Goal: Task Accomplishment & Management: Use online tool/utility

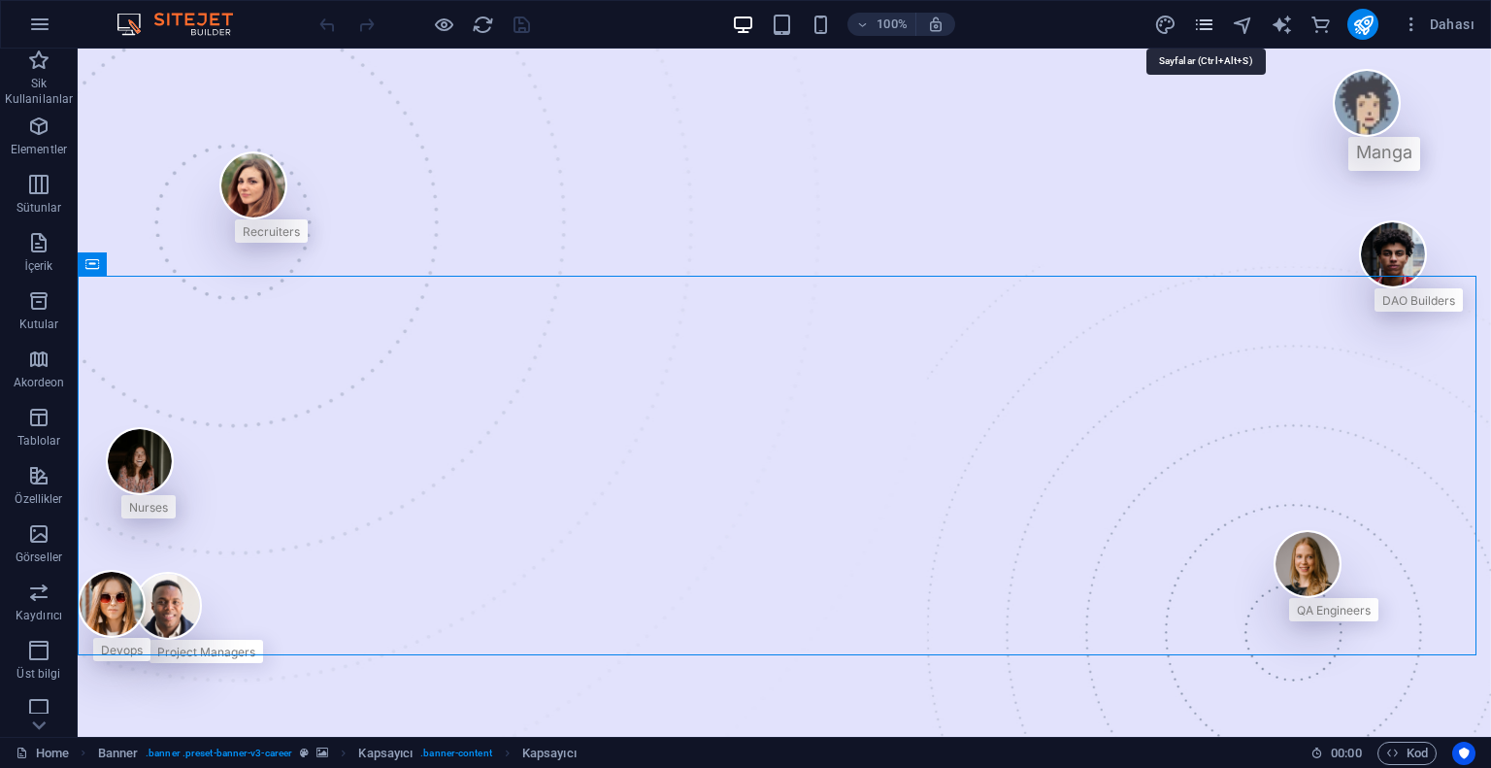
click at [1206, 22] on icon "pages" at bounding box center [1204, 25] width 22 height 22
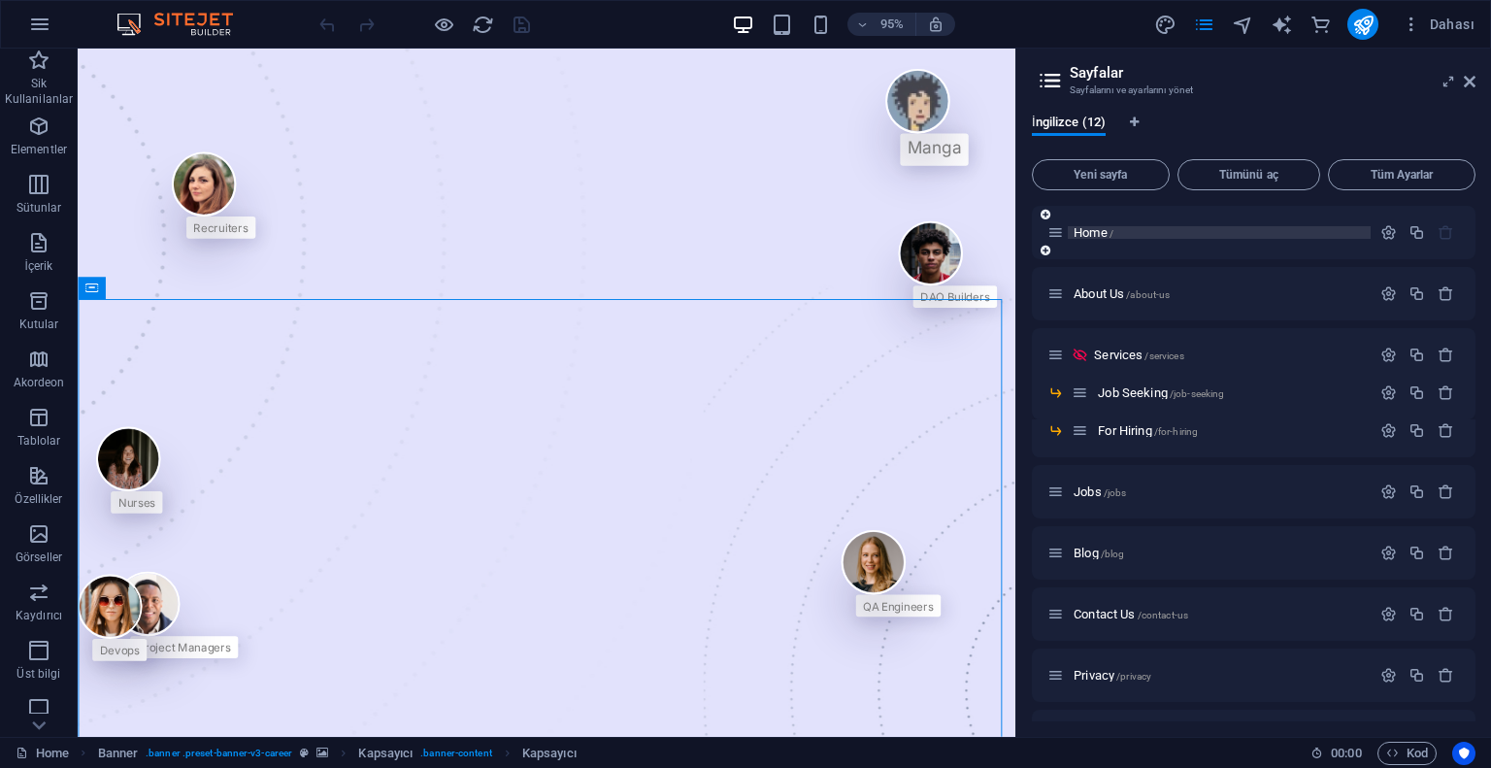
click at [1141, 226] on p "Home /" at bounding box center [1219, 232] width 291 height 13
click at [1054, 232] on icon at bounding box center [1056, 232] width 17 height 17
click at [1385, 236] on icon "button" at bounding box center [1389, 232] width 17 height 17
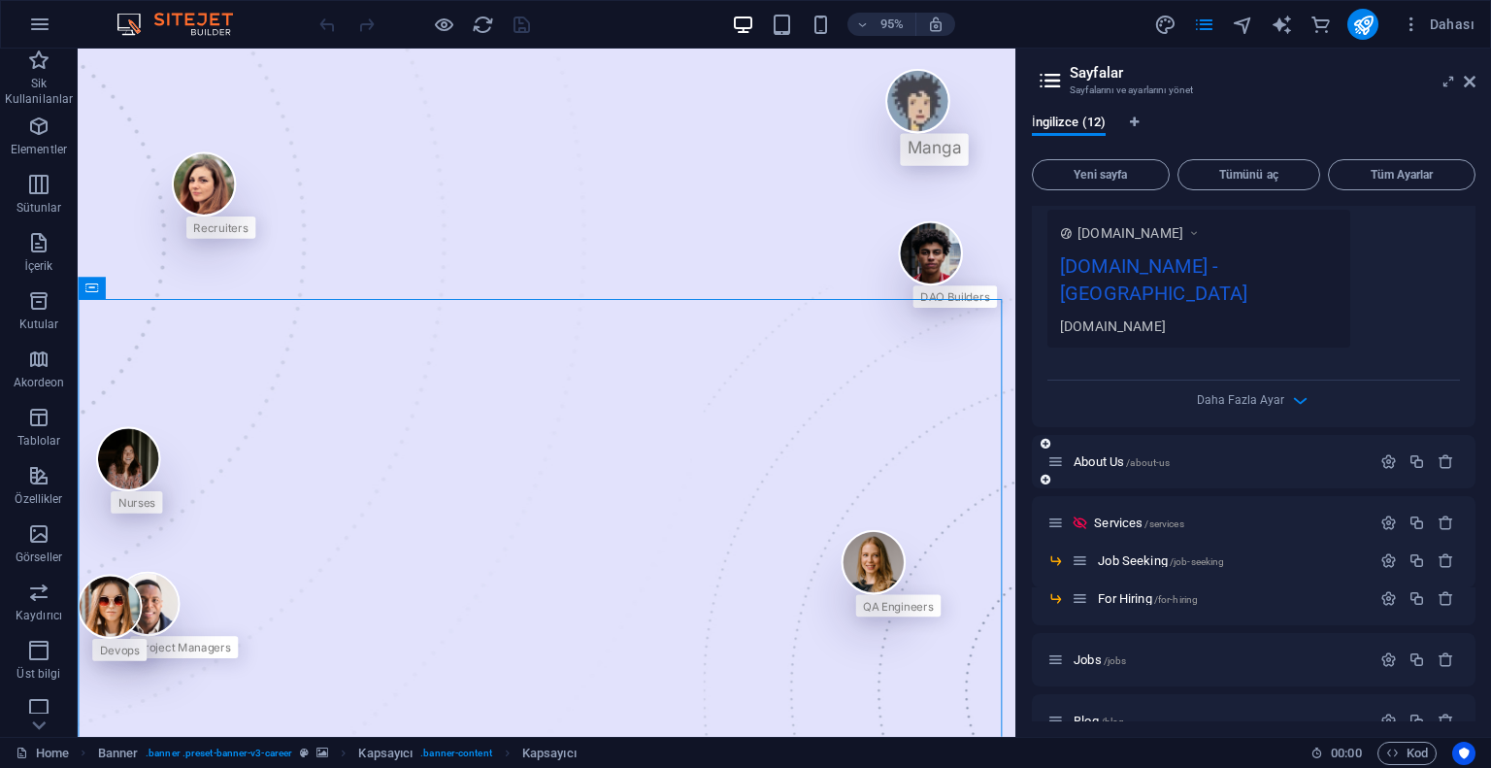
scroll to position [485, 0]
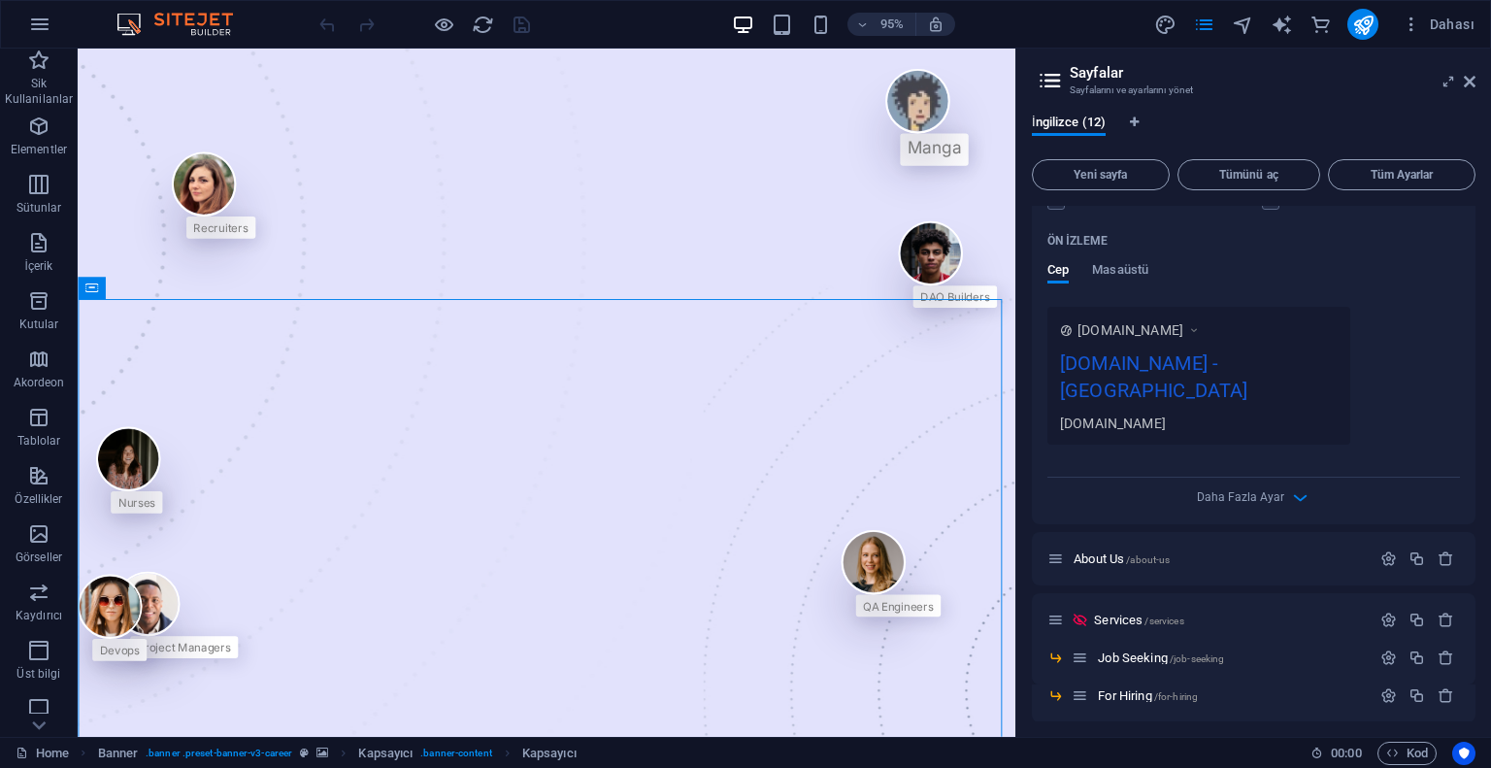
click at [1275, 354] on div "[DOMAIN_NAME] - [GEOGRAPHIC_DATA]" at bounding box center [1199, 381] width 278 height 65
click at [1180, 364] on div "[DOMAIN_NAME] - [GEOGRAPHIC_DATA]" at bounding box center [1199, 381] width 278 height 65
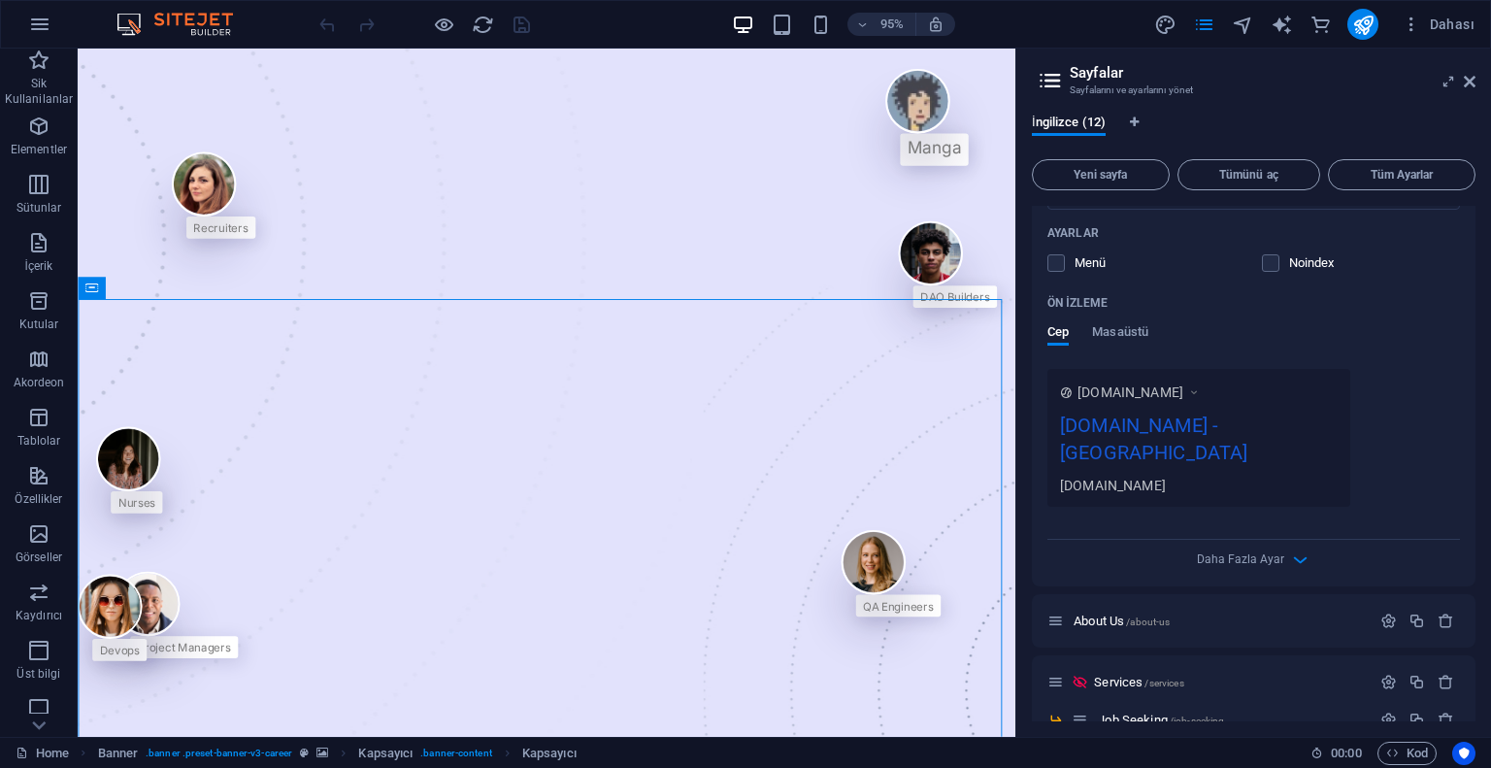
scroll to position [388, 0]
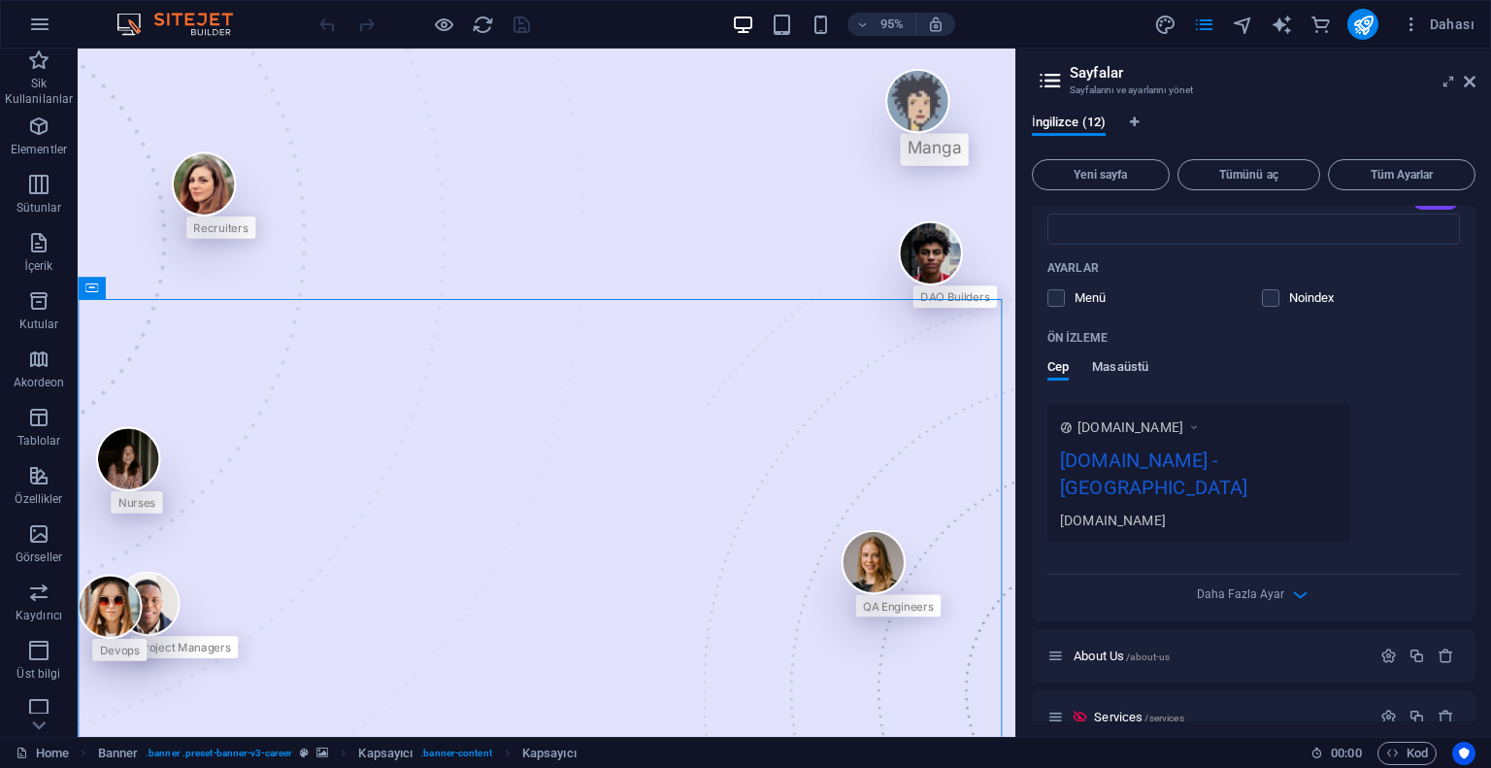
click at [1126, 363] on span "Masaüstü" at bounding box center [1120, 368] width 56 height 27
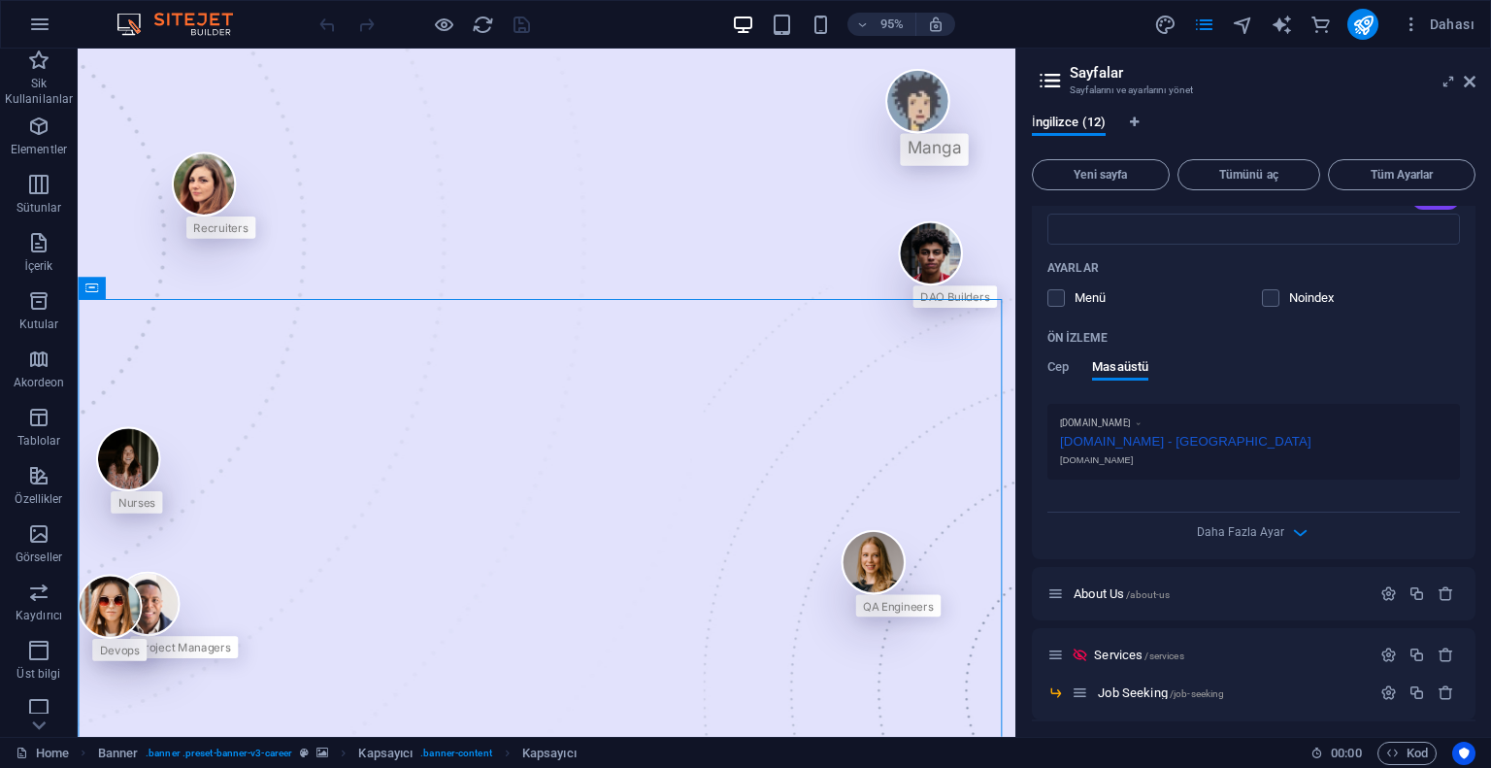
click at [1077, 367] on div "Cep Masaüstü" at bounding box center [1098, 377] width 101 height 37
drag, startPoint x: 1080, startPoint y: 366, endPoint x: 1070, endPoint y: 364, distance: 9.9
click at [1080, 366] on div "Cep Masaüstü" at bounding box center [1098, 377] width 101 height 37
click at [1068, 364] on span "Cep" at bounding box center [1058, 368] width 21 height 27
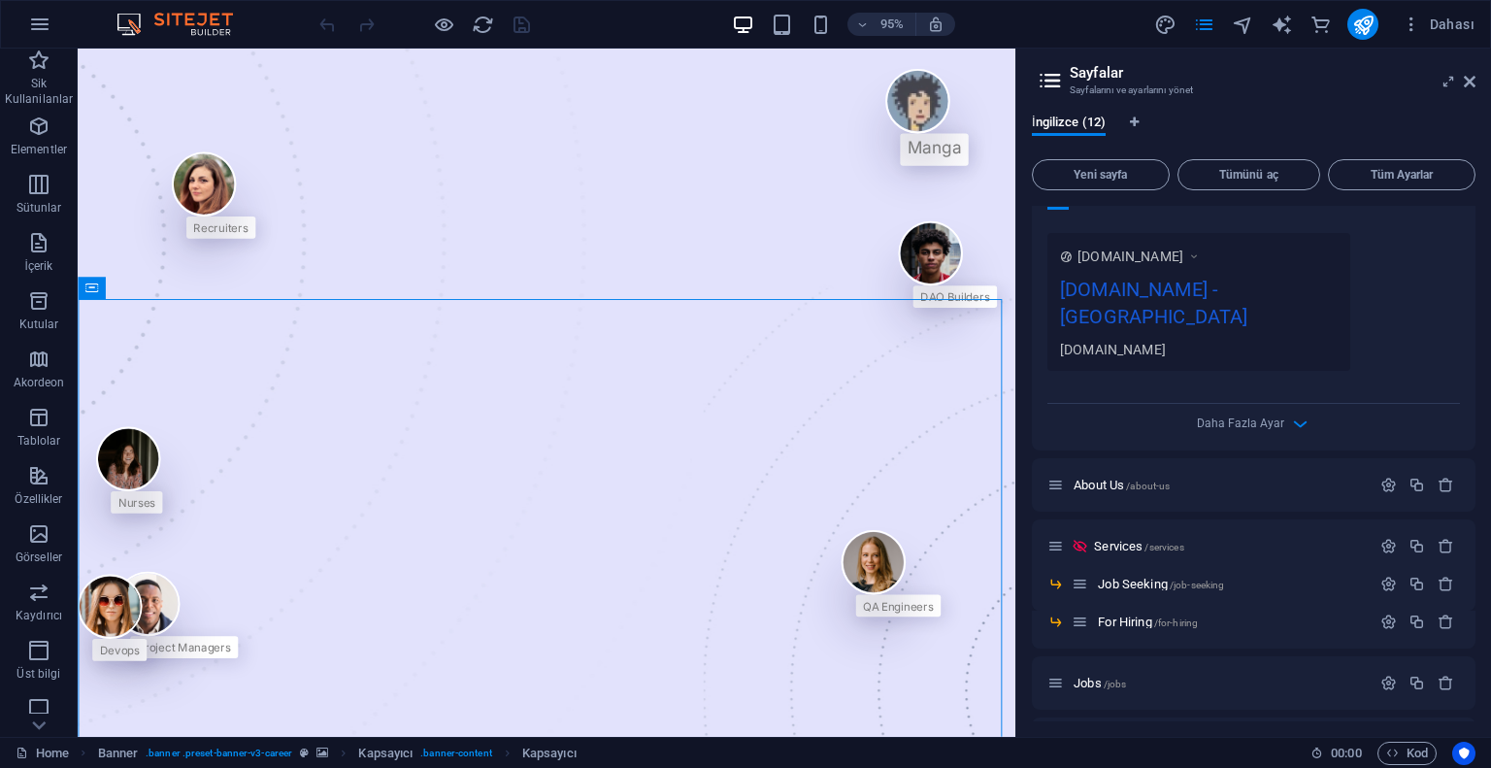
scroll to position [583, 0]
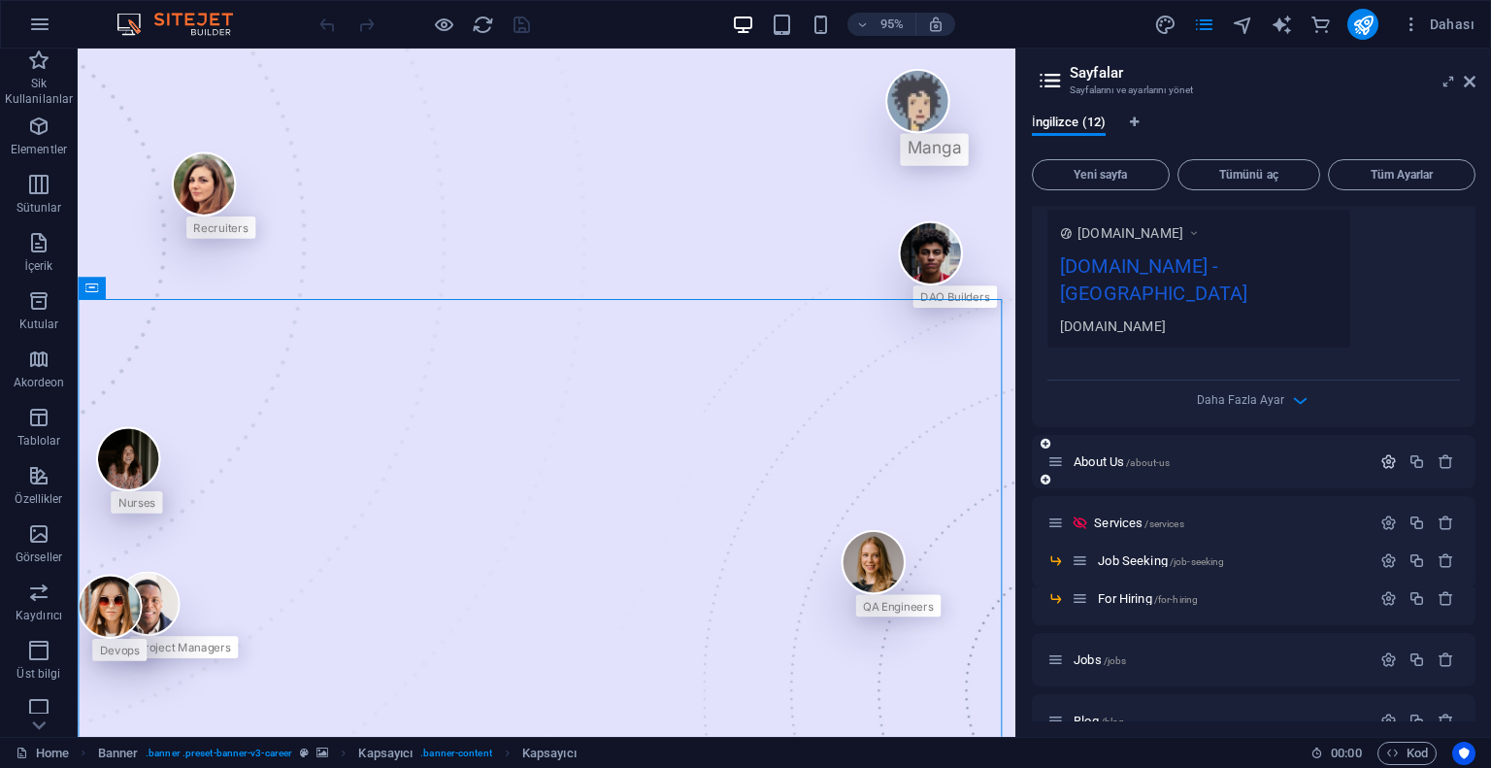
click at [1381, 453] on icon "button" at bounding box center [1389, 461] width 17 height 17
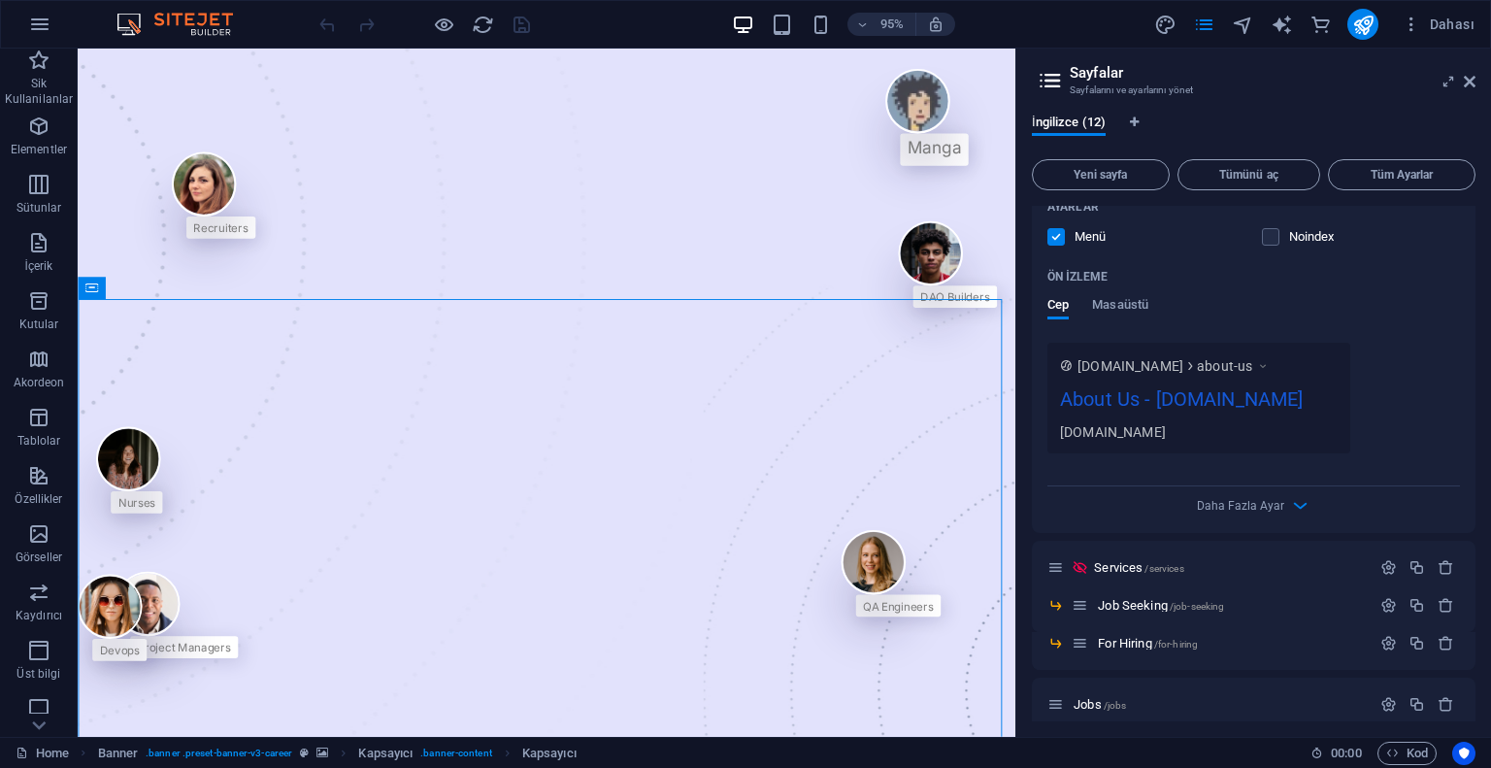
scroll to position [1359, 0]
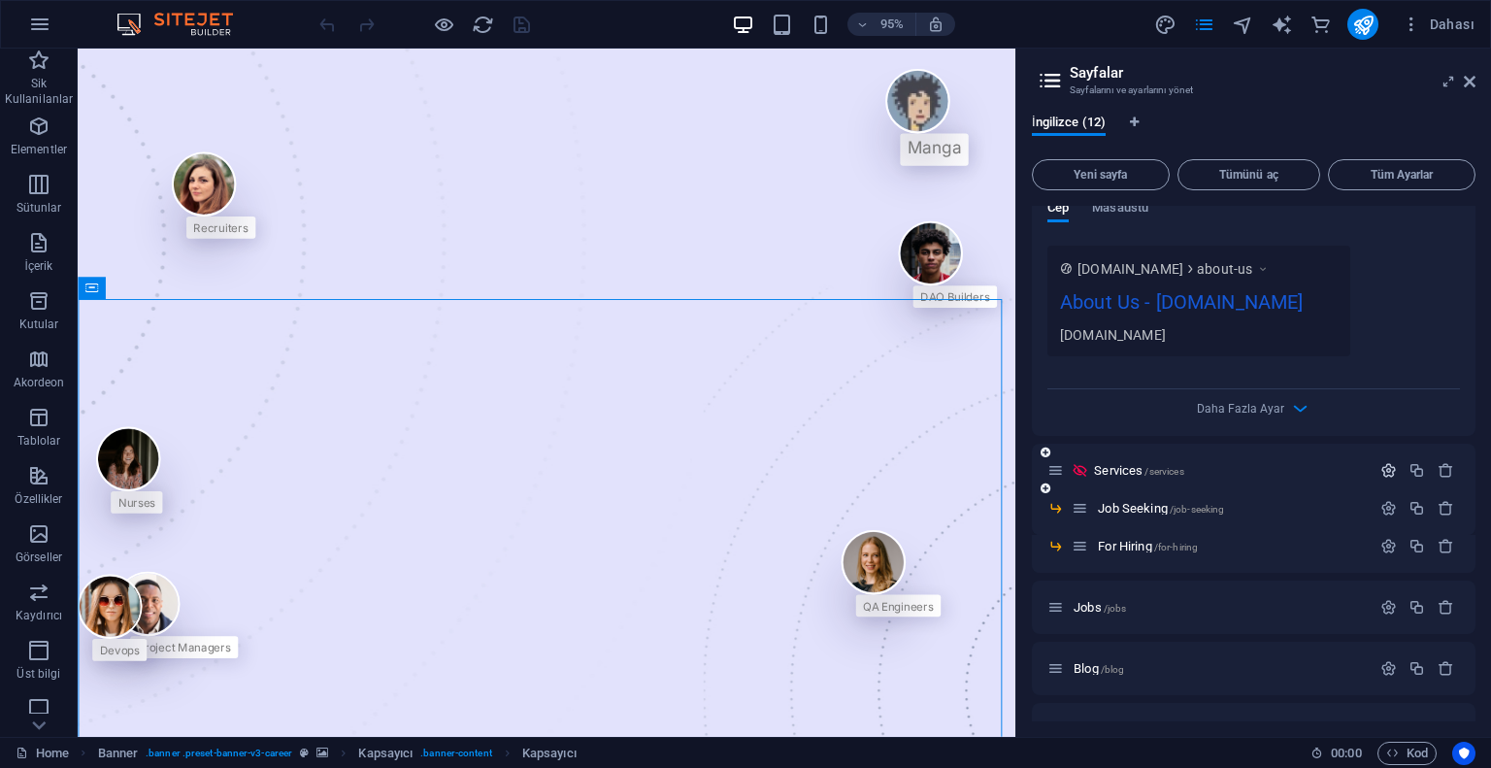
click at [1383, 462] on icon "button" at bounding box center [1389, 470] width 17 height 17
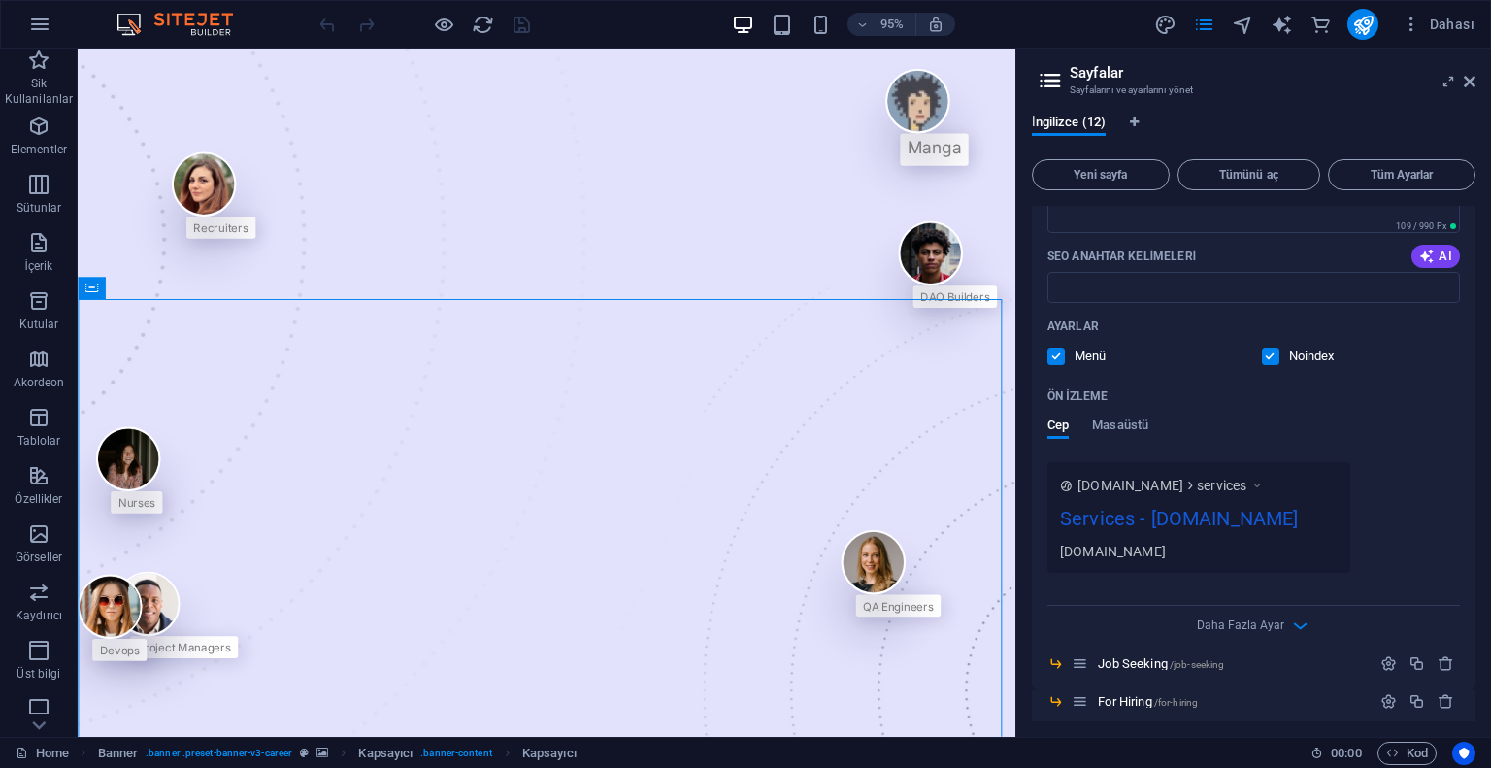
scroll to position [2136, 0]
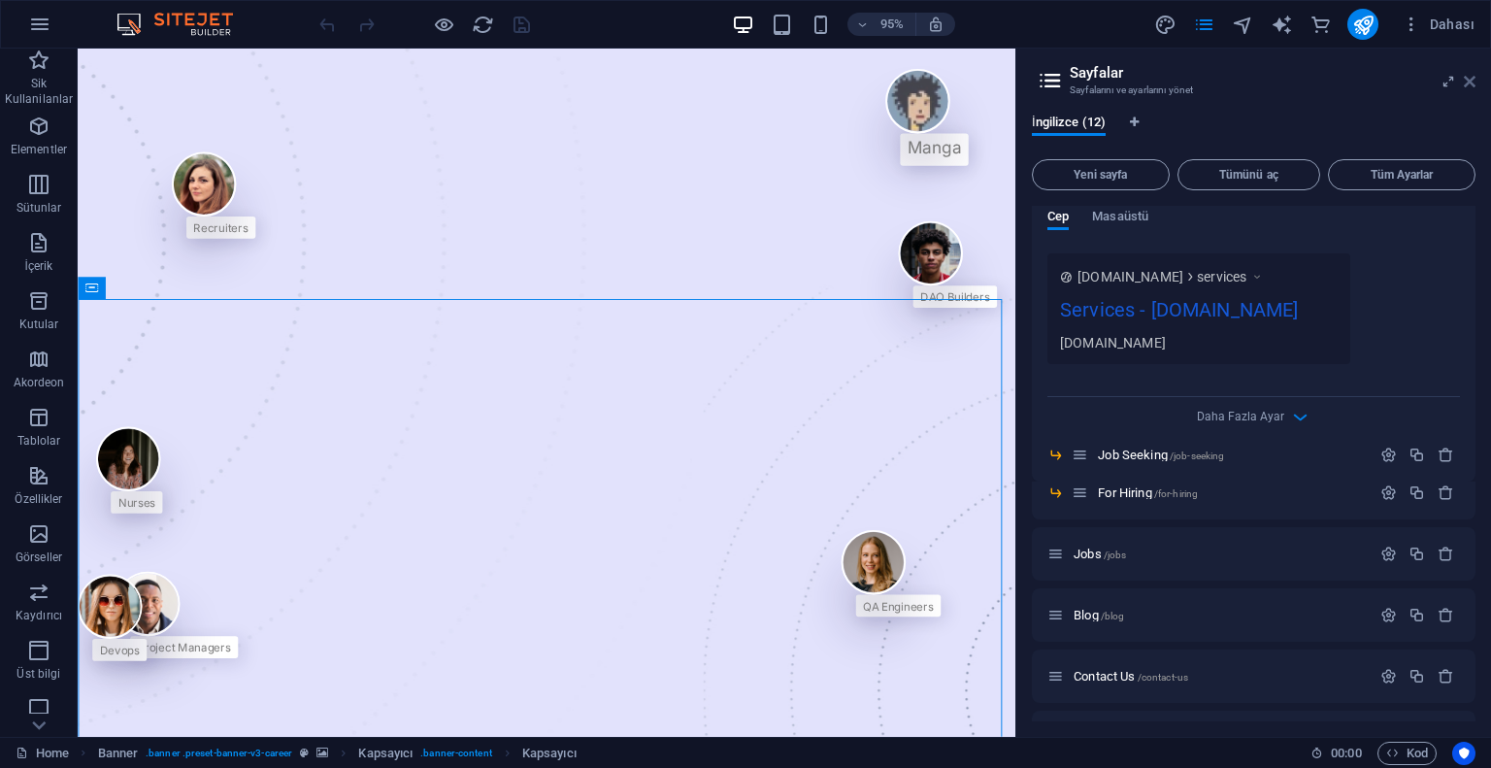
click at [1469, 79] on icon at bounding box center [1470, 82] width 12 height 16
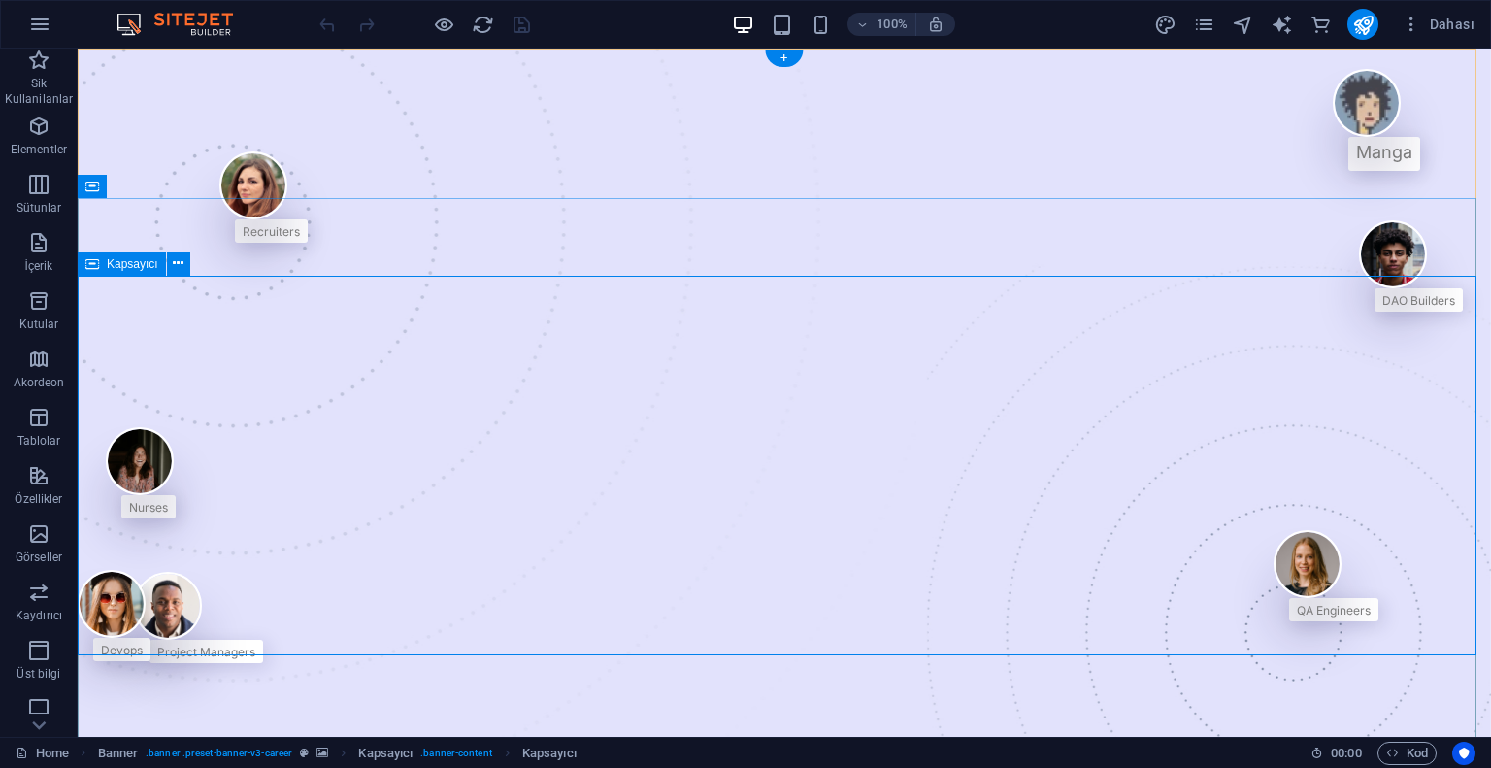
drag, startPoint x: 271, startPoint y: 337, endPoint x: 349, endPoint y: 386, distance: 92.1
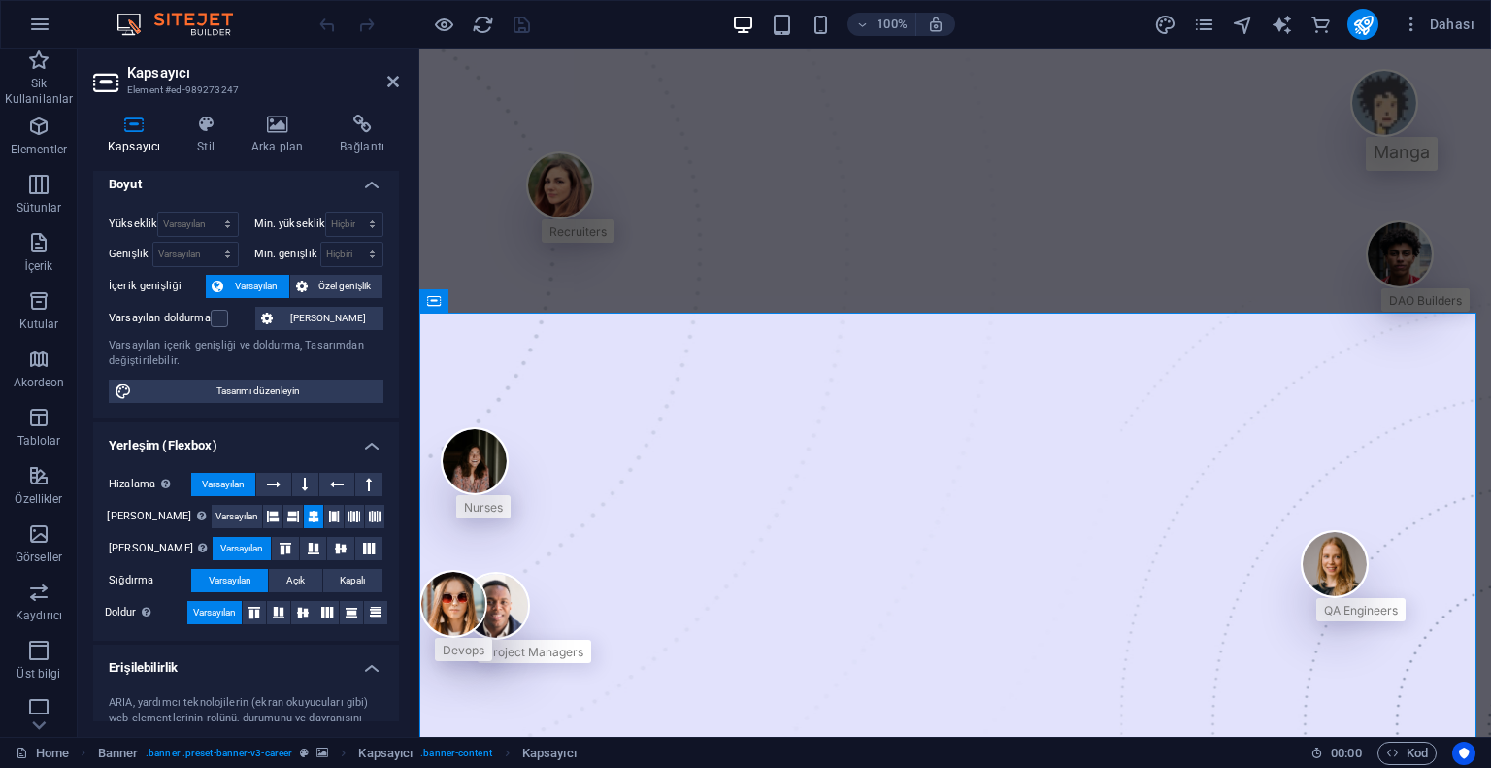
scroll to position [0, 0]
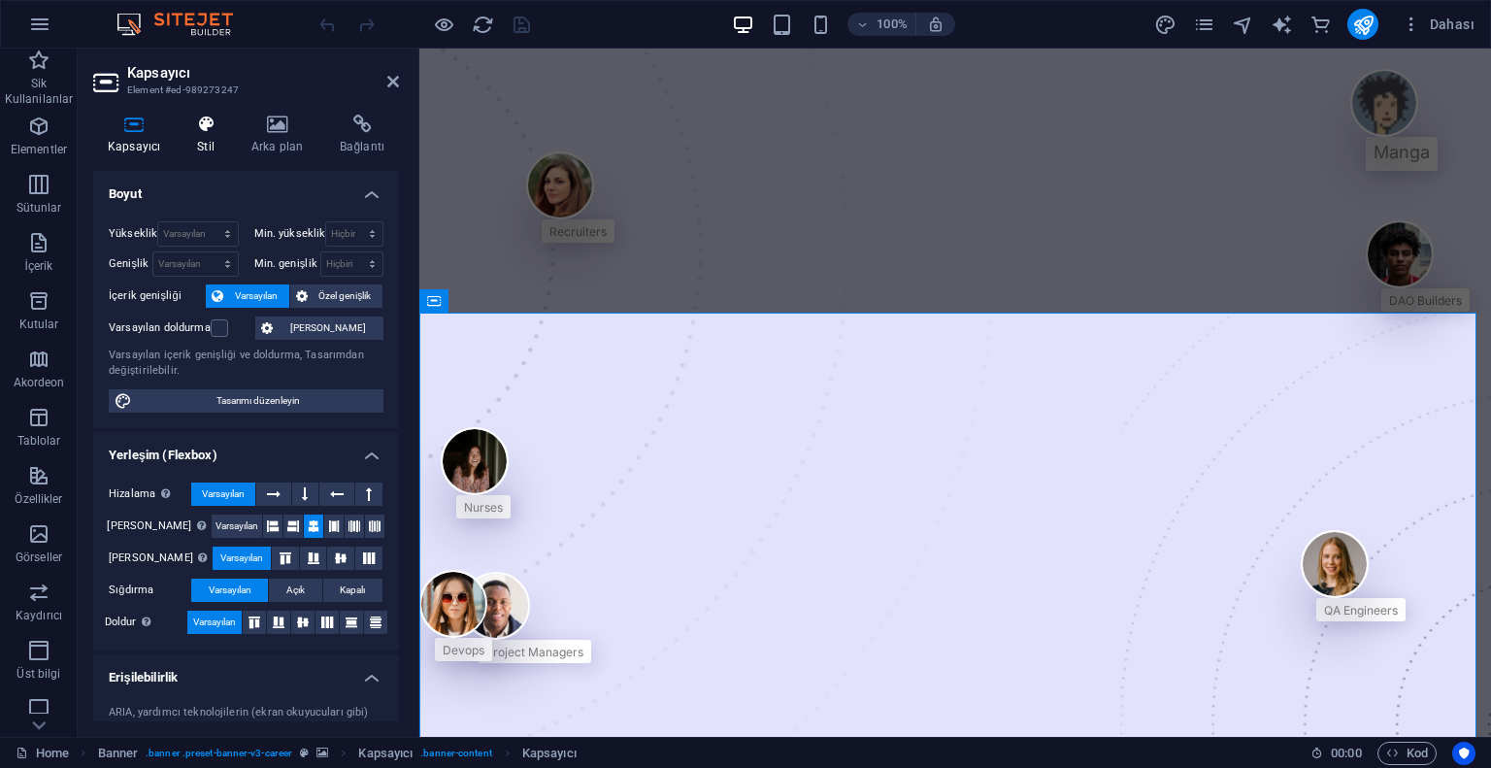
click at [198, 130] on icon at bounding box center [206, 124] width 47 height 19
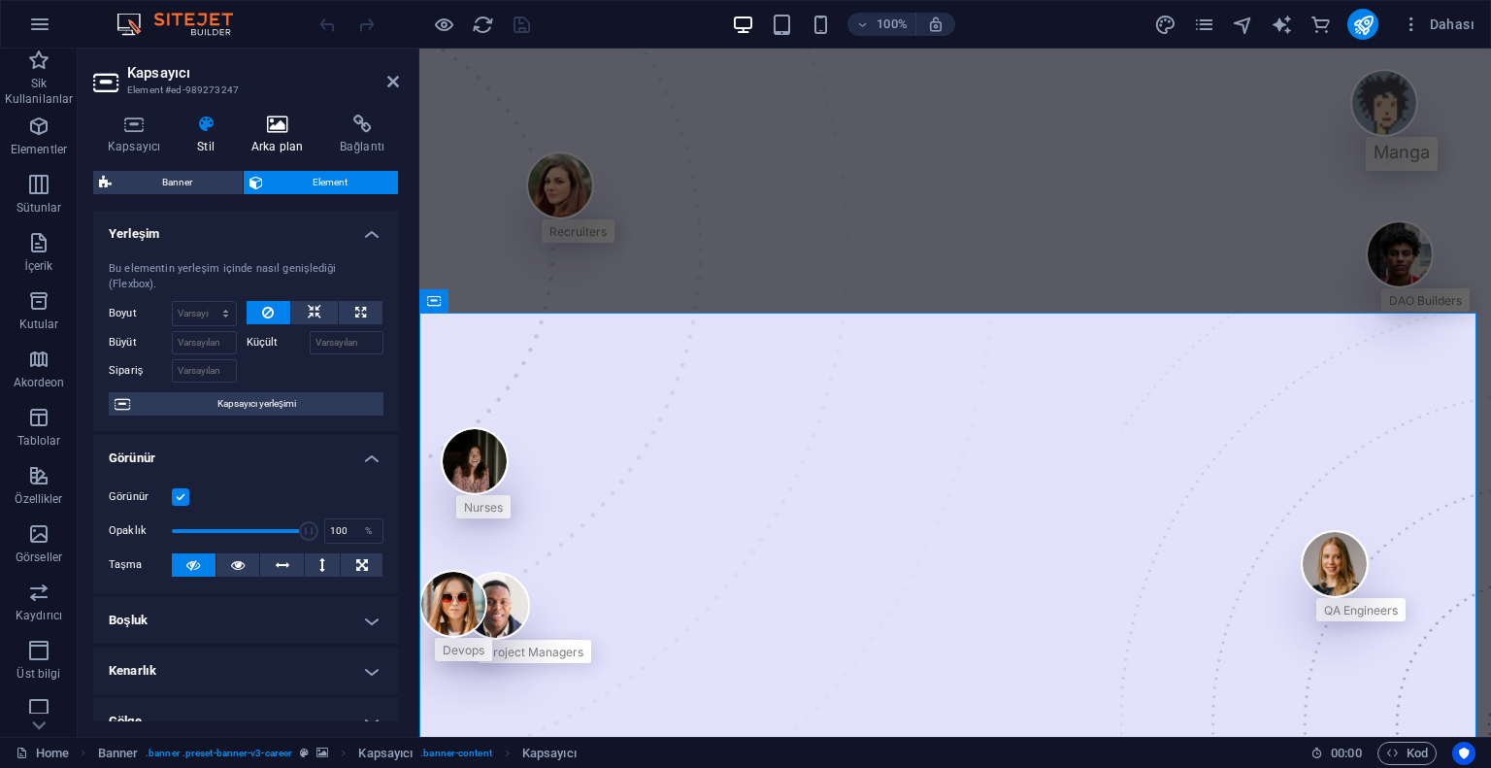
click at [278, 134] on h4 "Arka plan" at bounding box center [281, 135] width 88 height 41
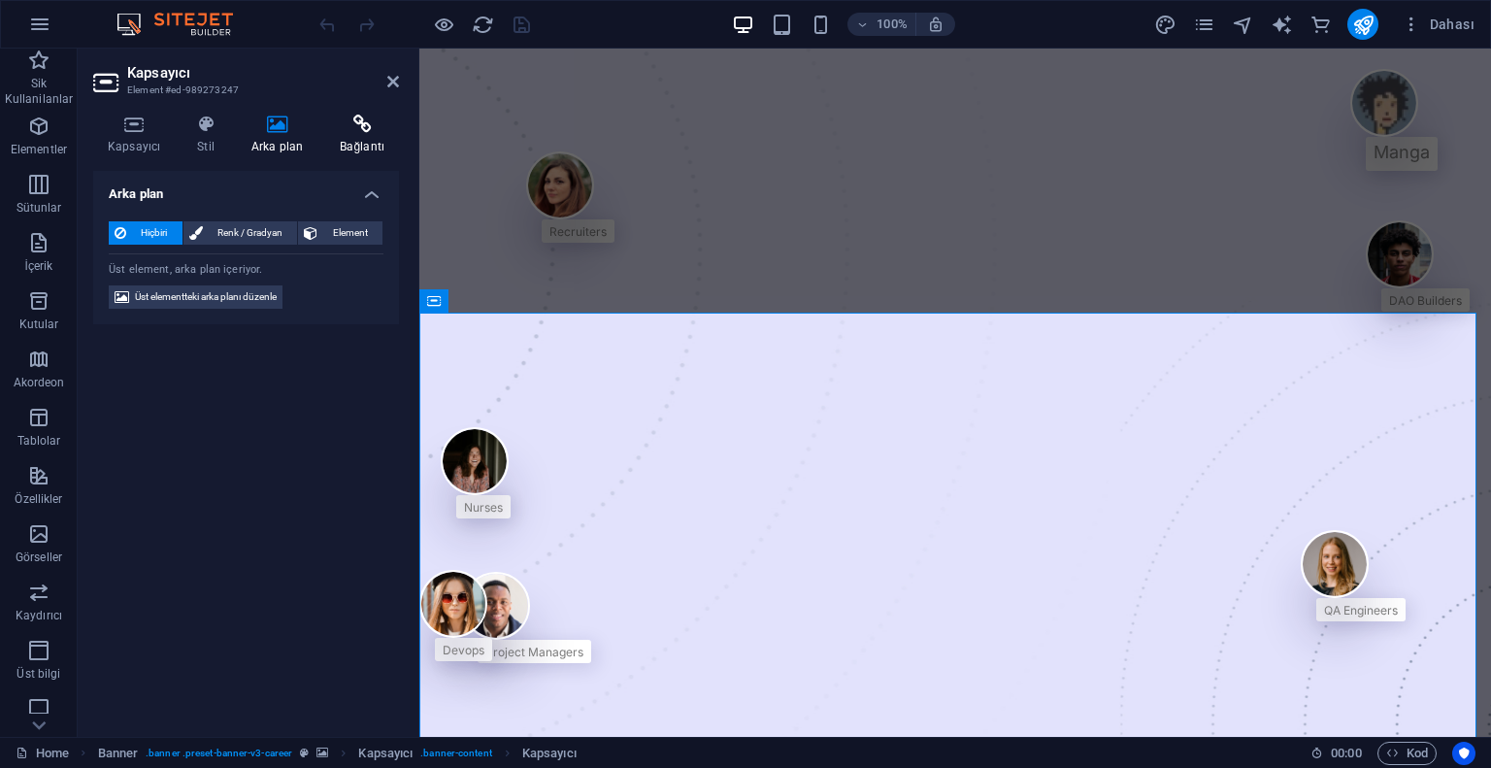
click at [353, 137] on h4 "Bağlantı" at bounding box center [362, 135] width 74 height 41
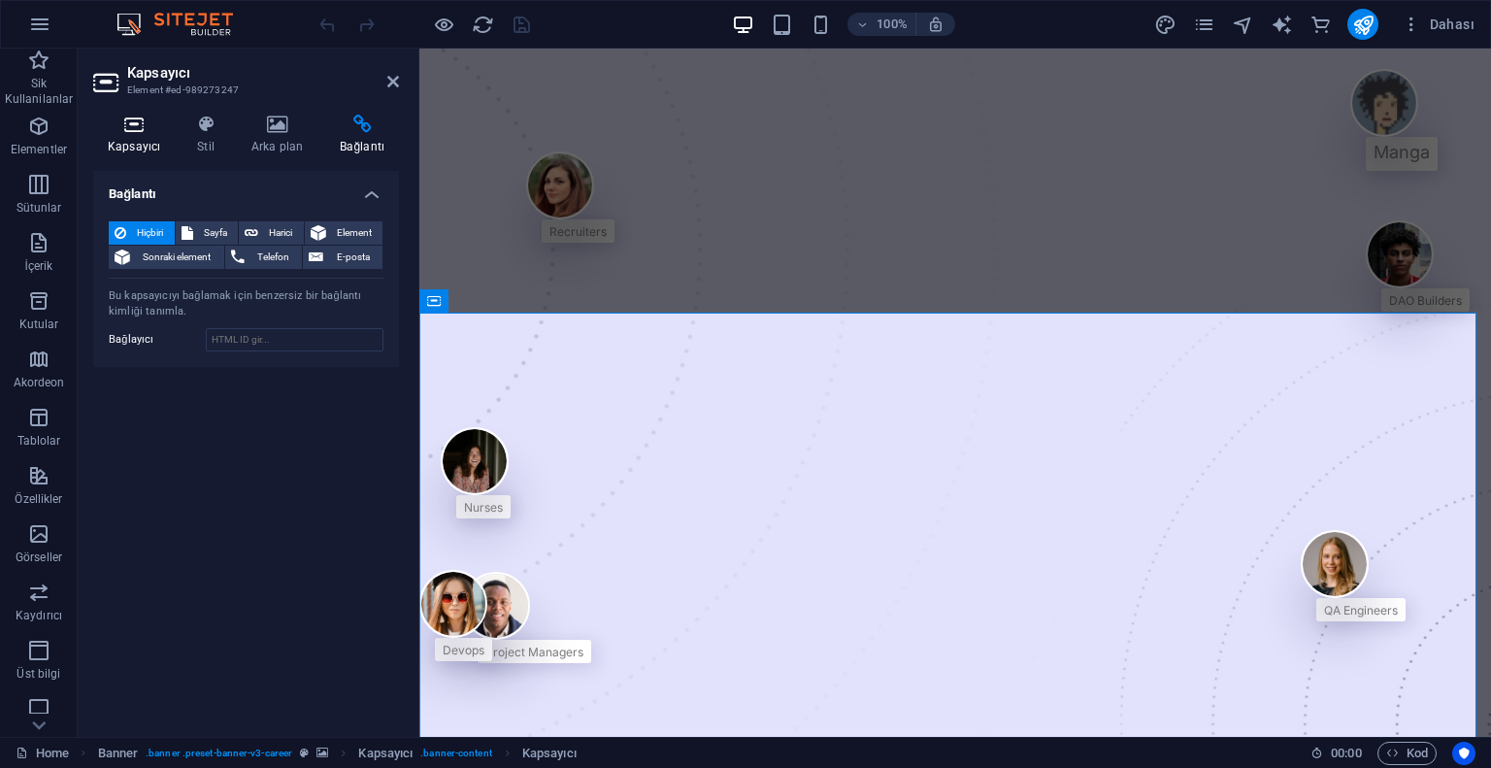
click at [110, 123] on icon at bounding box center [134, 124] width 82 height 19
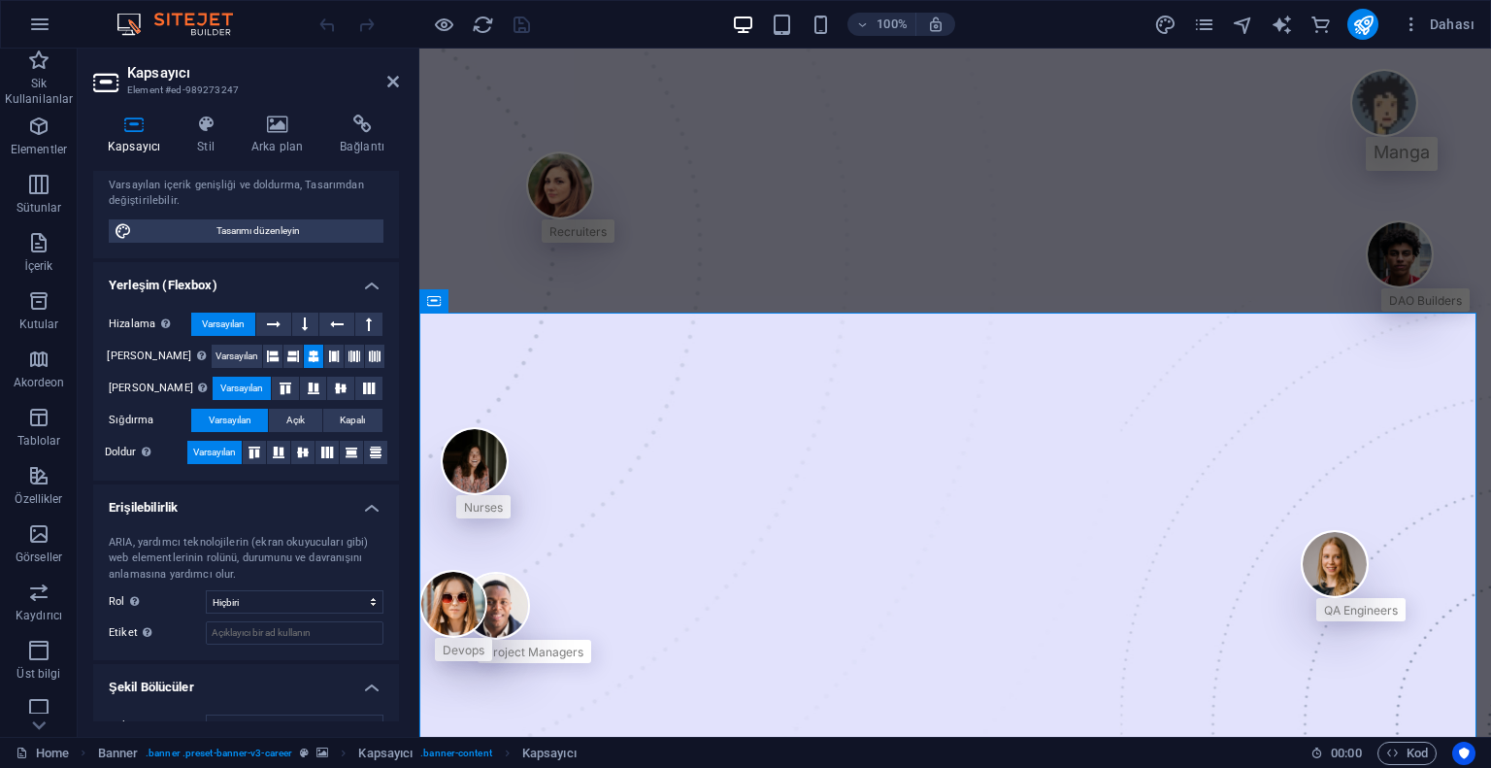
scroll to position [200, 0]
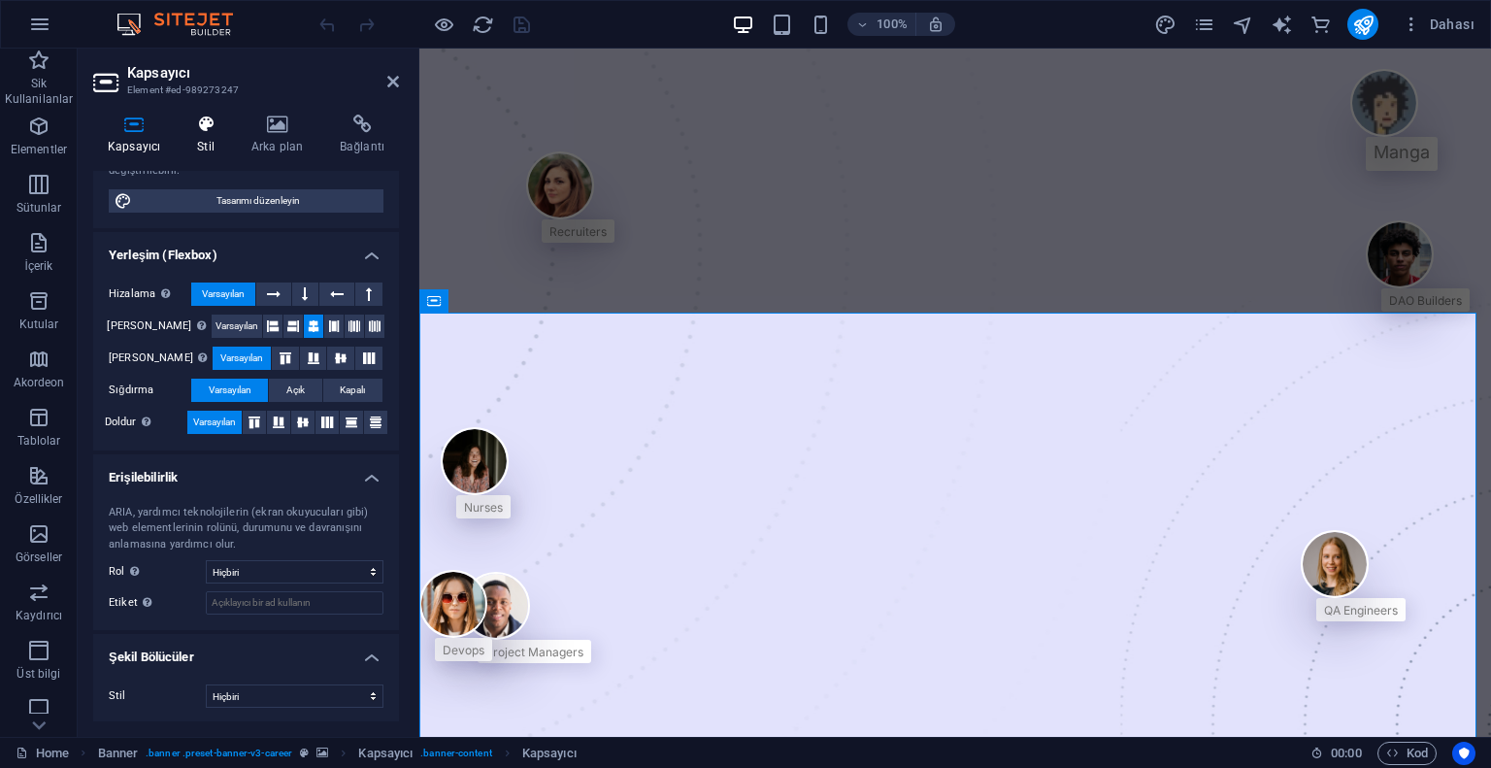
click at [217, 150] on h4 "Stil" at bounding box center [210, 135] width 54 height 41
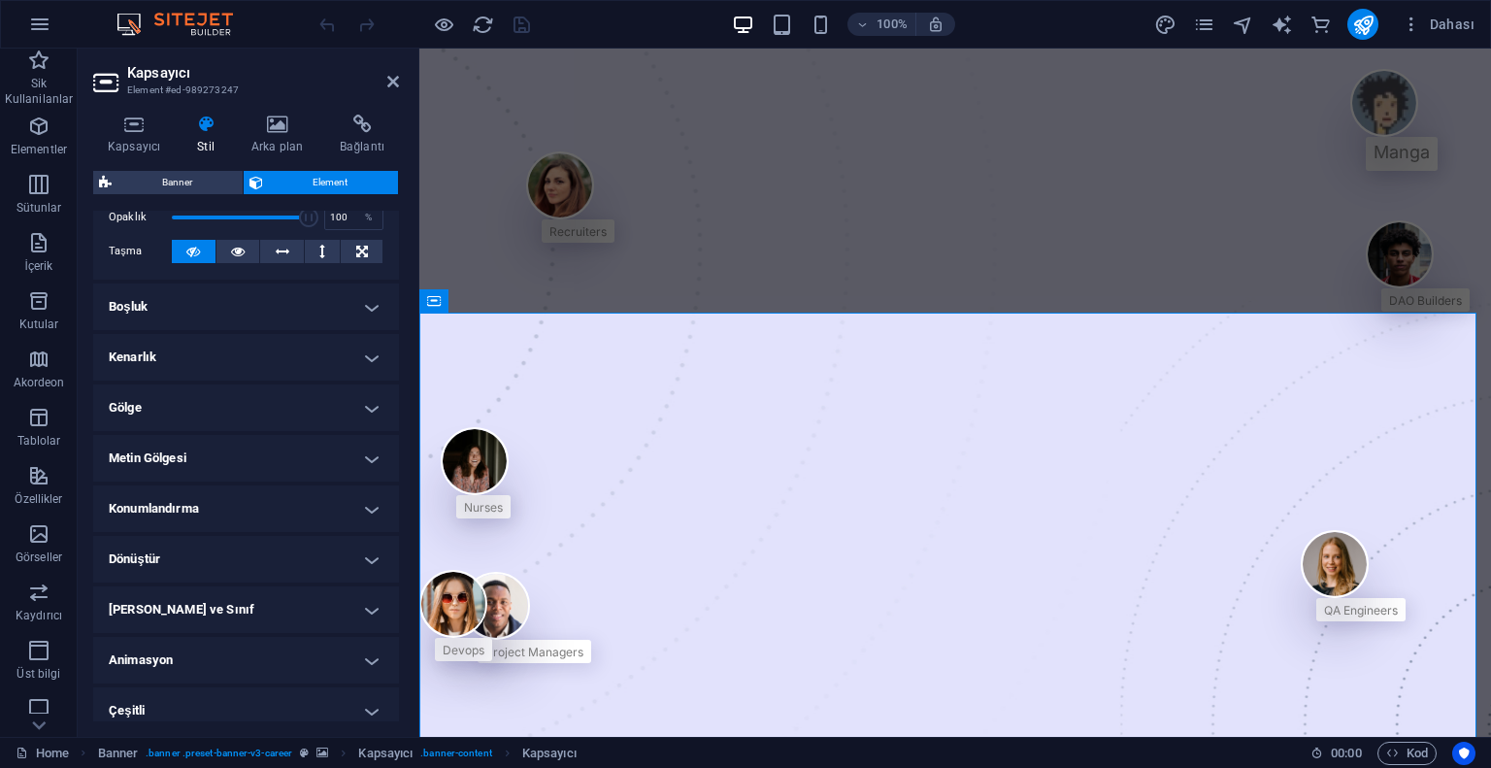
scroll to position [325, 0]
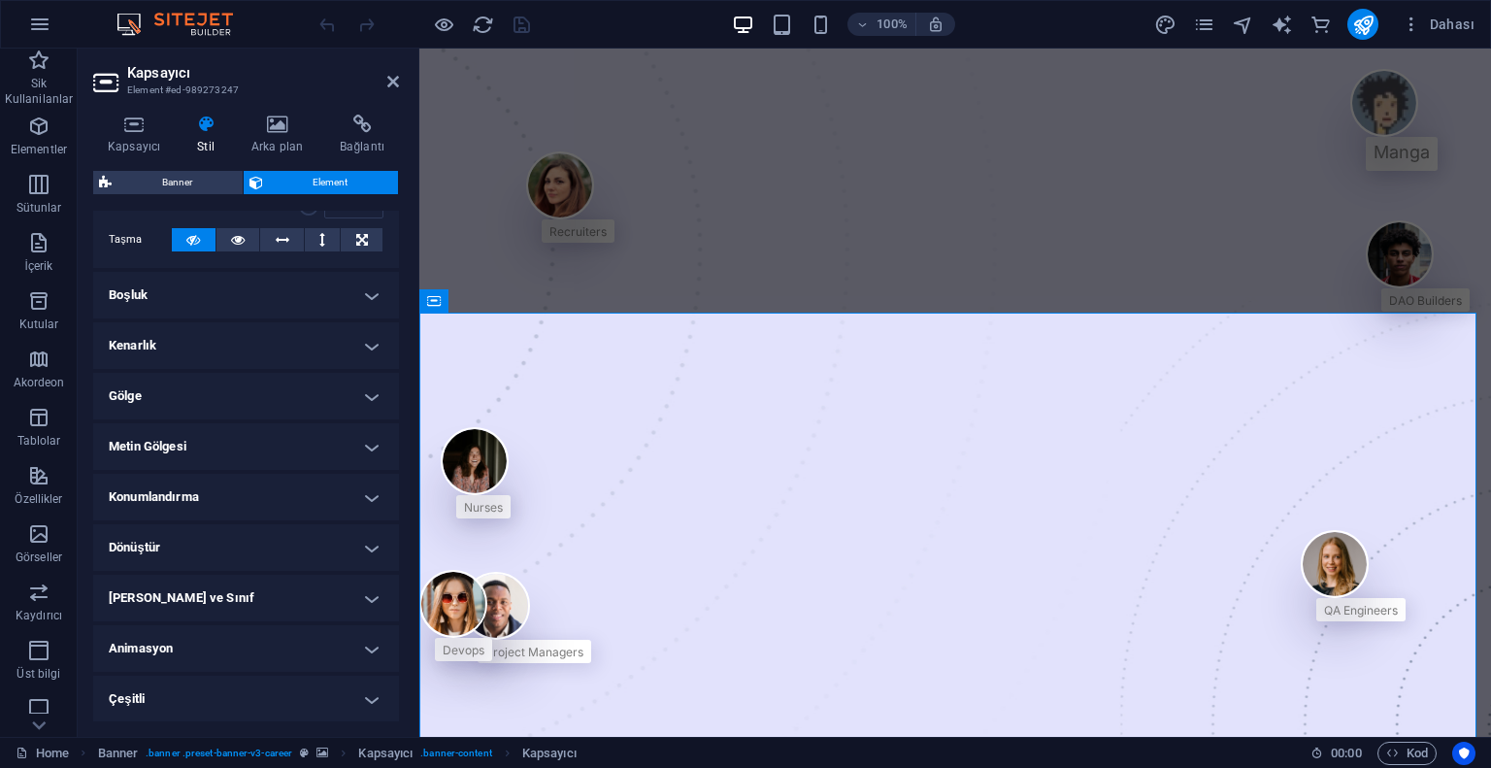
click at [367, 381] on h4 "Gölge" at bounding box center [246, 396] width 306 height 47
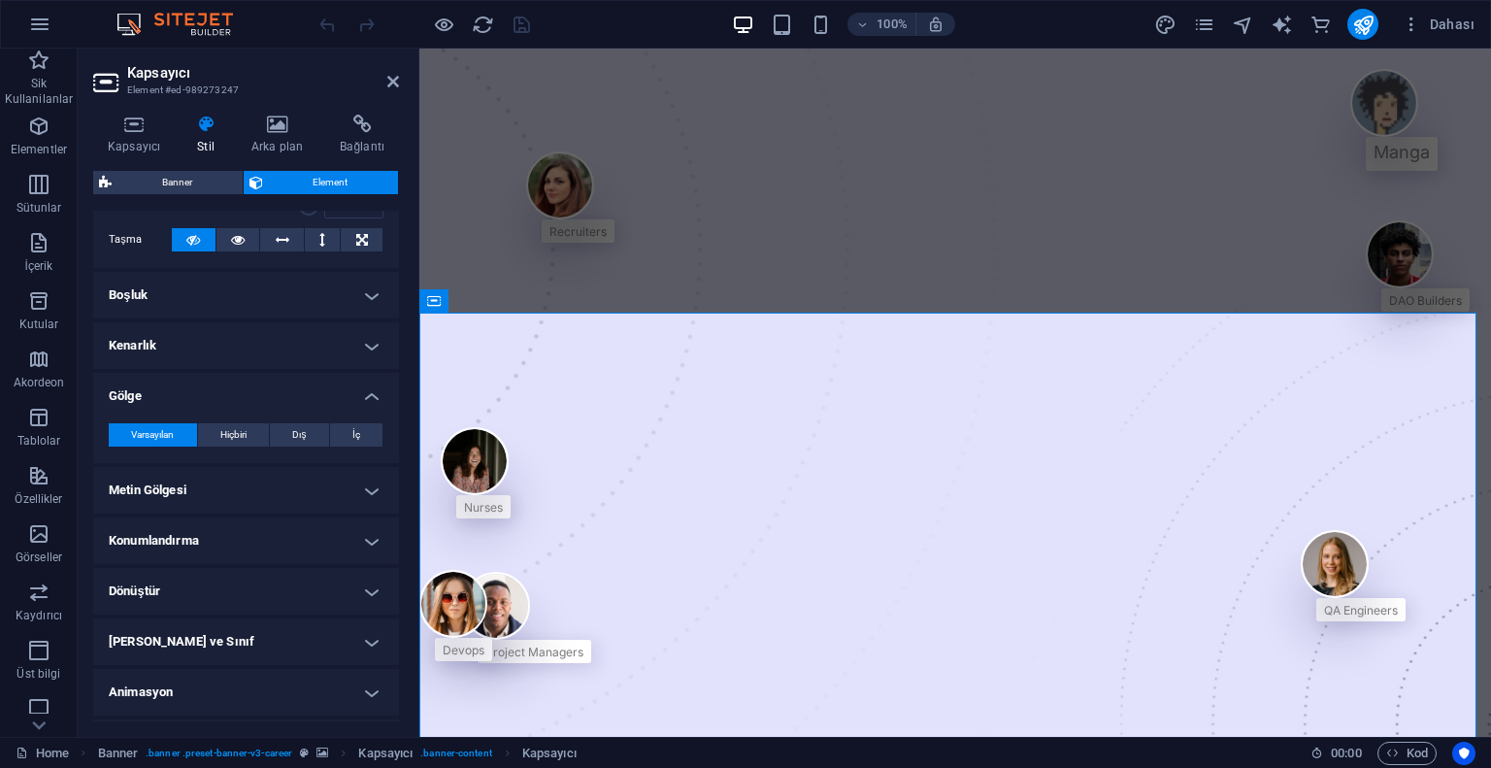
click at [367, 381] on h4 "Gölge" at bounding box center [246, 390] width 306 height 35
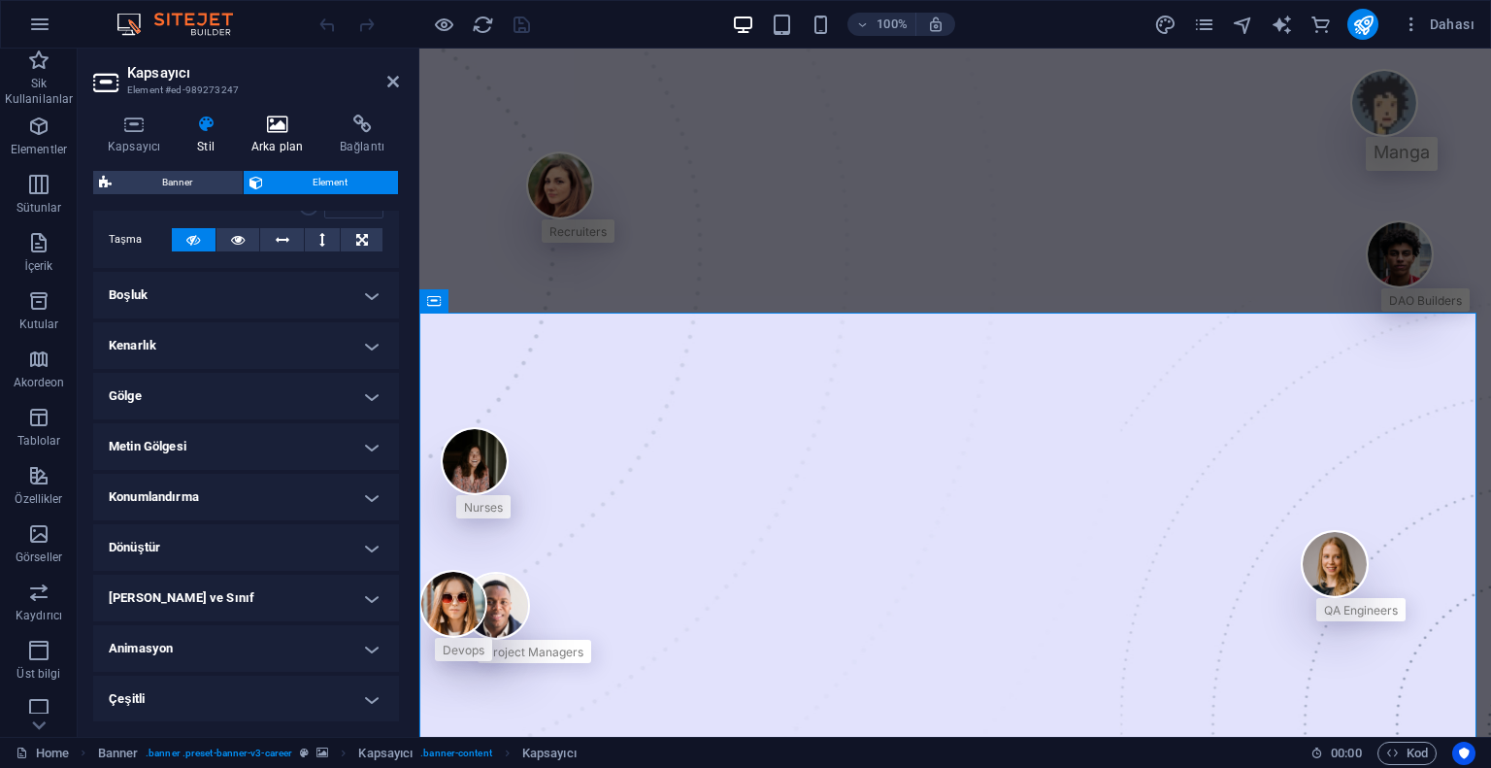
click at [269, 131] on icon at bounding box center [277, 124] width 81 height 19
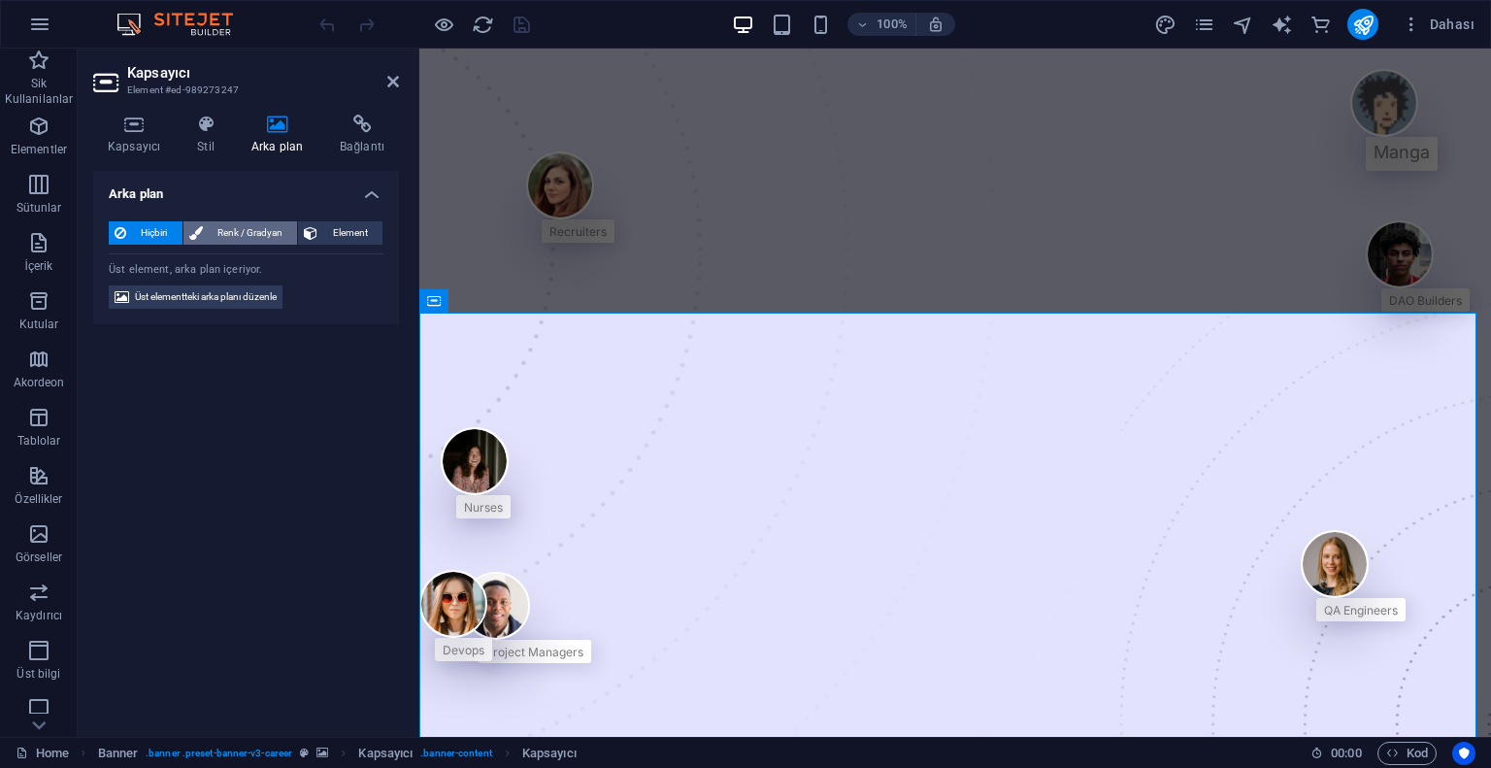
click at [278, 229] on span "Renk / Gradyan" at bounding box center [250, 232] width 83 height 23
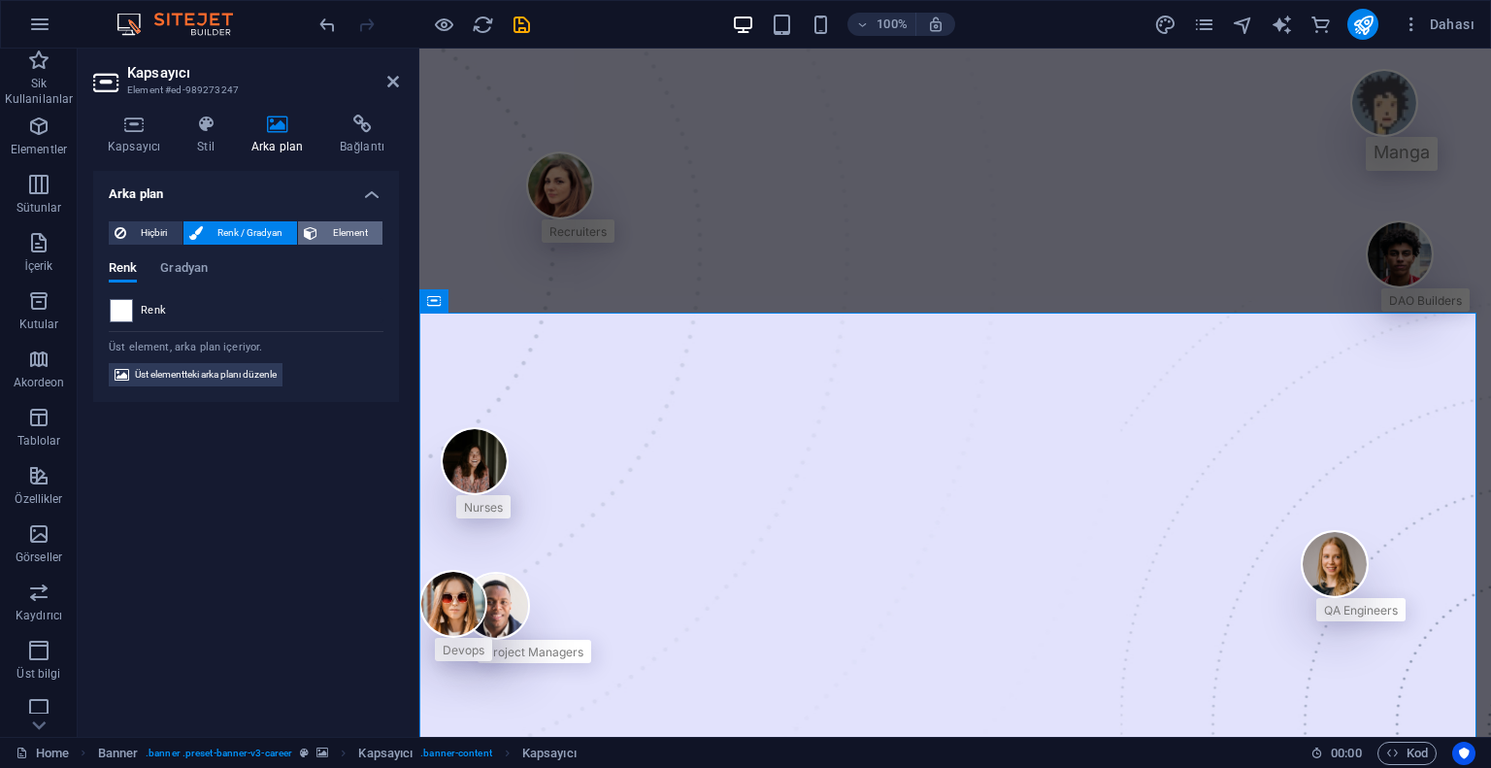
click at [338, 227] on span "Element" at bounding box center [349, 232] width 53 height 23
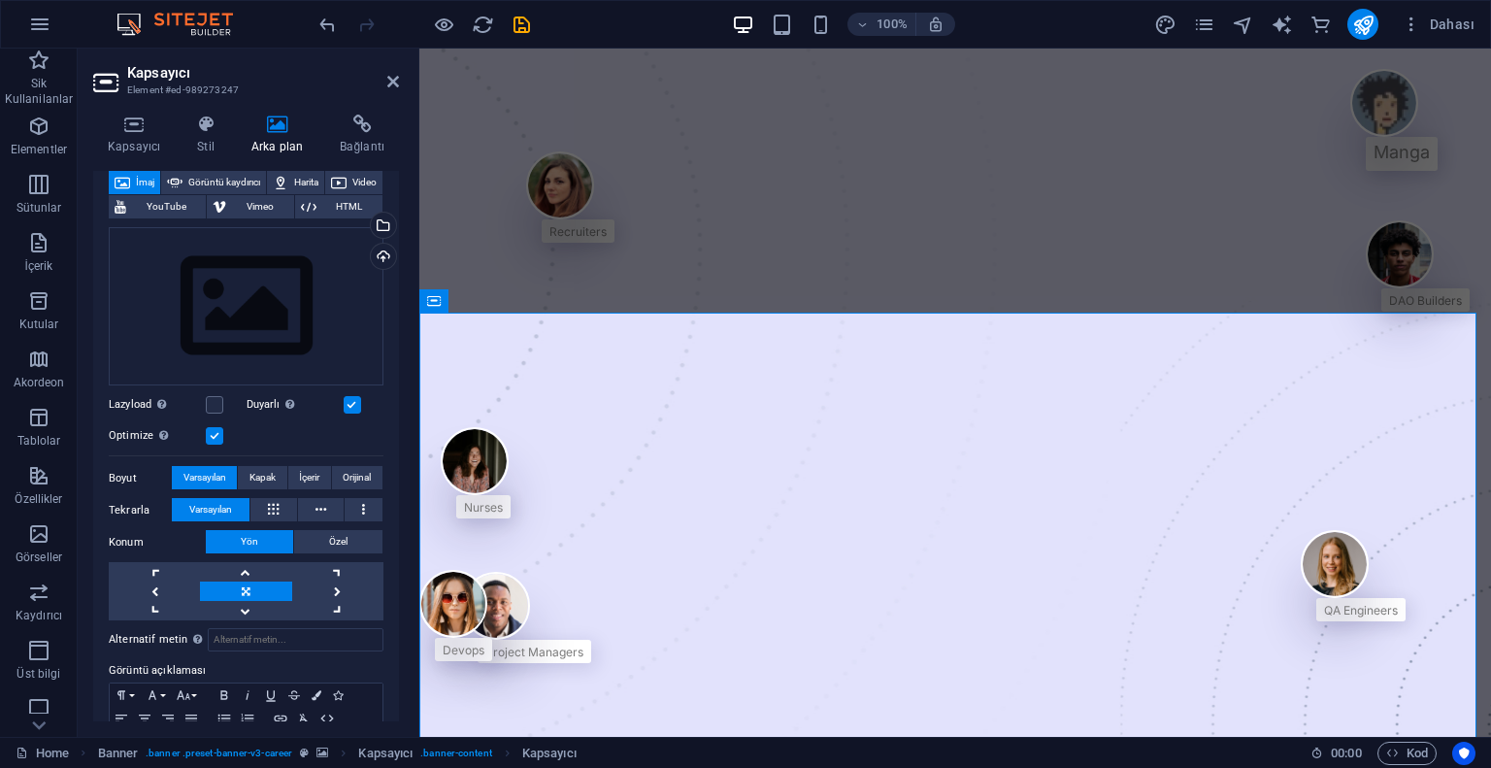
scroll to position [0, 0]
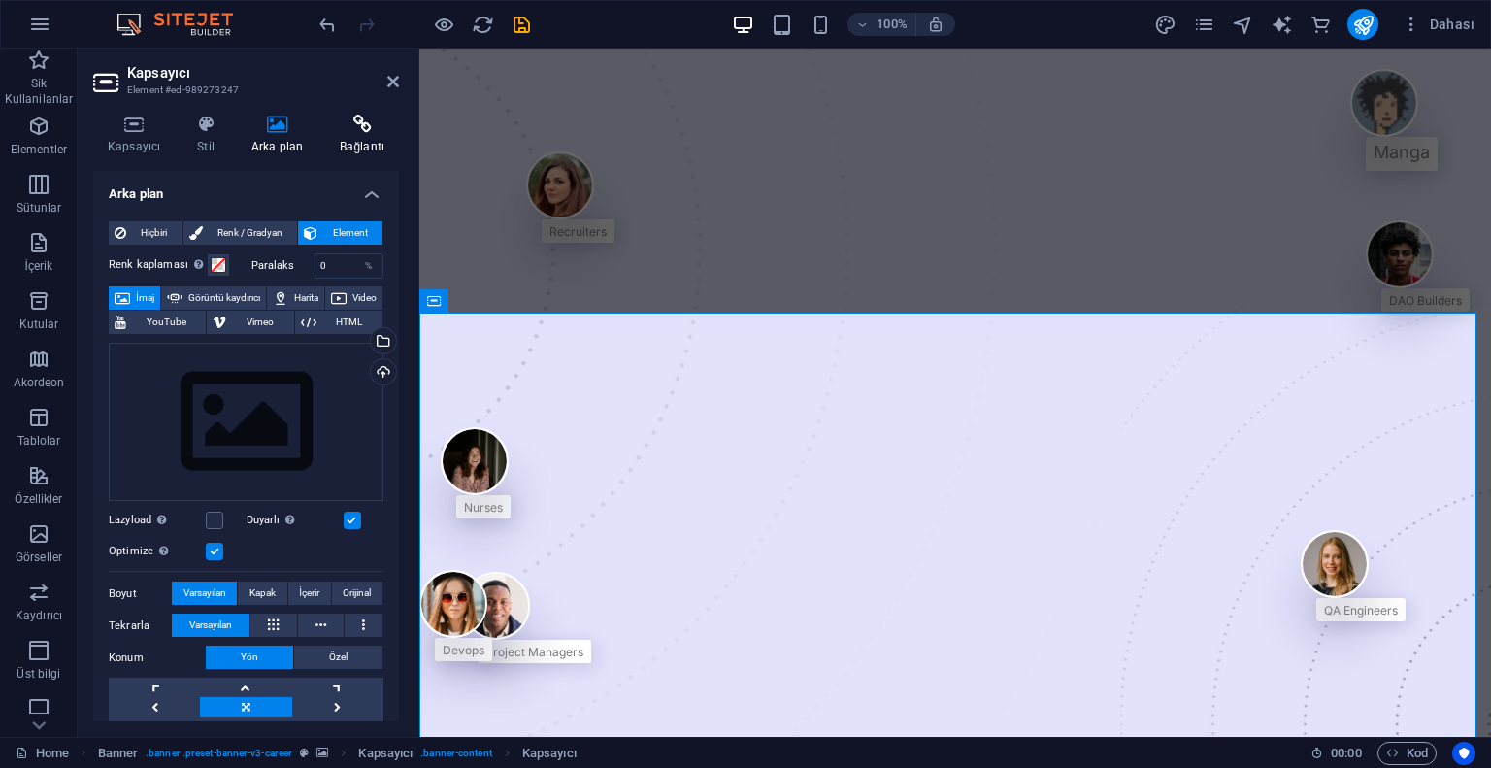
click at [365, 143] on h4 "Bağlantı" at bounding box center [362, 135] width 74 height 41
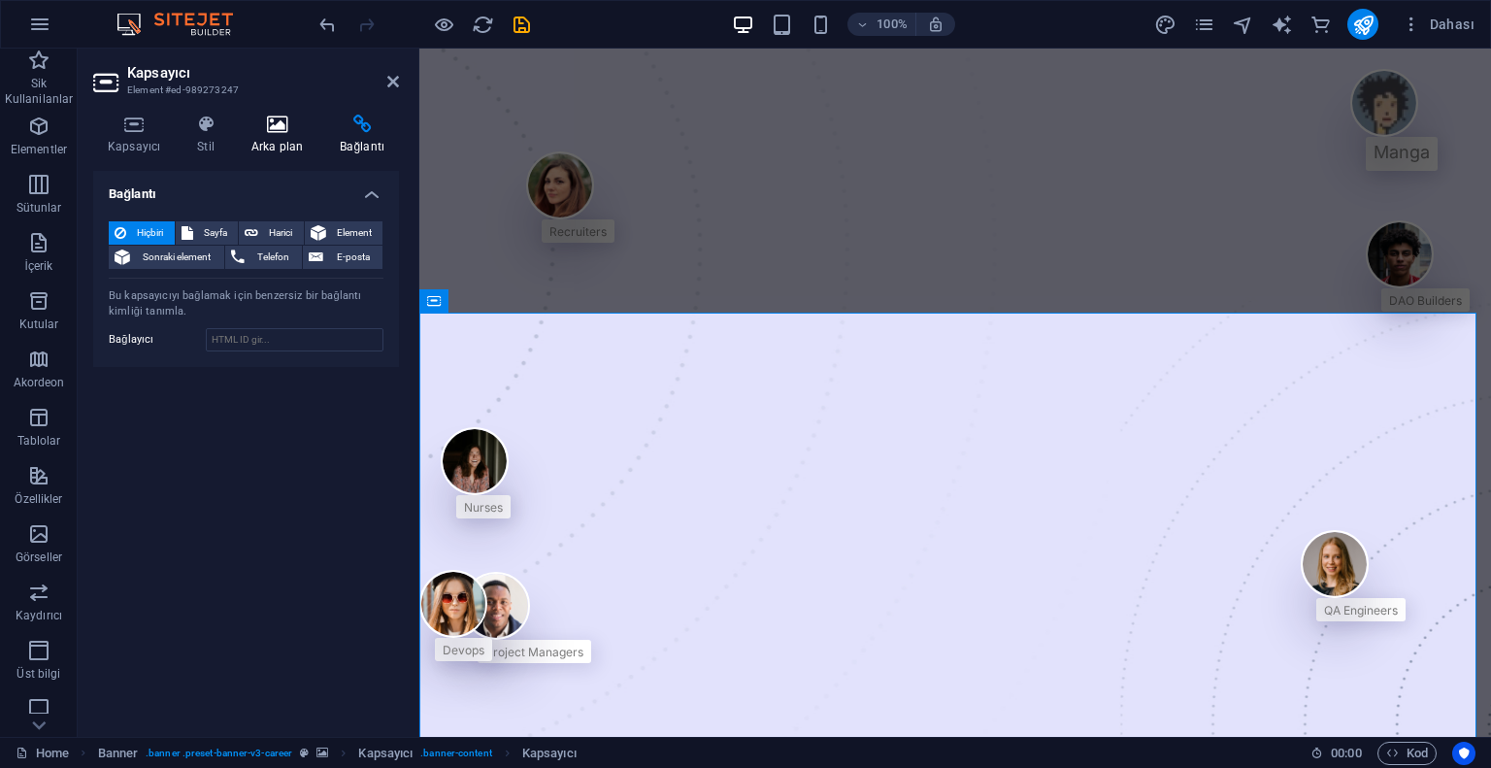
click at [267, 117] on icon at bounding box center [277, 124] width 81 height 19
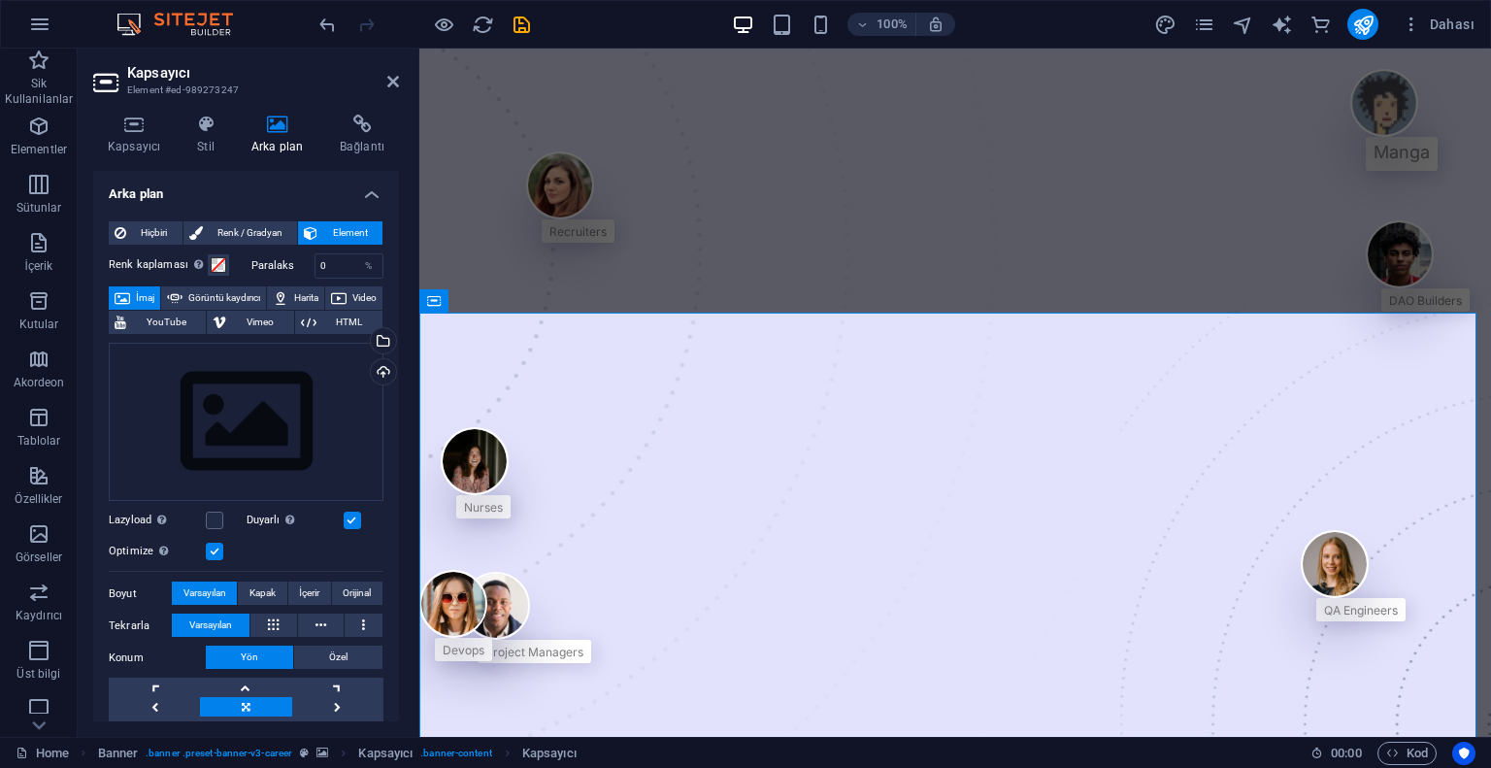
click at [380, 197] on h4 "Arka plan" at bounding box center [246, 188] width 306 height 35
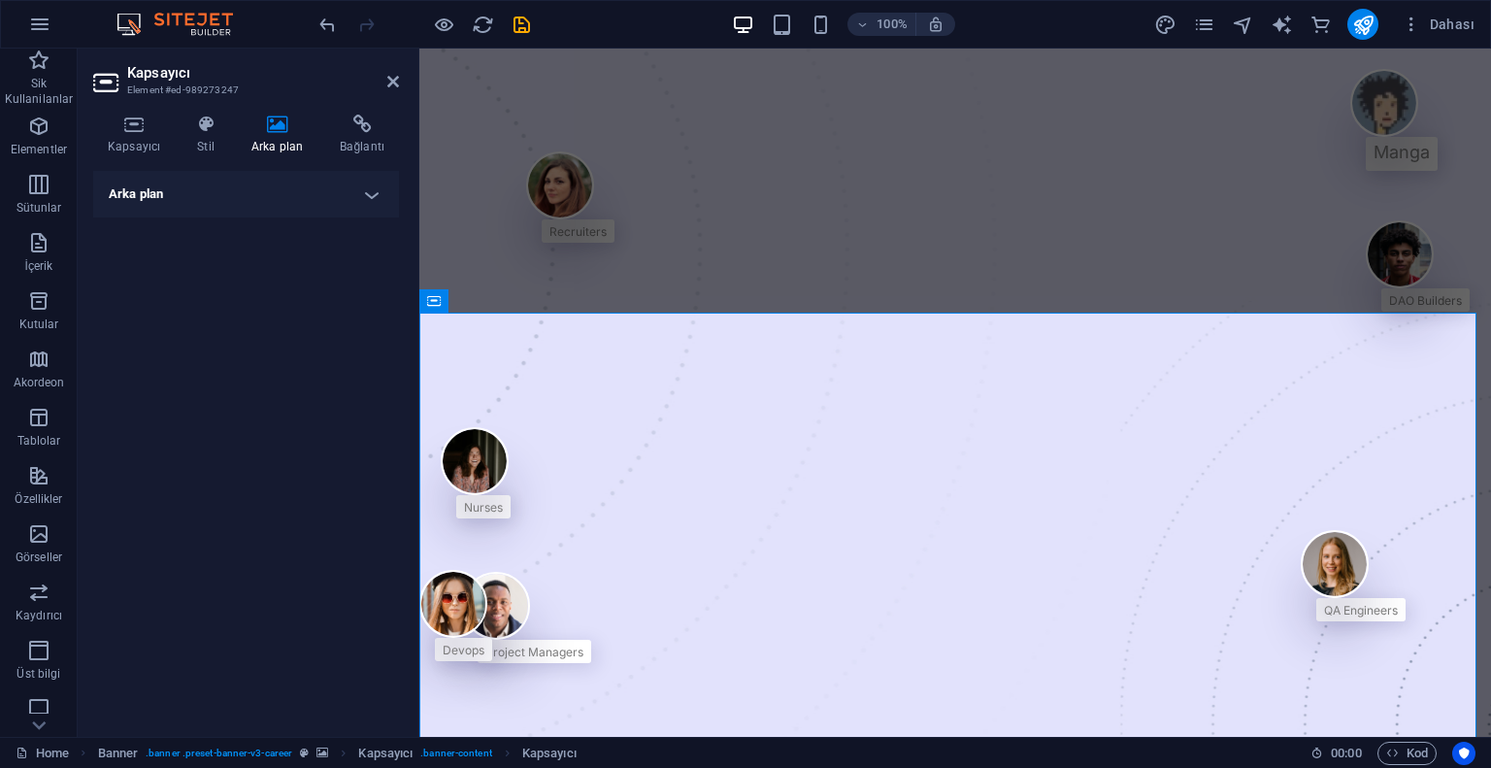
click at [379, 196] on h4 "Arka plan" at bounding box center [246, 194] width 306 height 47
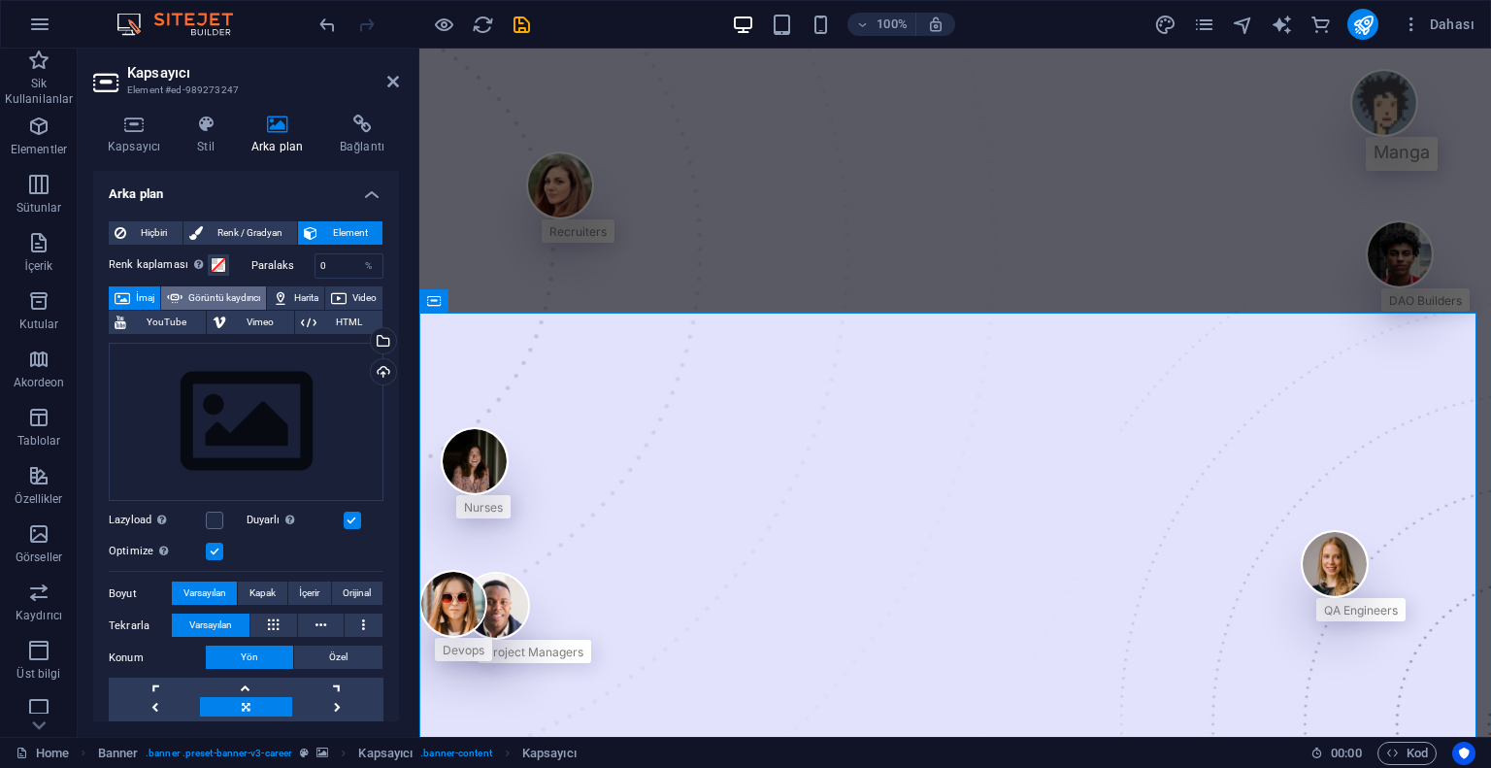
click at [260, 300] on span "Görüntü kaydırıcı" at bounding box center [224, 297] width 72 height 23
select select "ms"
select select "s"
select select "progressive"
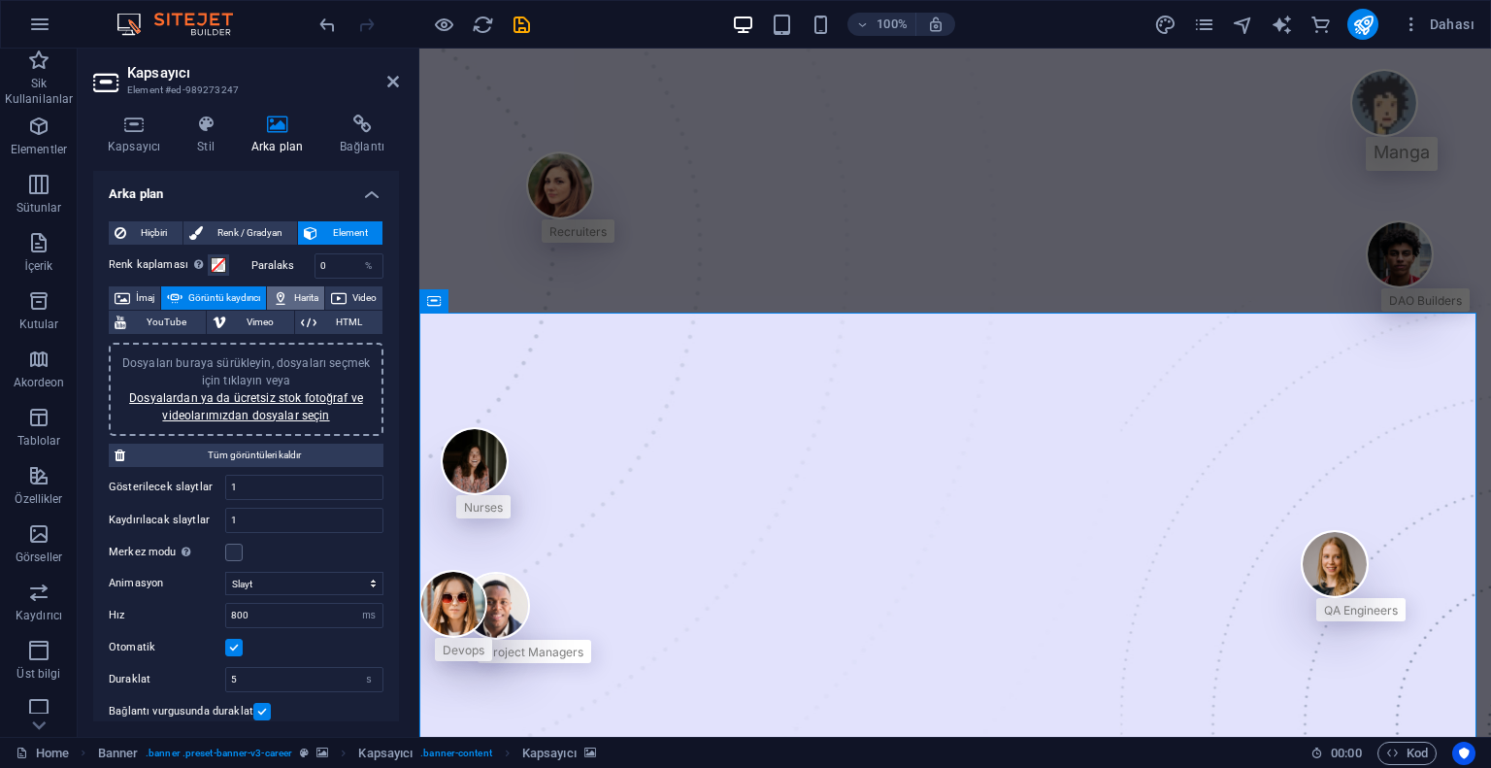
click at [318, 299] on span "Harita" at bounding box center [306, 297] width 24 height 23
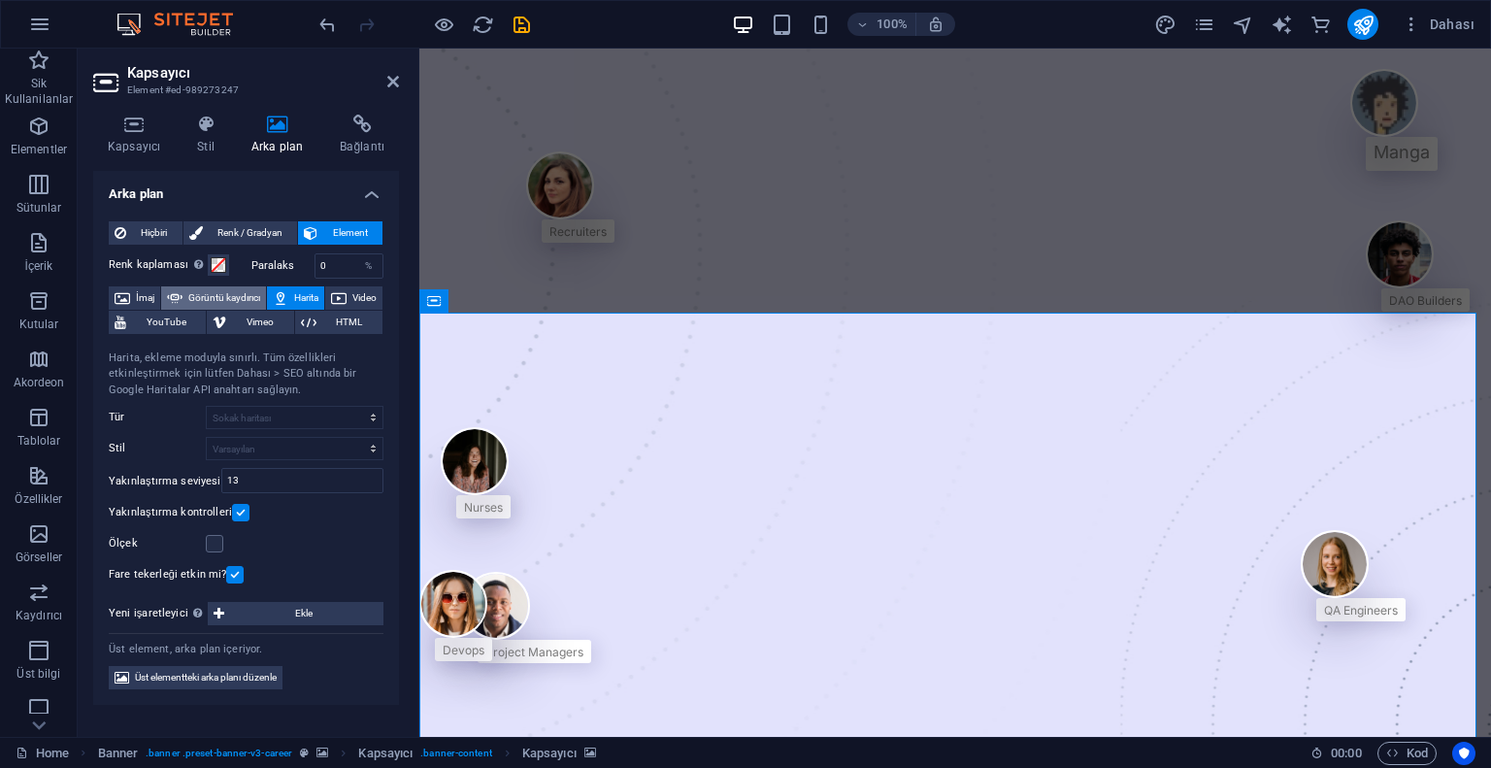
click at [260, 300] on span "Görüntü kaydırıcı" at bounding box center [224, 297] width 72 height 23
select select "ms"
select select "s"
select select "progressive"
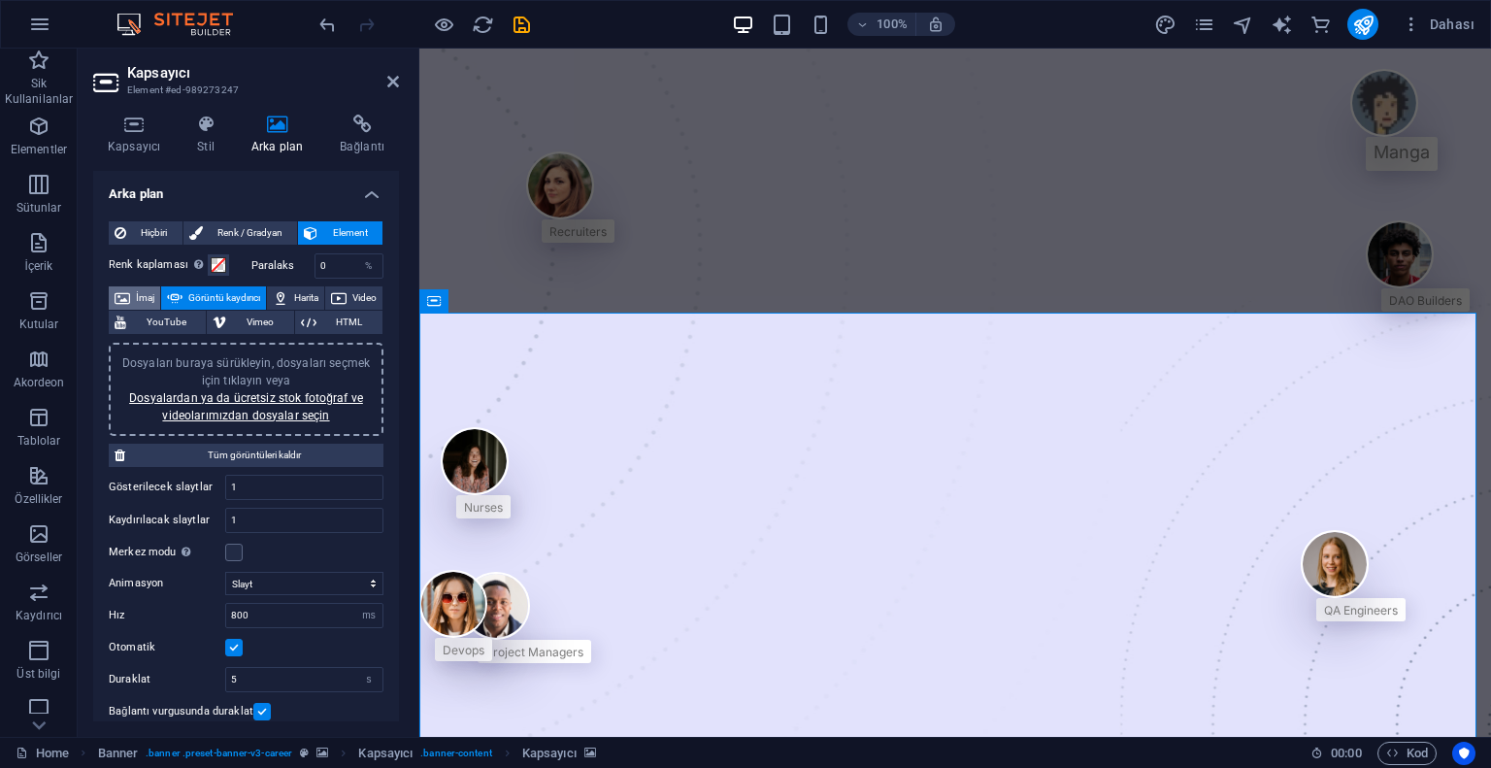
click at [154, 302] on span "İmaj" at bounding box center [145, 297] width 18 height 23
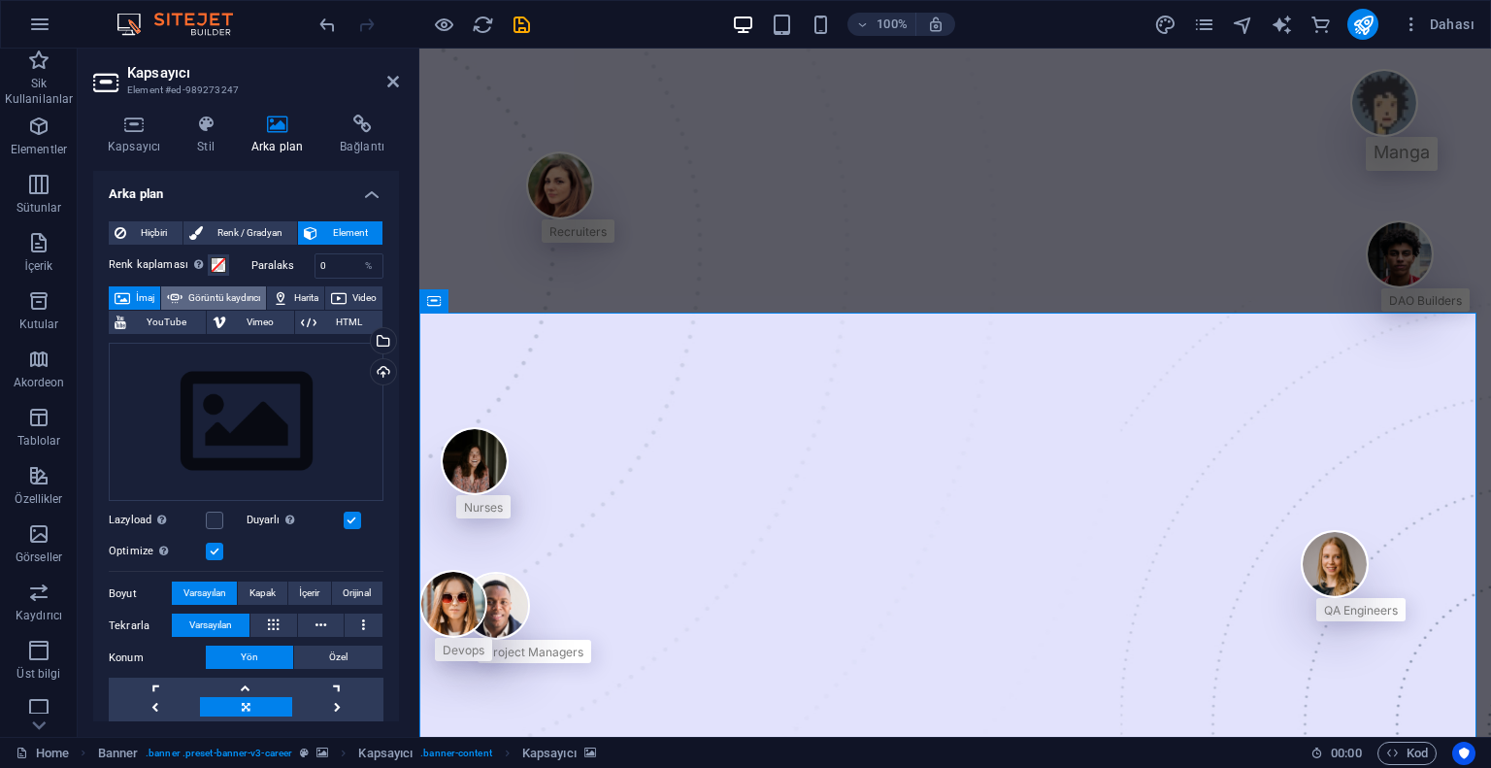
click at [217, 295] on span "Görüntü kaydırıcı" at bounding box center [224, 297] width 72 height 23
select select "ms"
select select "s"
select select "progressive"
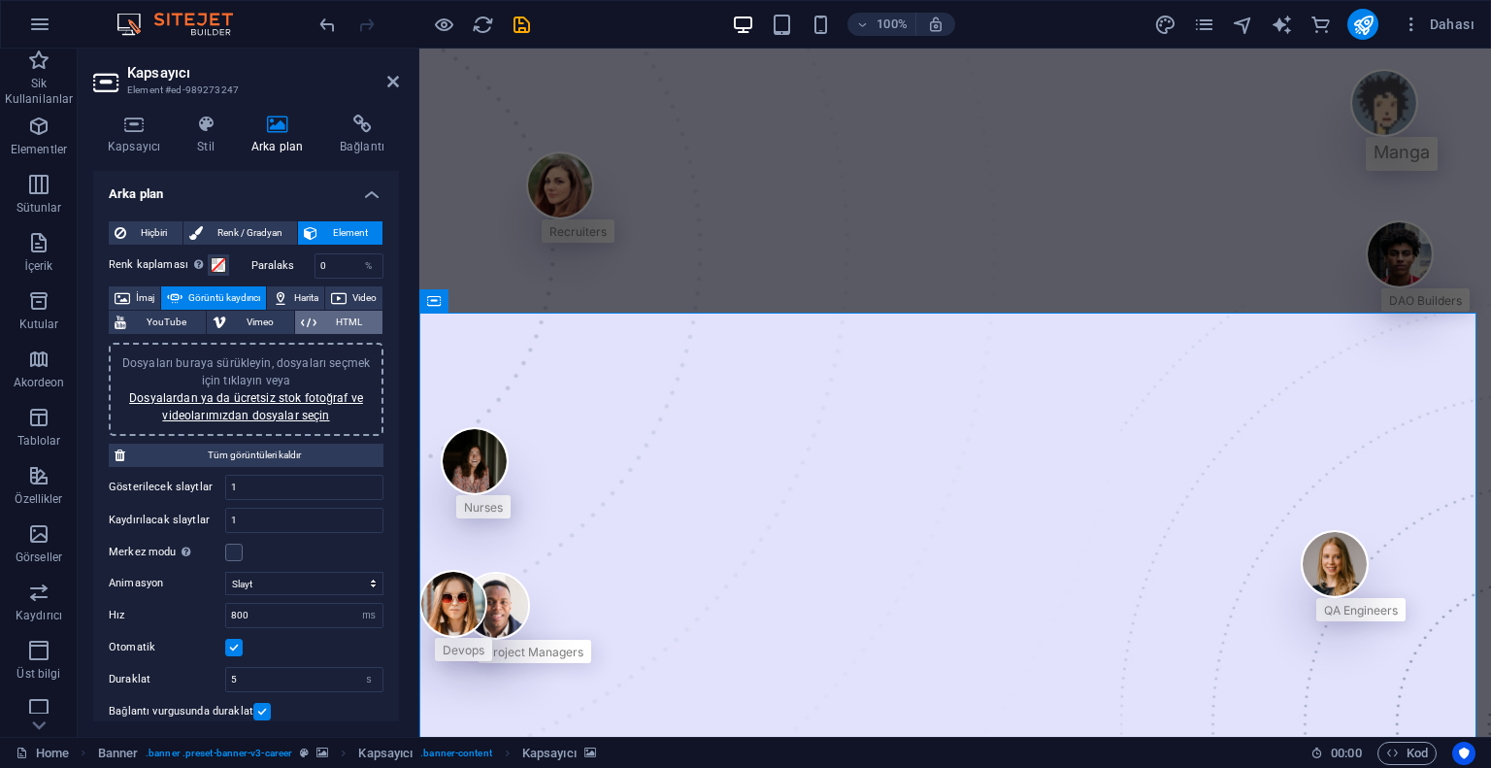
click at [353, 318] on span "HTML" at bounding box center [349, 322] width 54 height 23
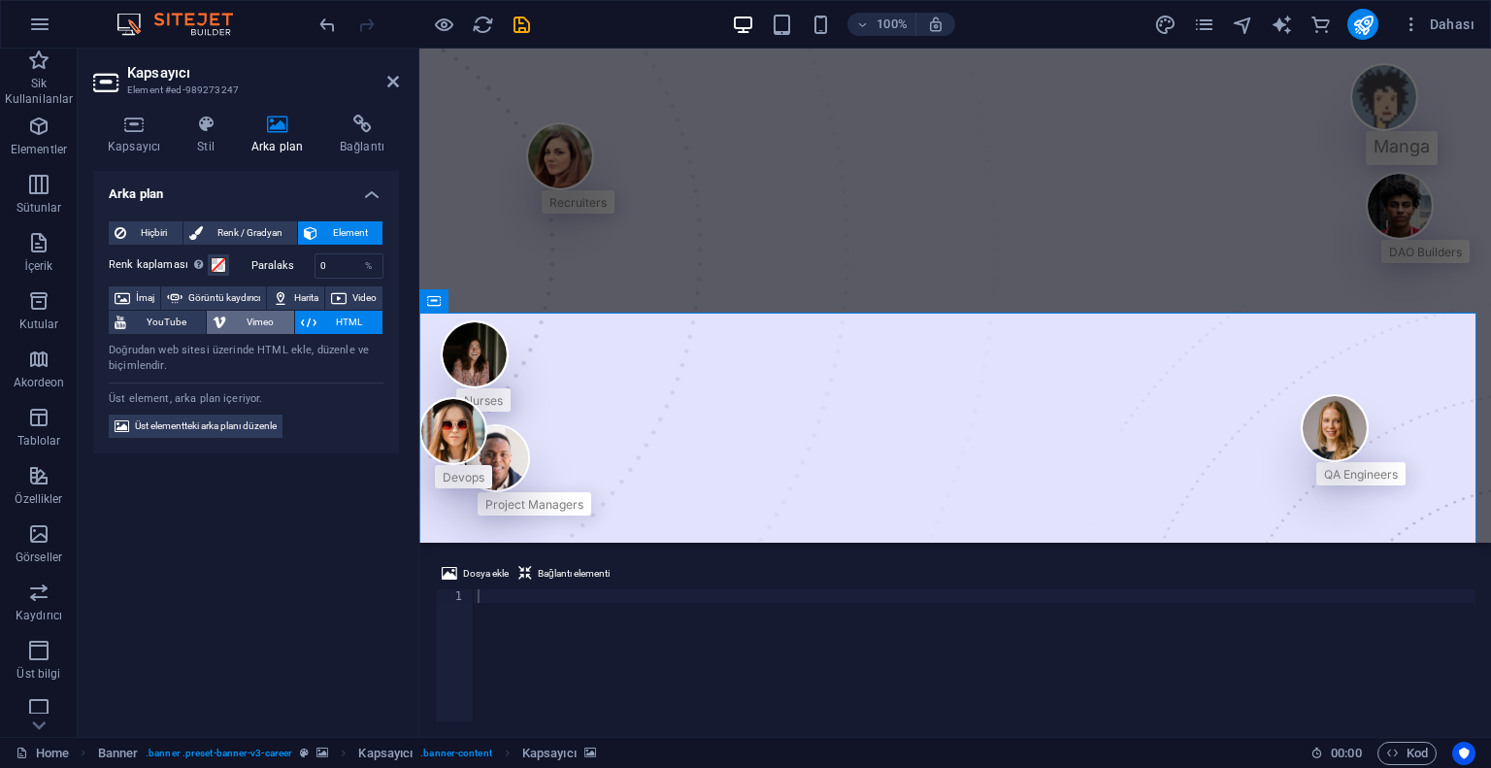
click at [287, 319] on span "Vimeo" at bounding box center [259, 322] width 55 height 23
select select "ar16_9"
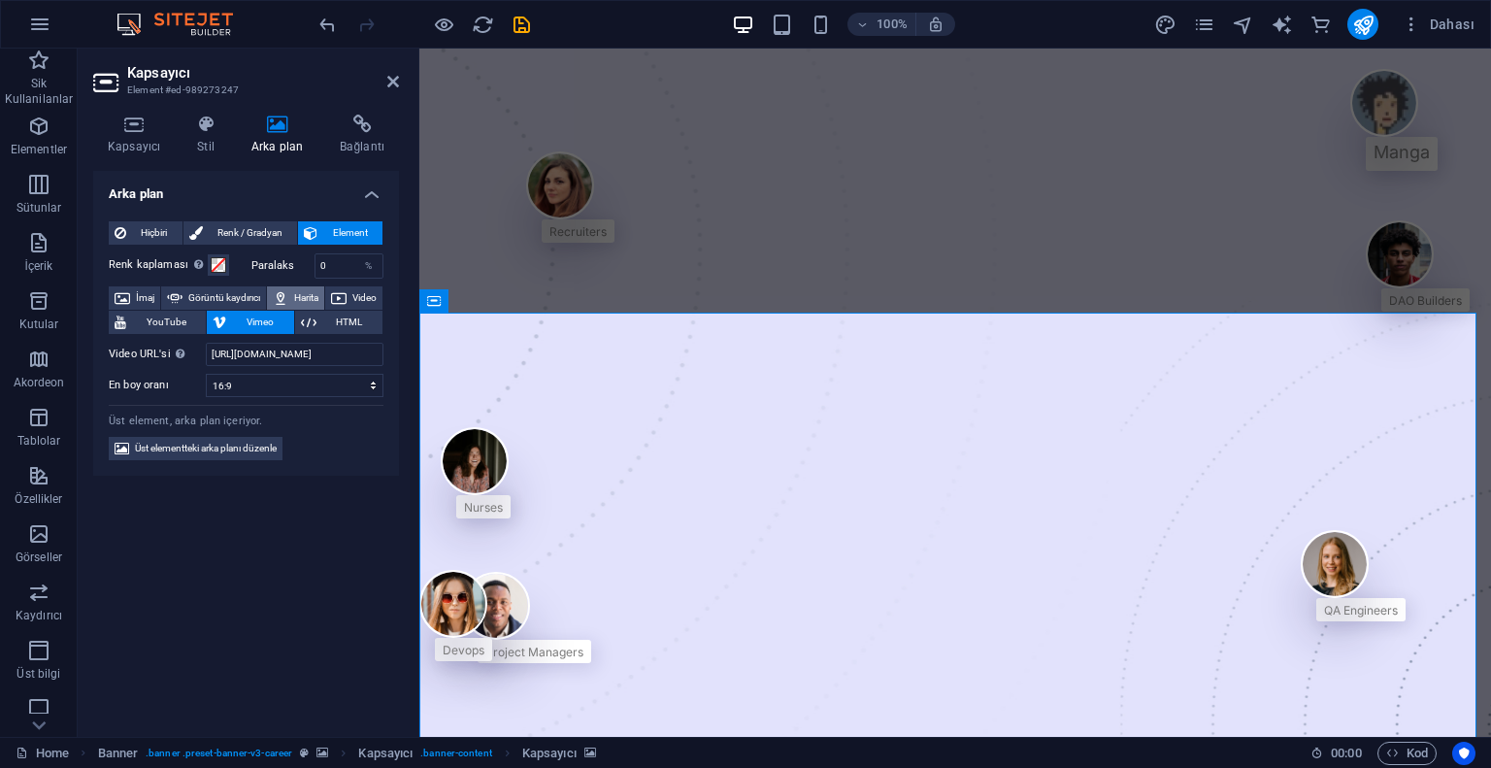
click at [318, 301] on span "Harita" at bounding box center [306, 297] width 24 height 23
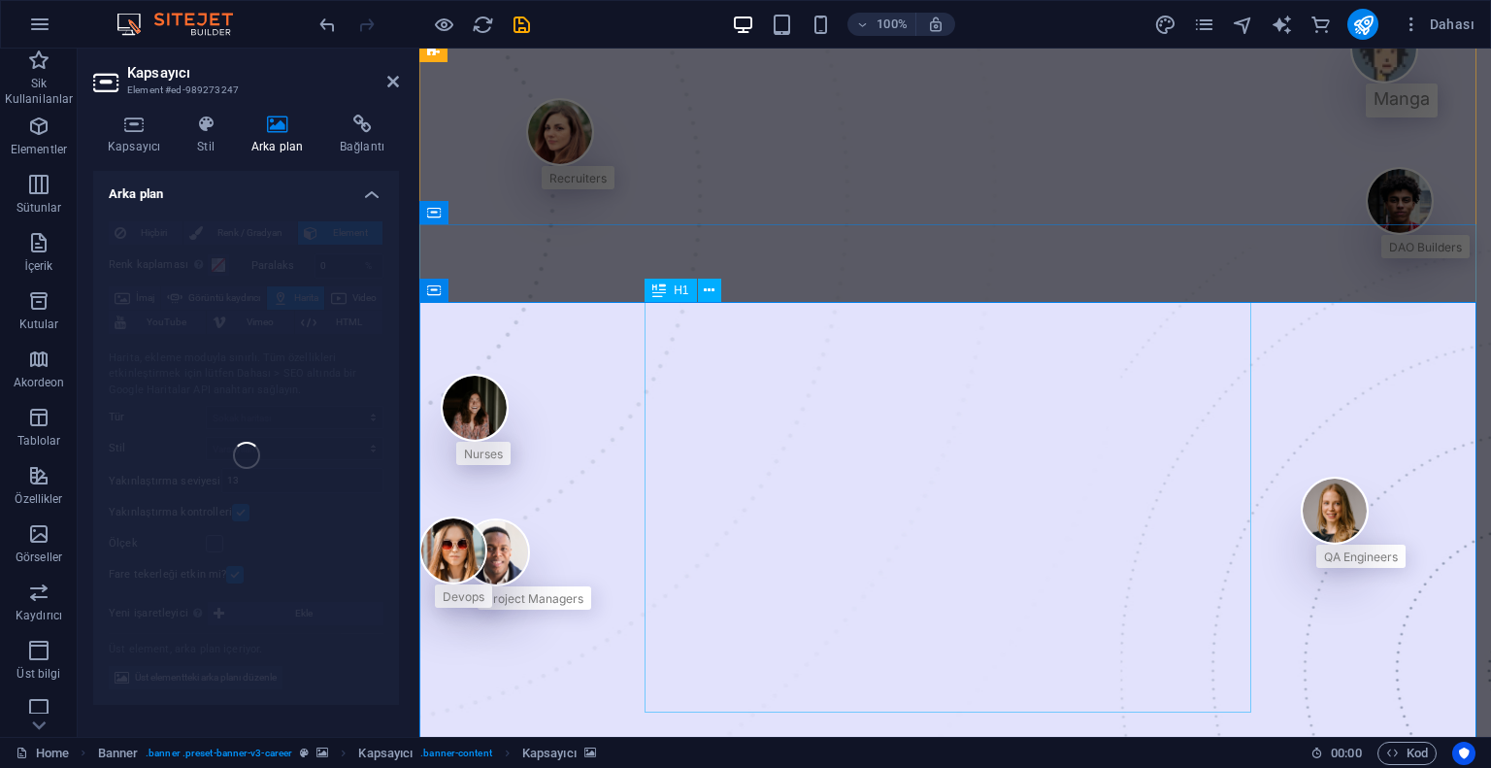
scroll to position [97, 0]
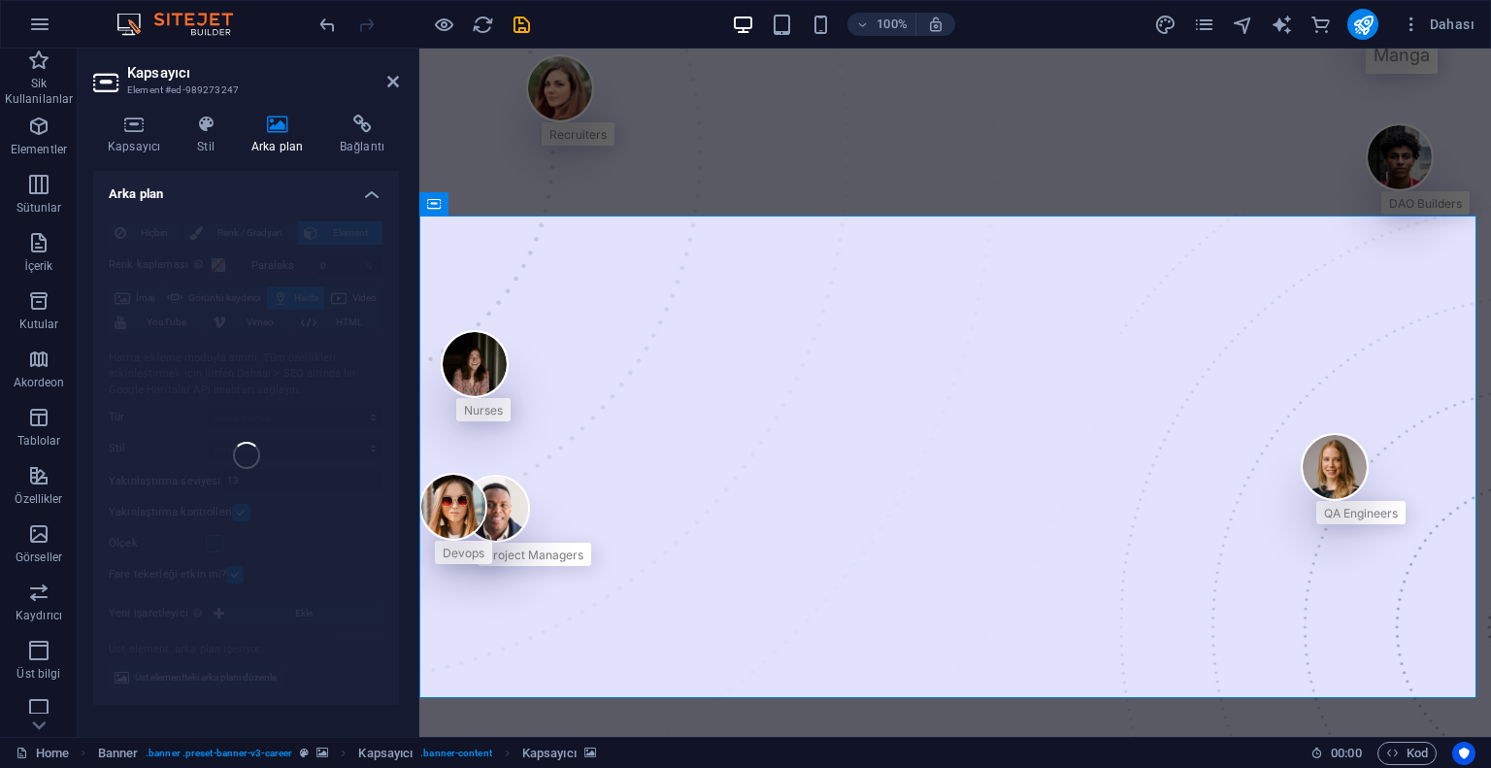
click at [183, 274] on div "Hiçbiri Renk / Gradyan Element Arka planı tam genişliğe genişlet Renk kaplaması…" at bounding box center [246, 455] width 306 height 499
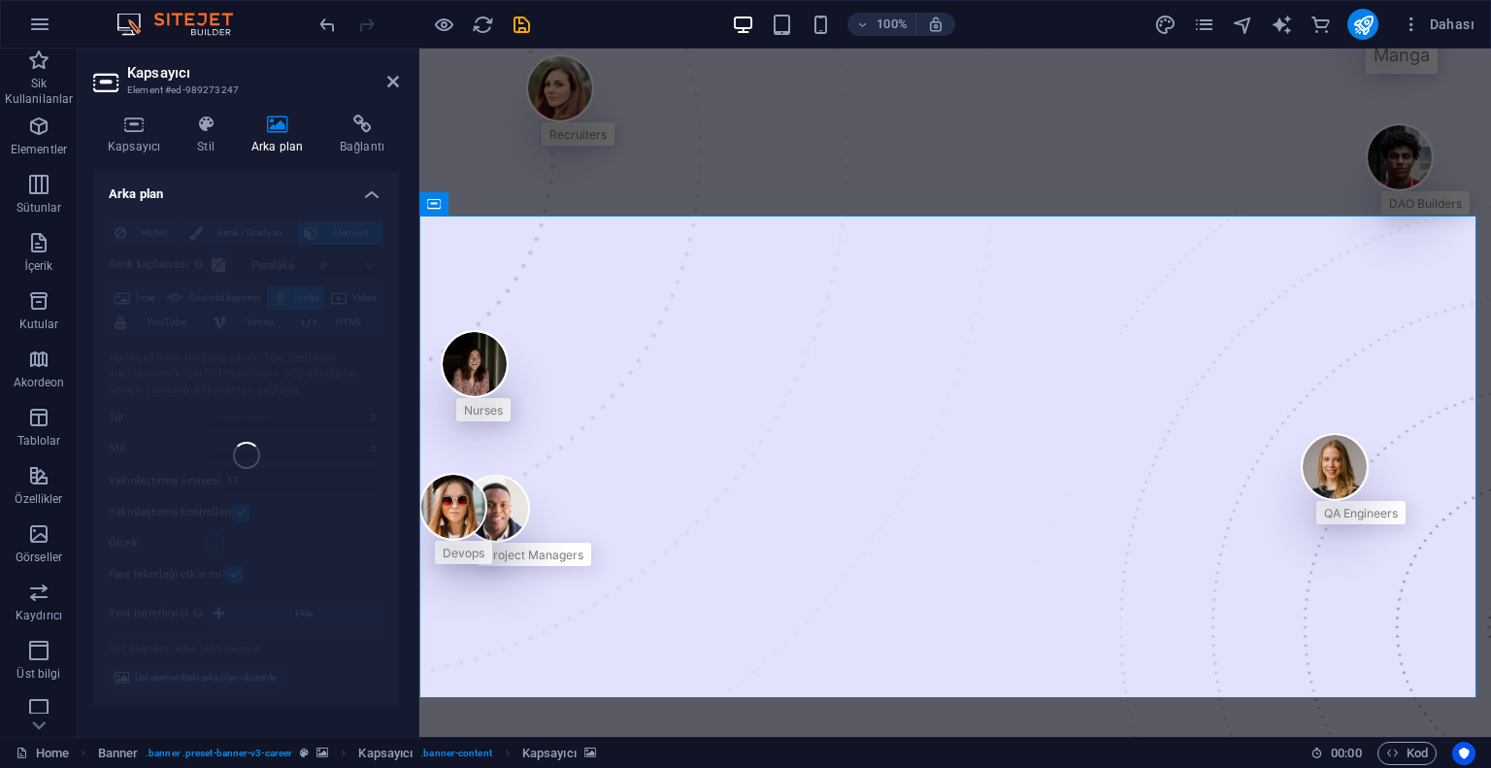
click at [280, 126] on icon at bounding box center [277, 124] width 81 height 19
click at [334, 322] on div "Hiçbiri Renk / Gradyan Element Arka planı tam genişliğe genişlet Renk kaplaması…" at bounding box center [246, 455] width 306 height 499
drag, startPoint x: 334, startPoint y: 415, endPoint x: 334, endPoint y: 481, distance: 66.0
click at [334, 418] on div "Hiçbiri Renk / Gradyan Element Arka planı tam genişliğe genişlet Renk kaplaması…" at bounding box center [246, 455] width 306 height 499
click at [334, 481] on div "Hiçbiri Renk / Gradyan Element Arka planı tam genişliğe genişlet Renk kaplaması…" at bounding box center [246, 455] width 306 height 499
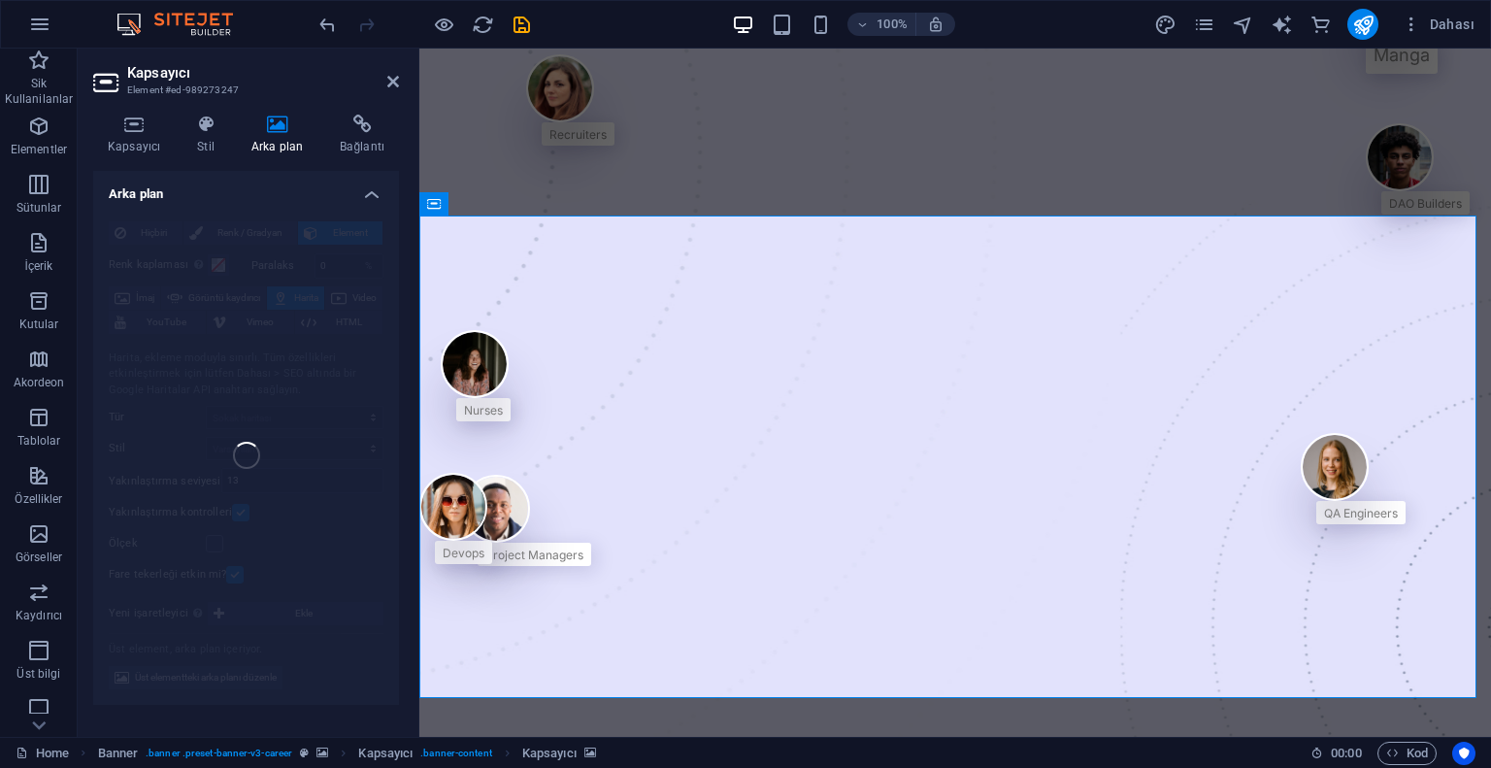
click at [333, 483] on div "Hiçbiri Renk / Gradyan Element Arka planı tam genişliğe genişlet Renk kaplaması…" at bounding box center [246, 455] width 306 height 499
click at [395, 79] on icon at bounding box center [393, 82] width 12 height 16
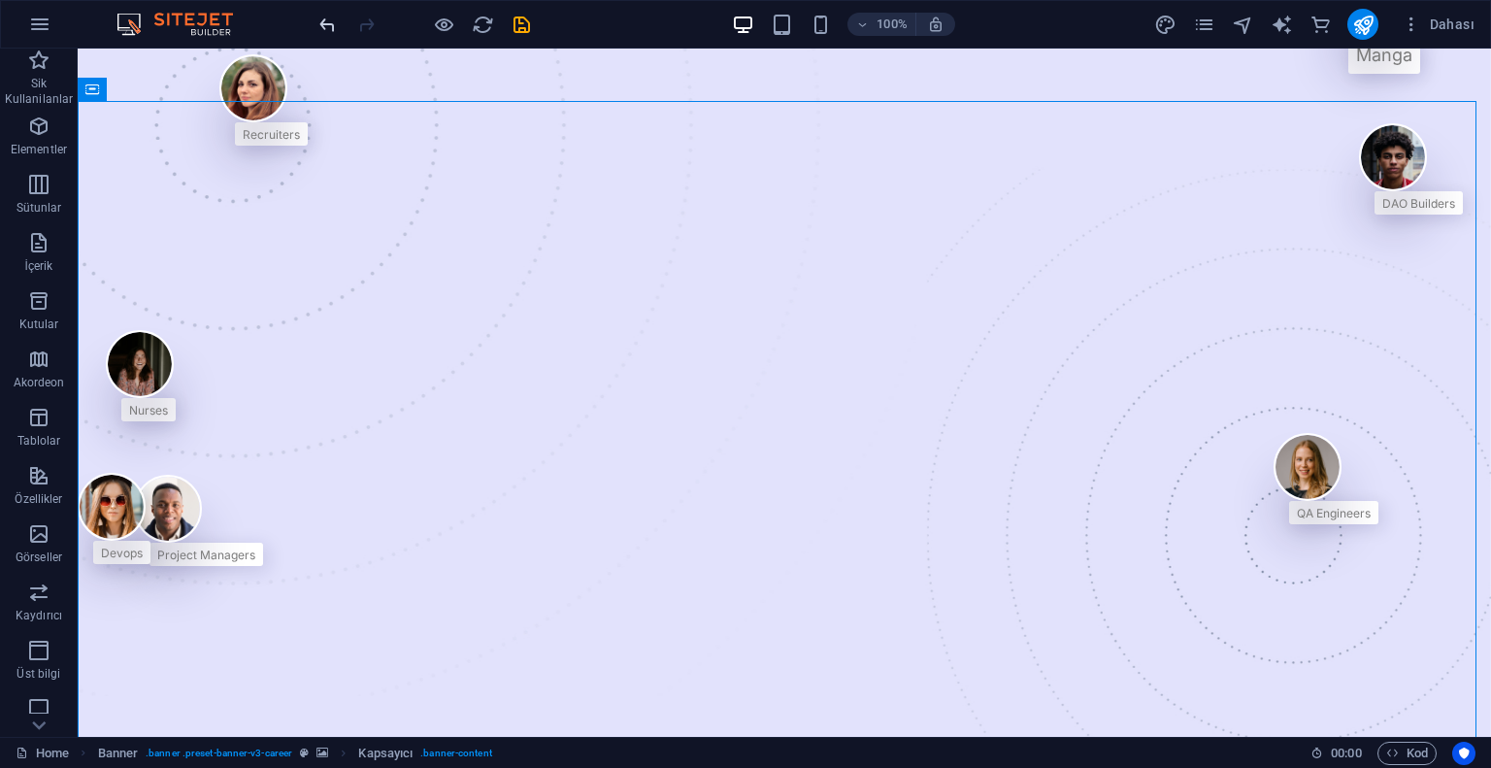
click at [326, 21] on icon "undo" at bounding box center [328, 25] width 22 height 22
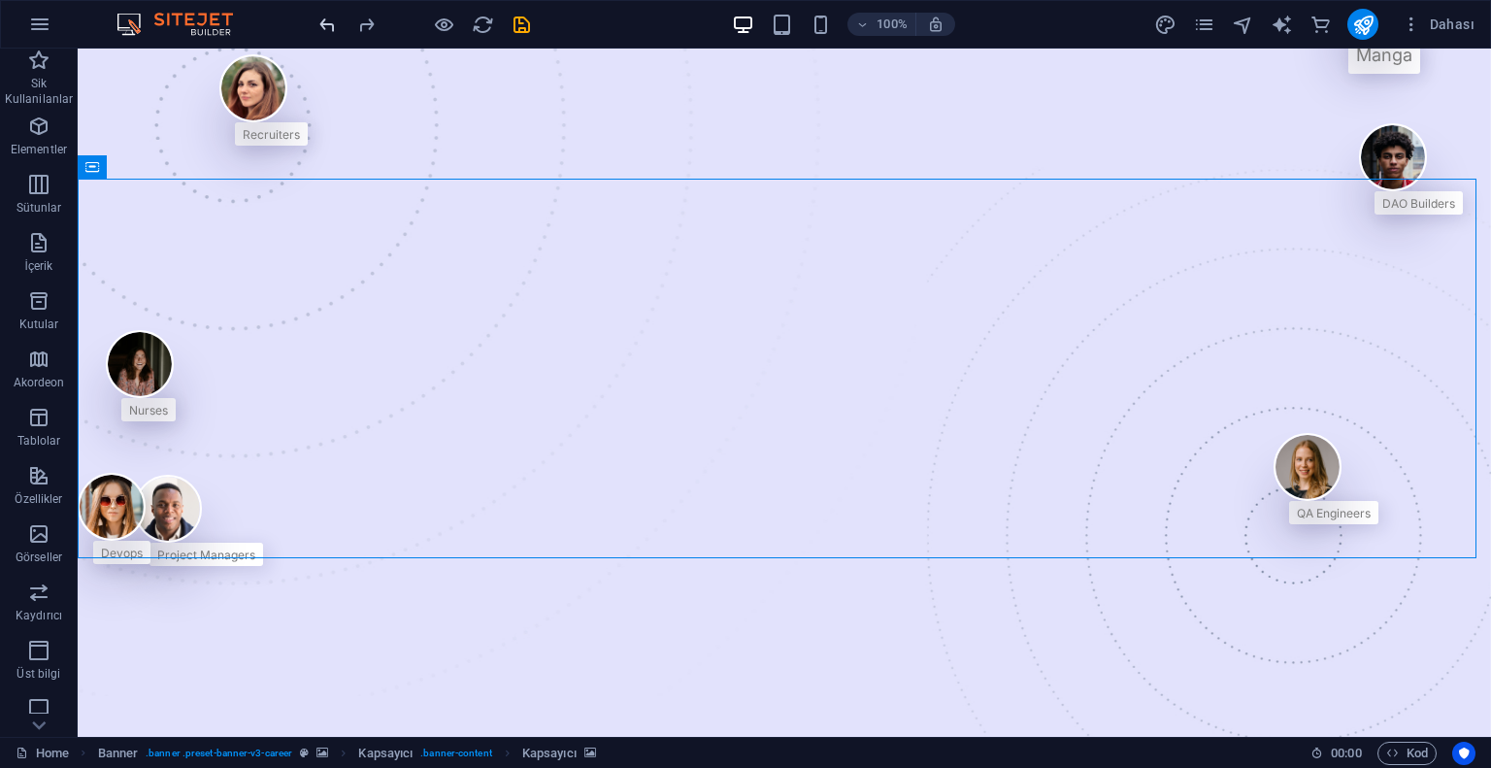
click at [333, 25] on icon "undo" at bounding box center [328, 25] width 22 height 22
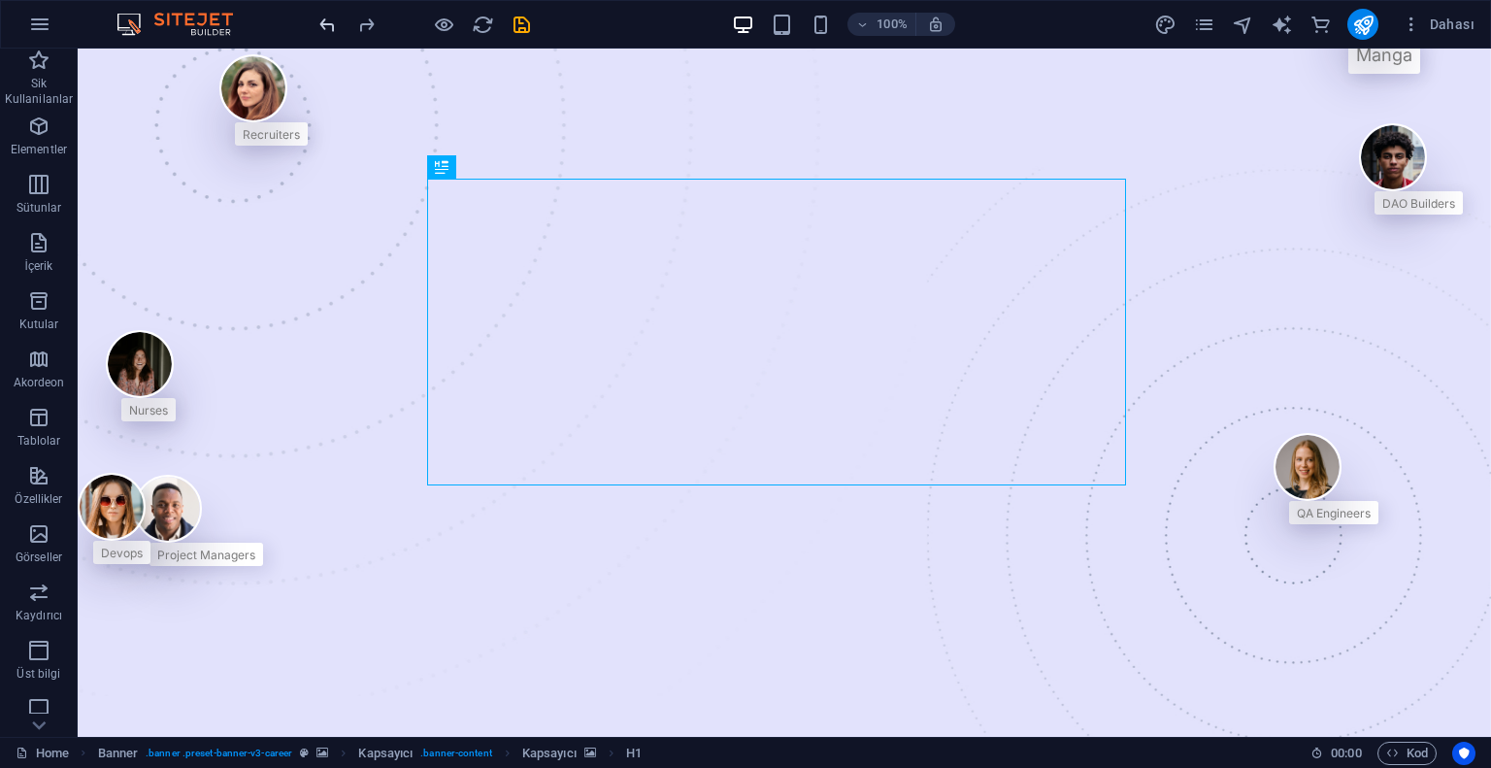
click at [326, 22] on icon "undo" at bounding box center [328, 25] width 22 height 22
click at [1333, 40] on figure at bounding box center [1376, 6] width 87 height 68
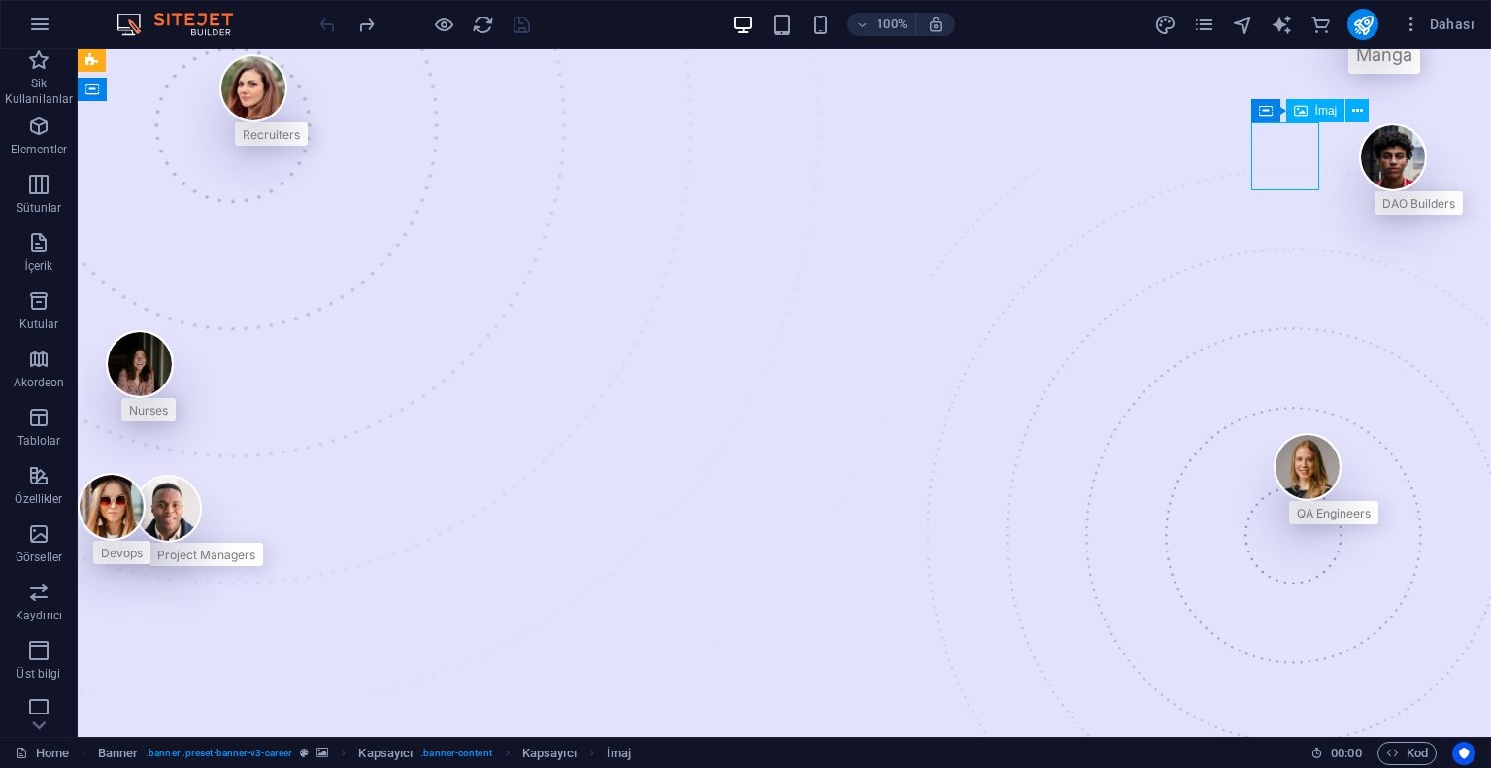
click at [1333, 40] on figure at bounding box center [1376, 6] width 87 height 68
select select "px"
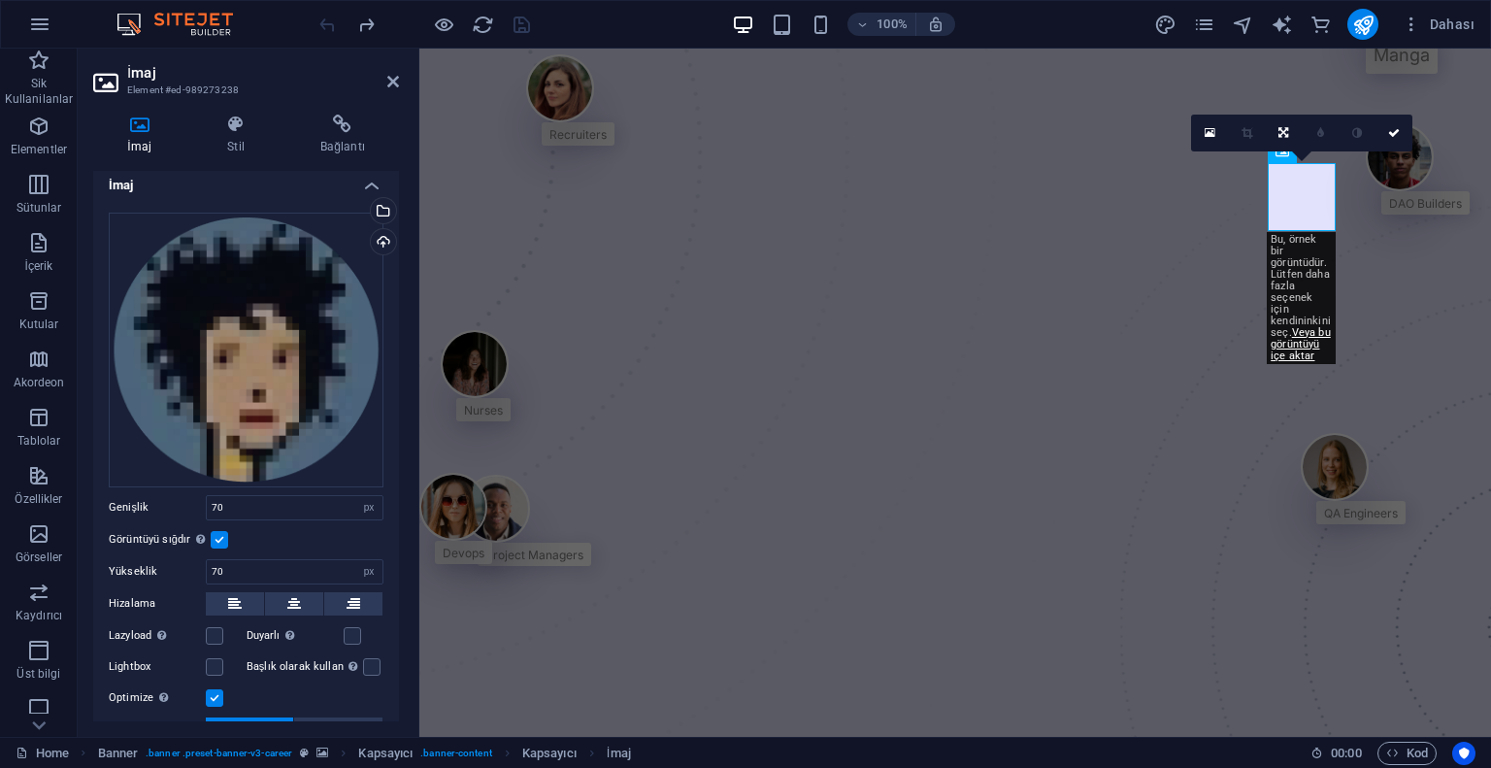
scroll to position [0, 0]
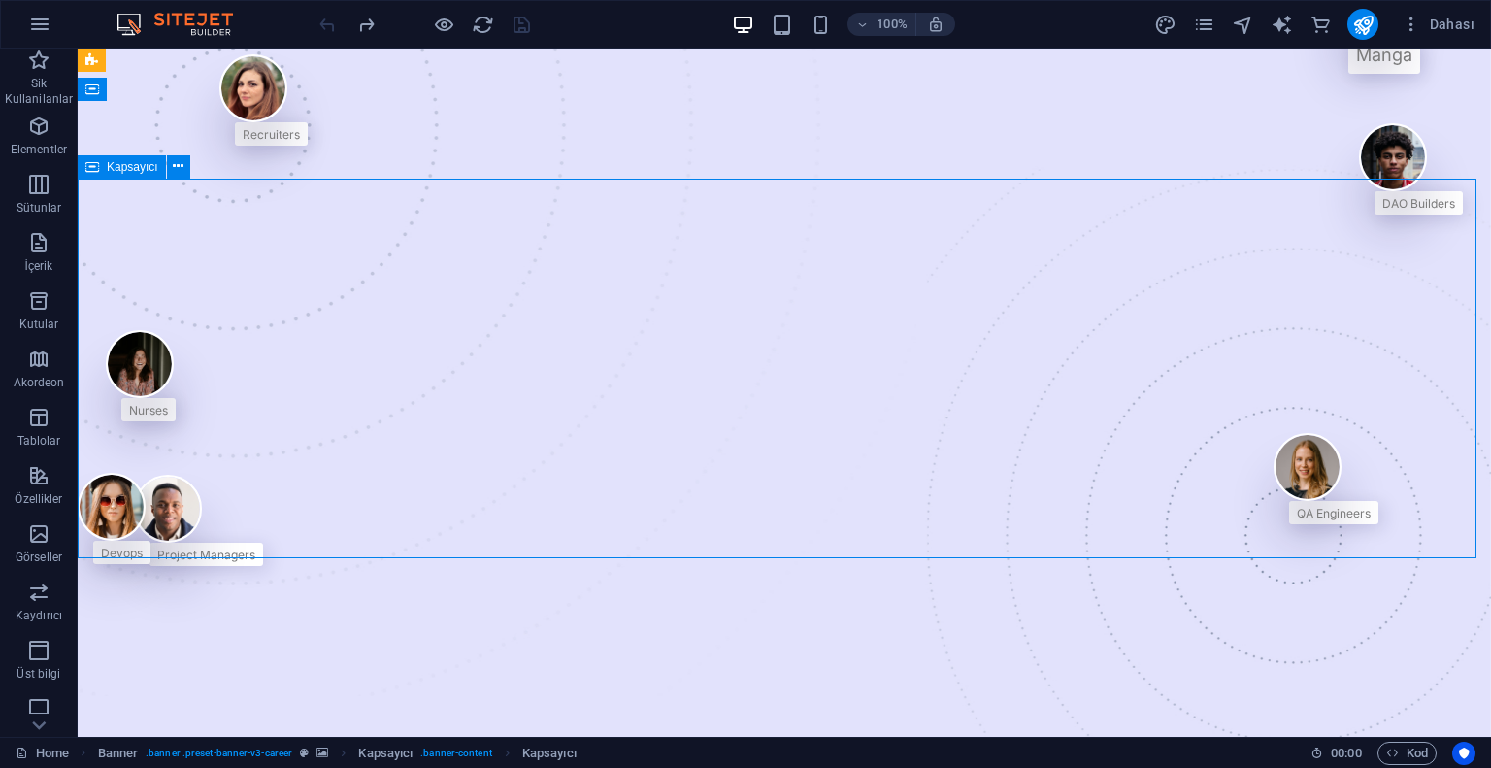
drag, startPoint x: 383, startPoint y: 261, endPoint x: 273, endPoint y: 250, distance: 110.2
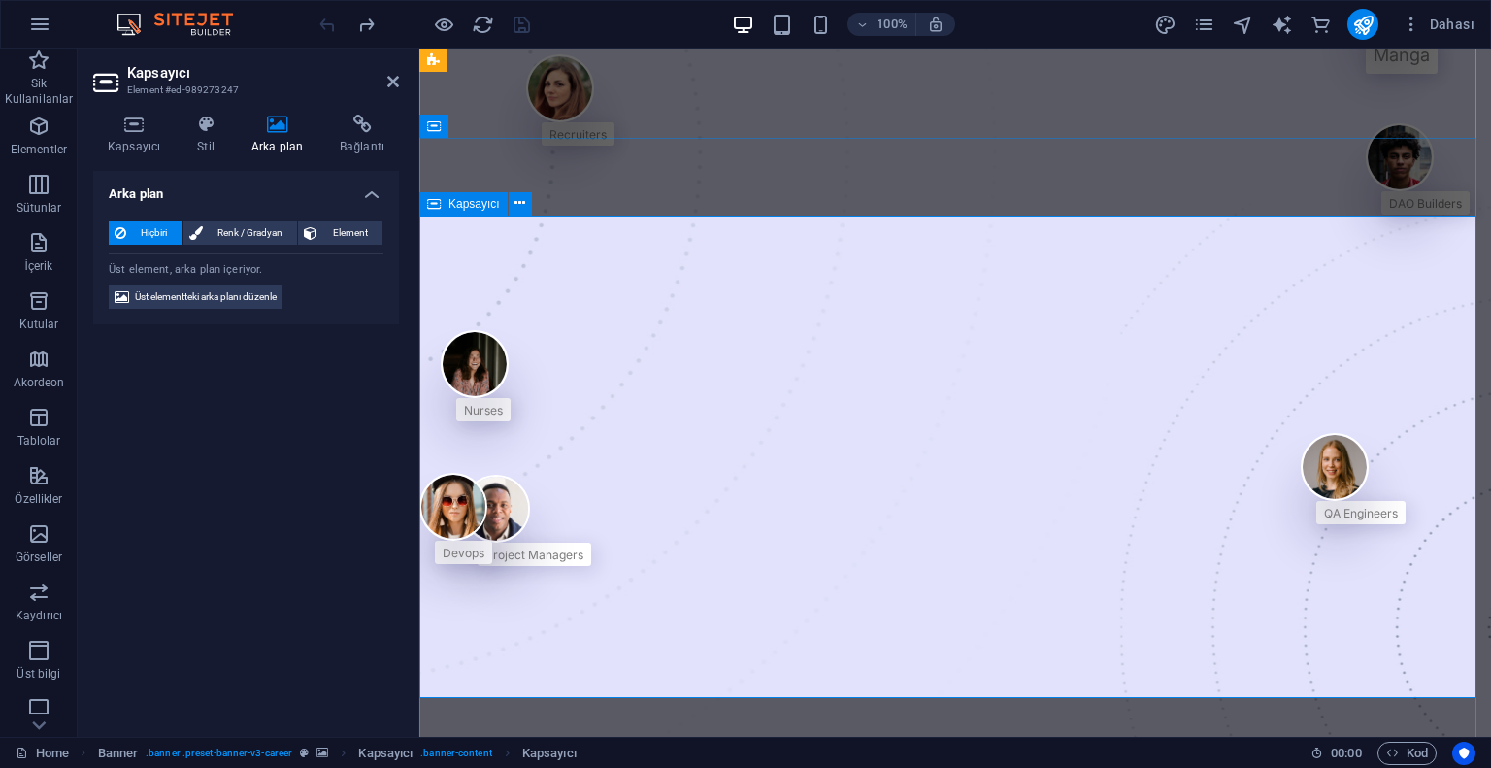
click at [207, 297] on span "Üst elementteki arka planı düzenle" at bounding box center [206, 296] width 142 height 23
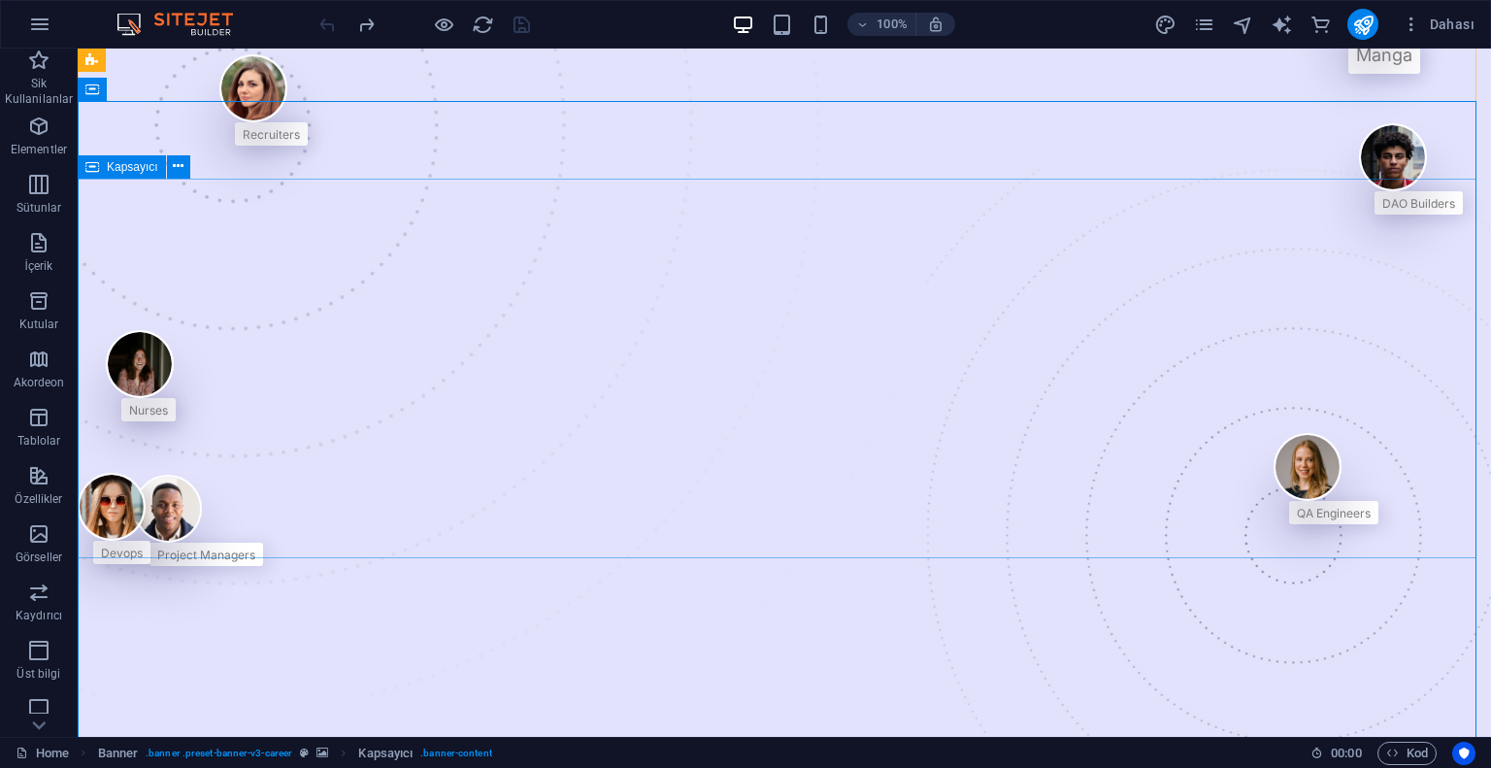
click at [176, 421] on div "Nurses" at bounding box center [141, 375] width 70 height 91
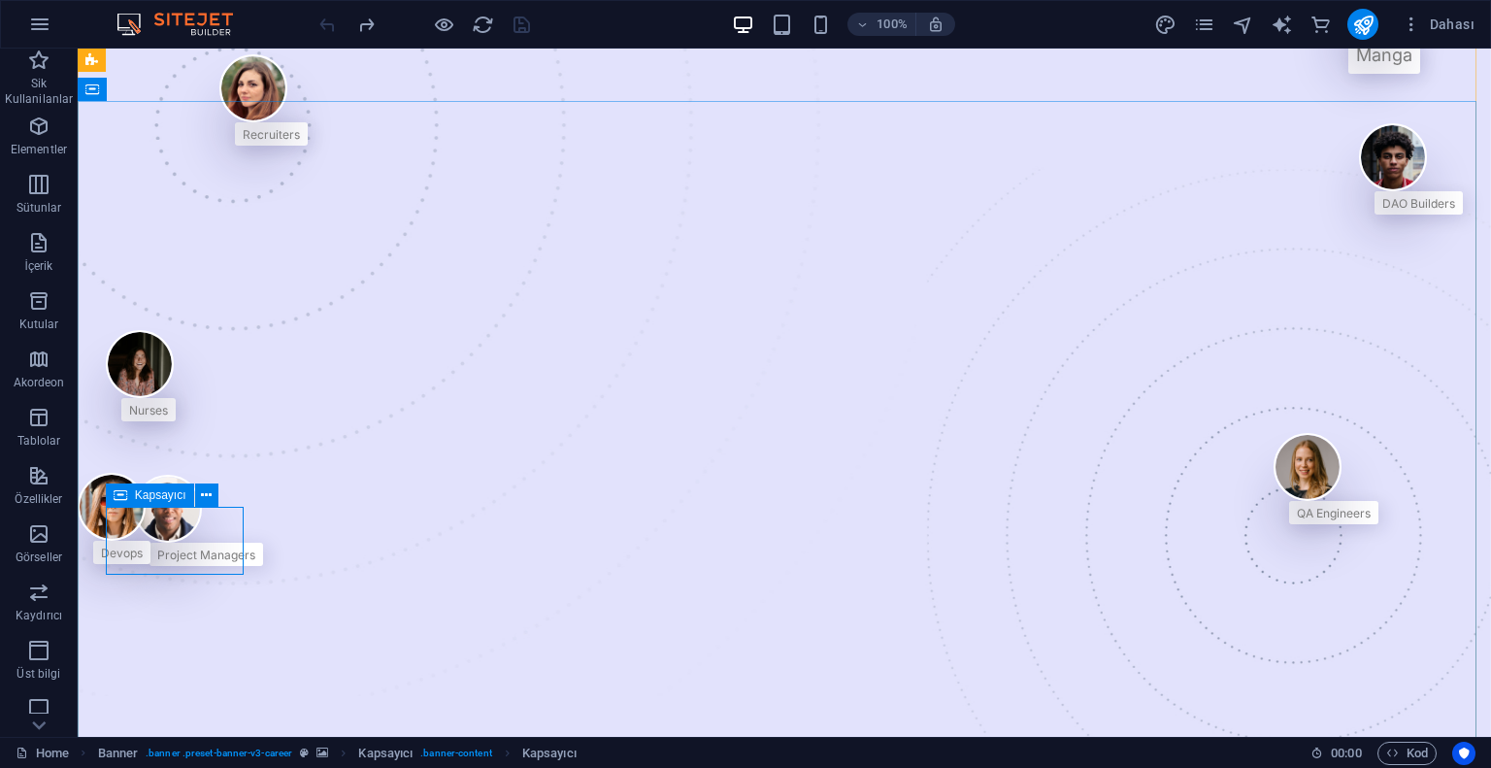
click at [176, 421] on div "Nurses" at bounding box center [141, 375] width 70 height 91
drag, startPoint x: 212, startPoint y: 566, endPoint x: 289, endPoint y: 615, distance: 91.6
click at [176, 421] on div "Nurses" at bounding box center [141, 375] width 70 height 91
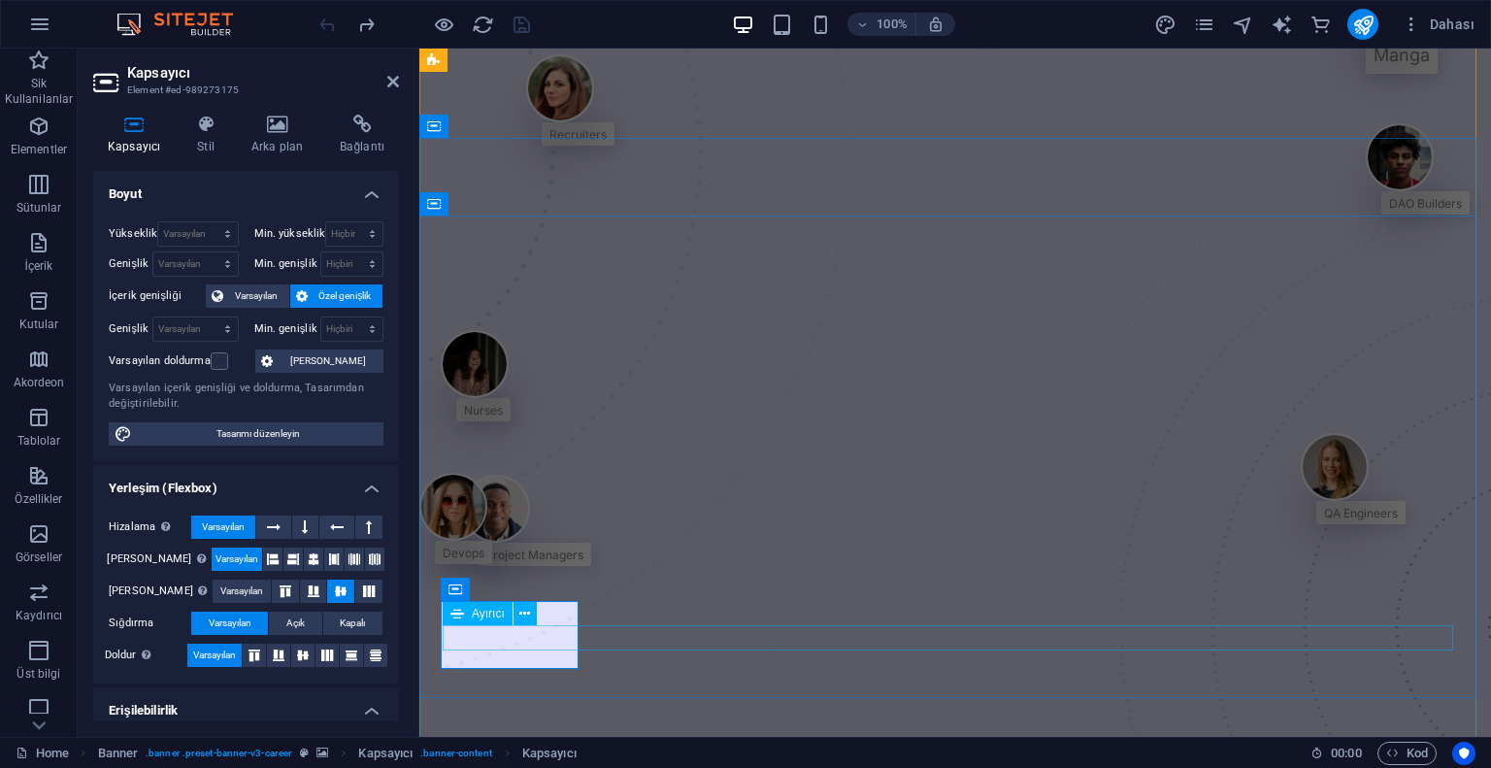
select select "px"
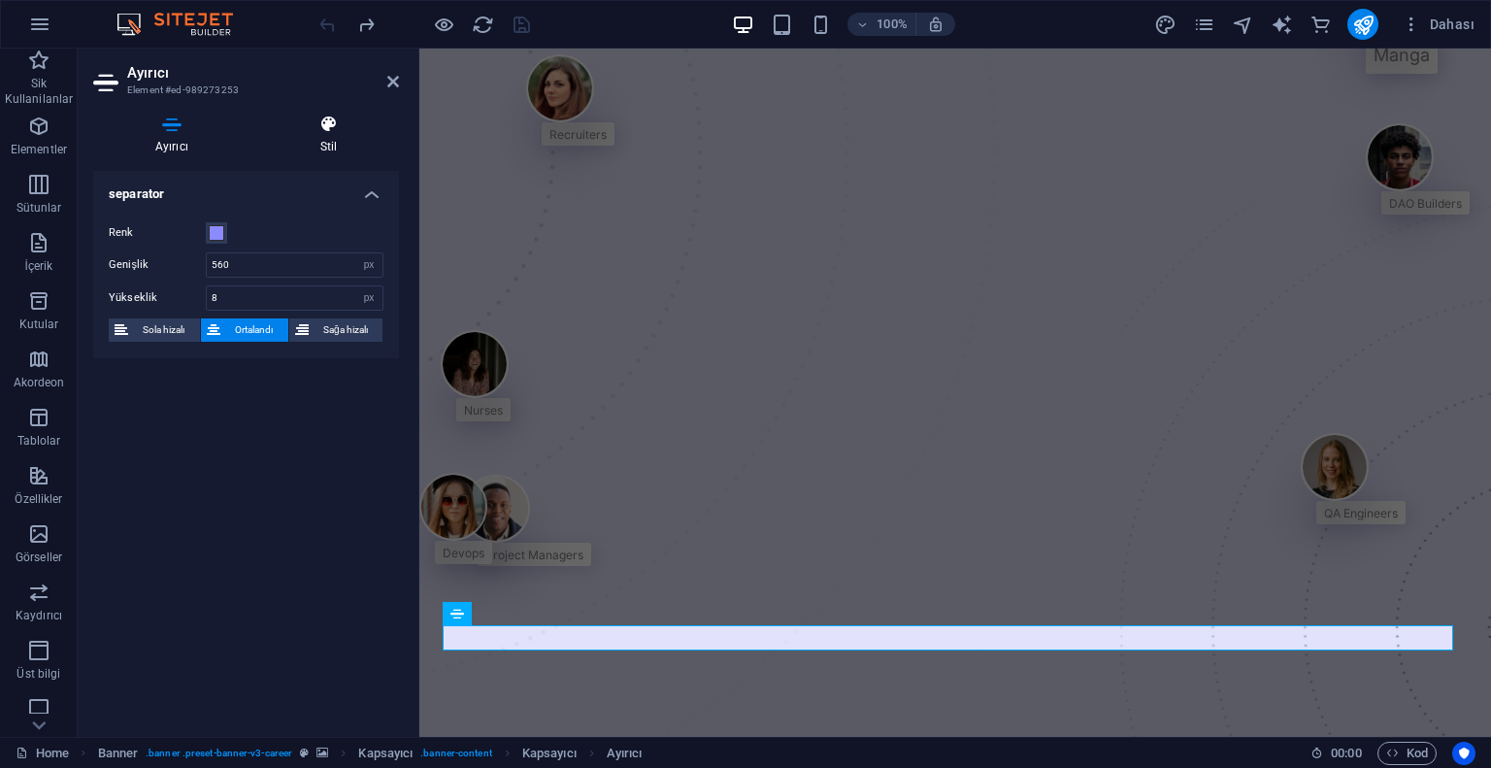
click at [308, 143] on h4 "Stil" at bounding box center [328, 135] width 141 height 41
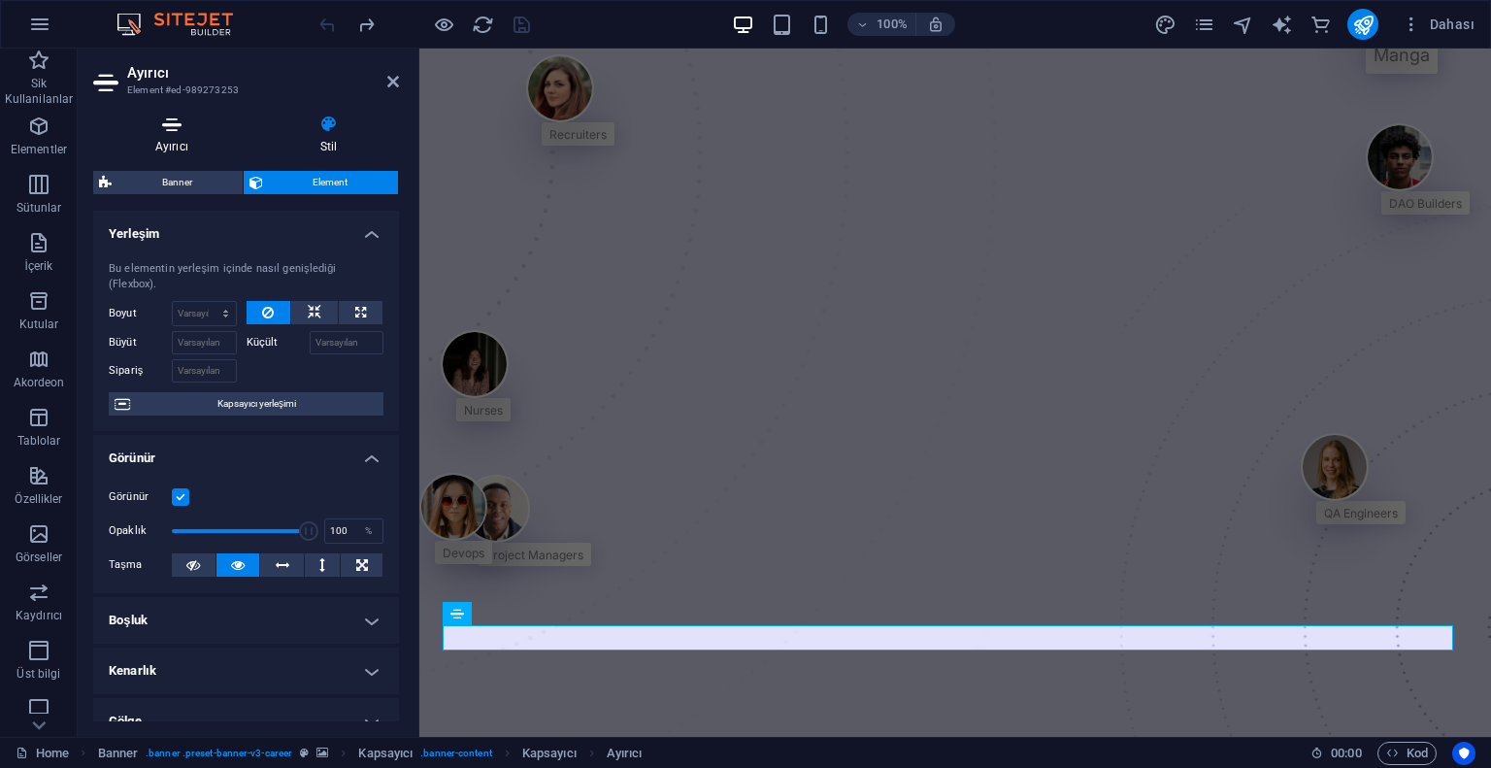
click at [184, 149] on h4 "Ayırıcı" at bounding box center [175, 135] width 165 height 41
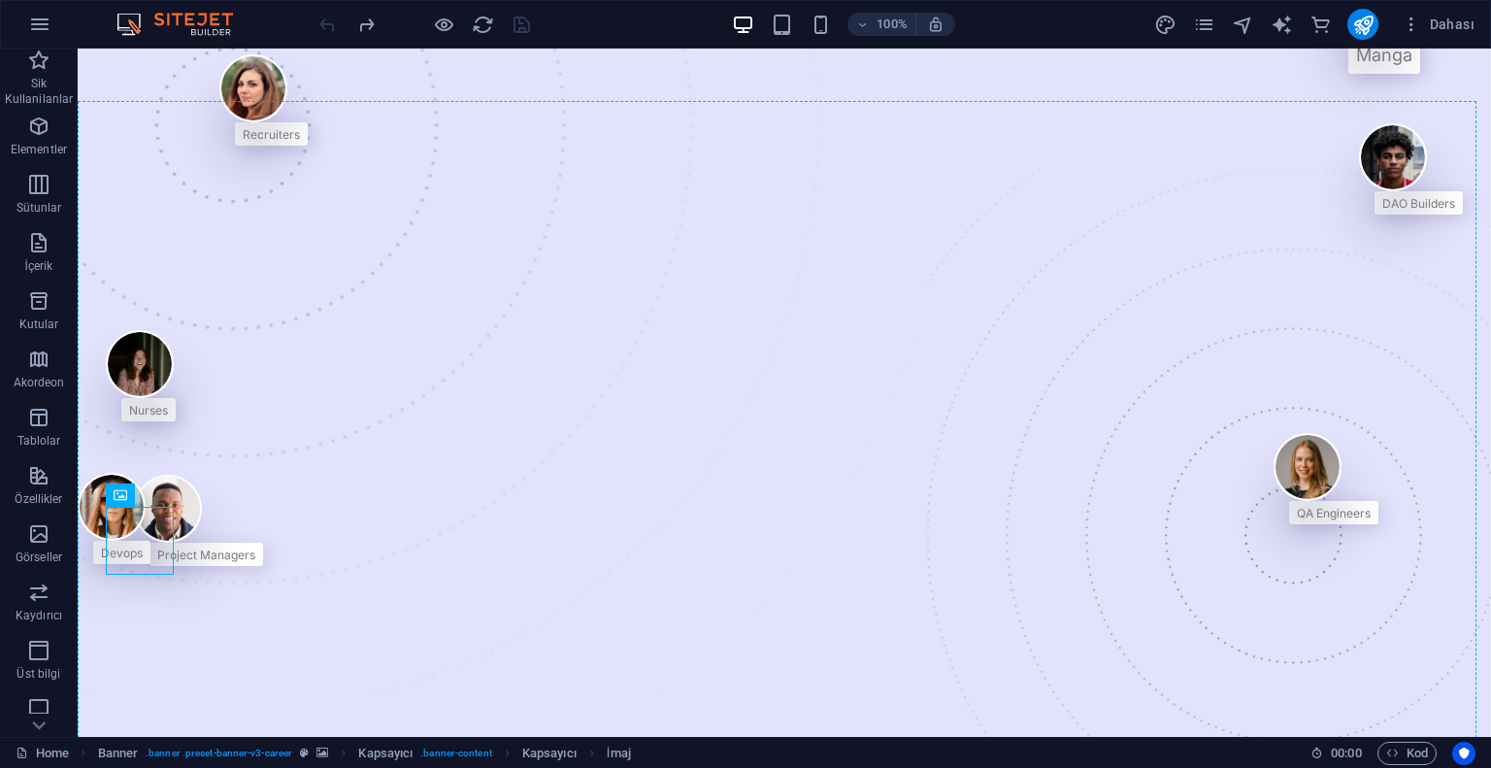
drag, startPoint x: 153, startPoint y: 565, endPoint x: 154, endPoint y: 593, distance: 28.2
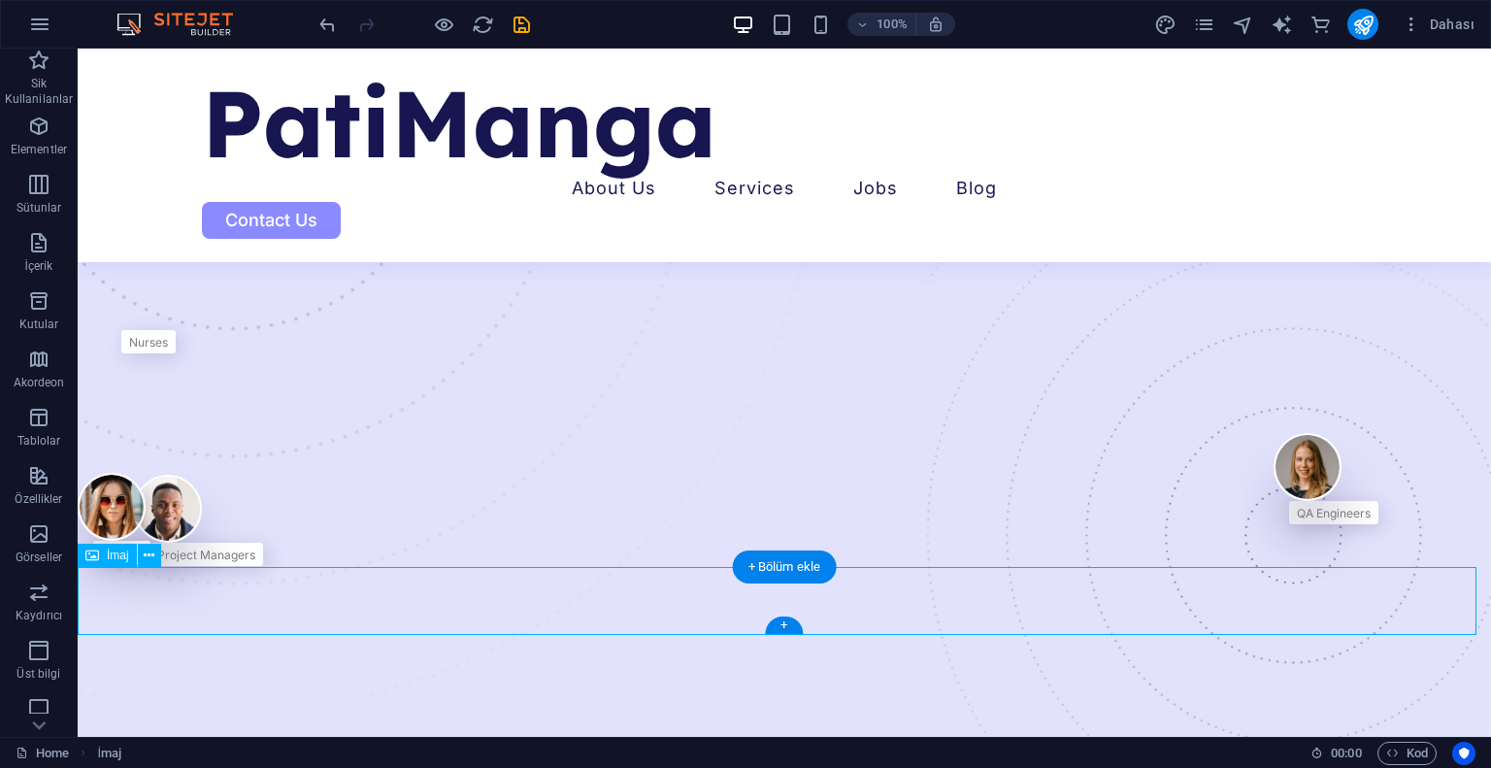
scroll to position [579, 0]
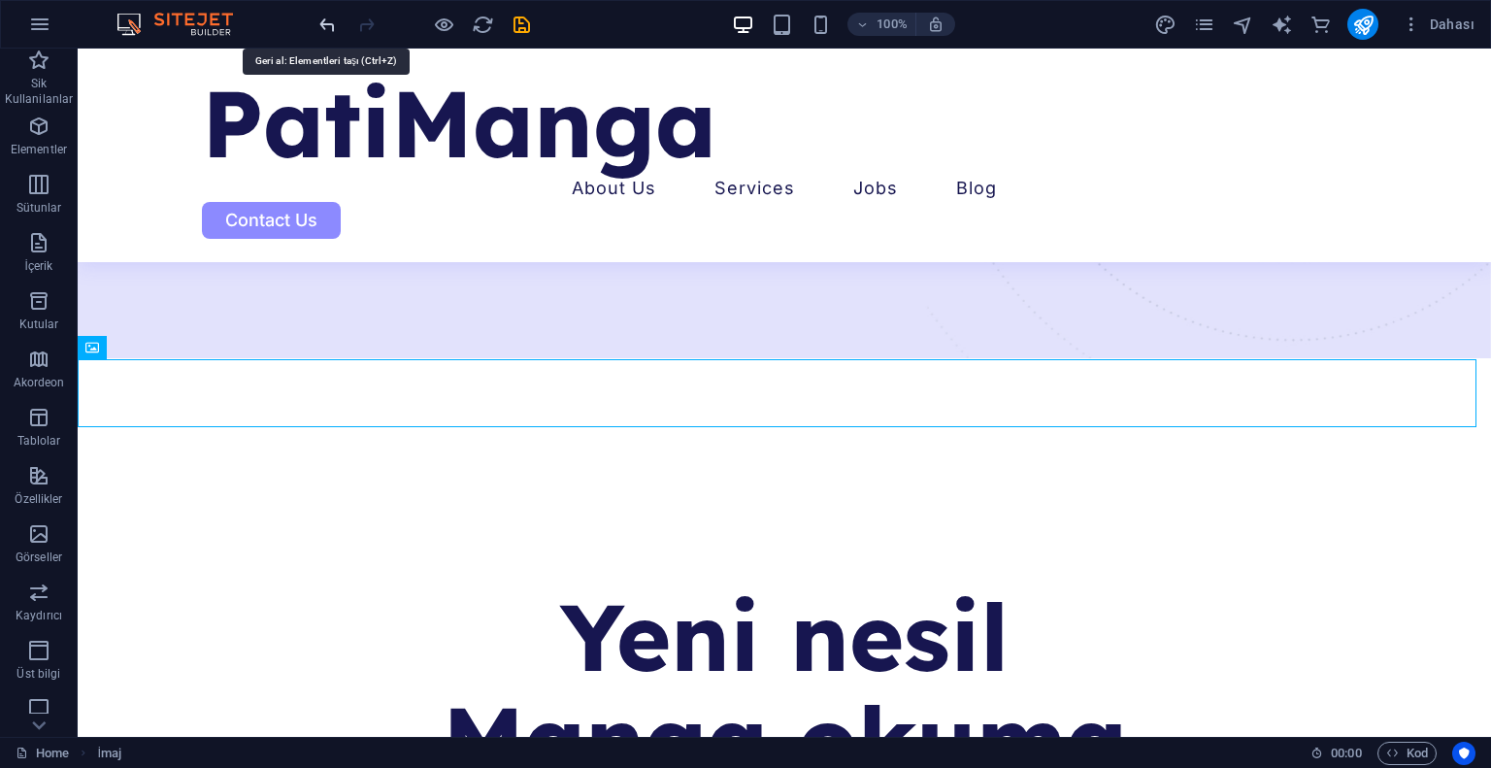
click at [328, 20] on icon "undo" at bounding box center [328, 25] width 22 height 22
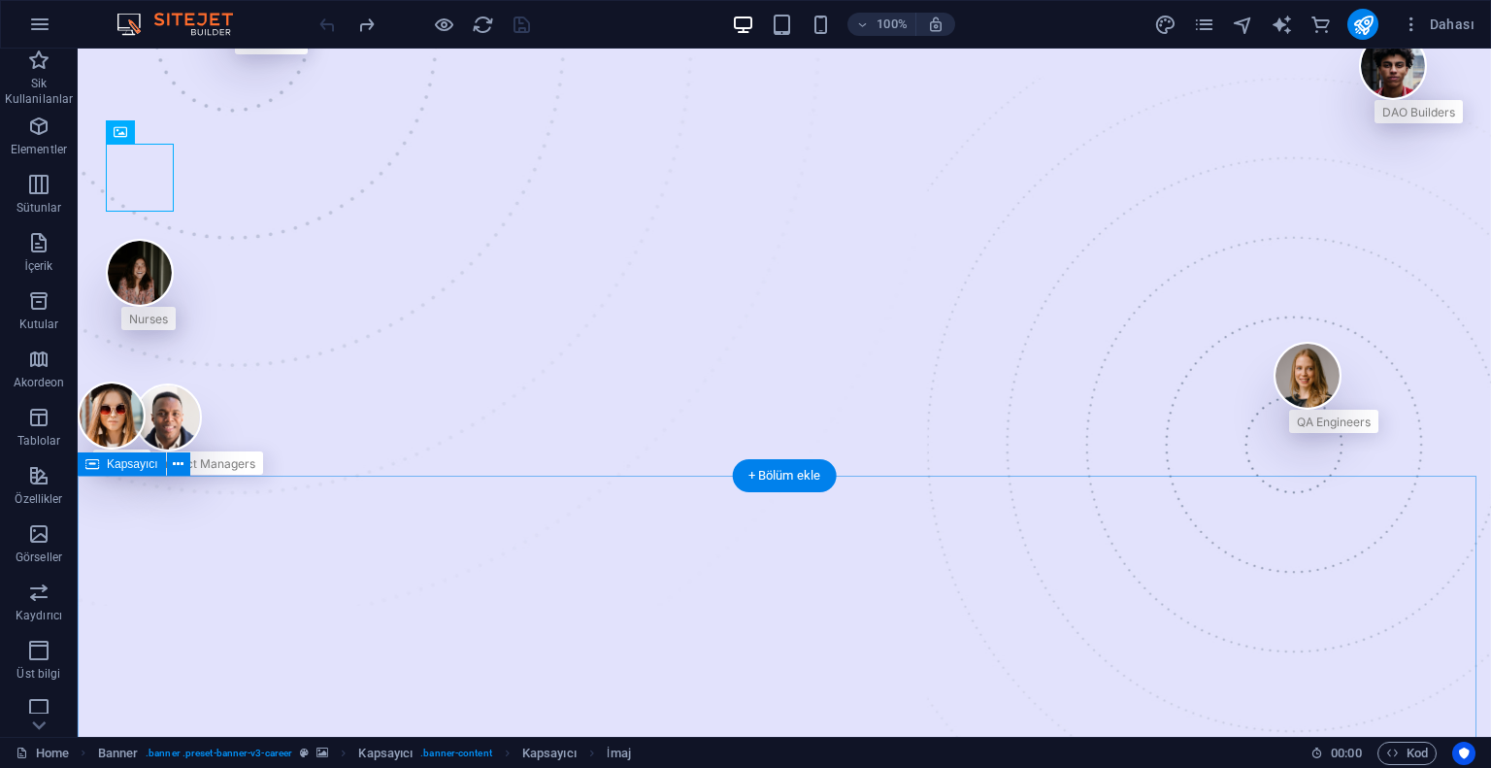
scroll to position [93, 0]
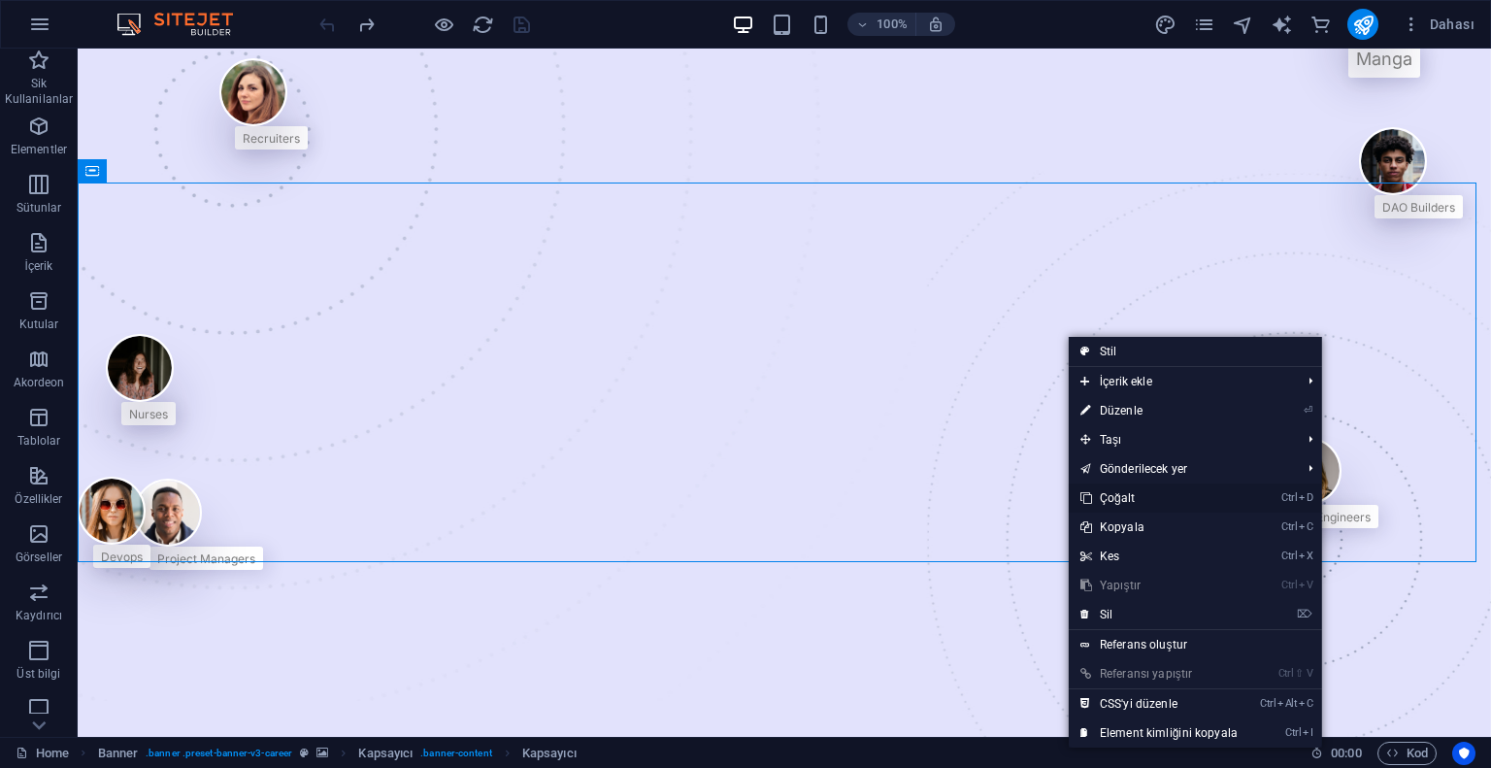
click at [1134, 503] on link "Ctrl D Çoğalt" at bounding box center [1159, 498] width 181 height 29
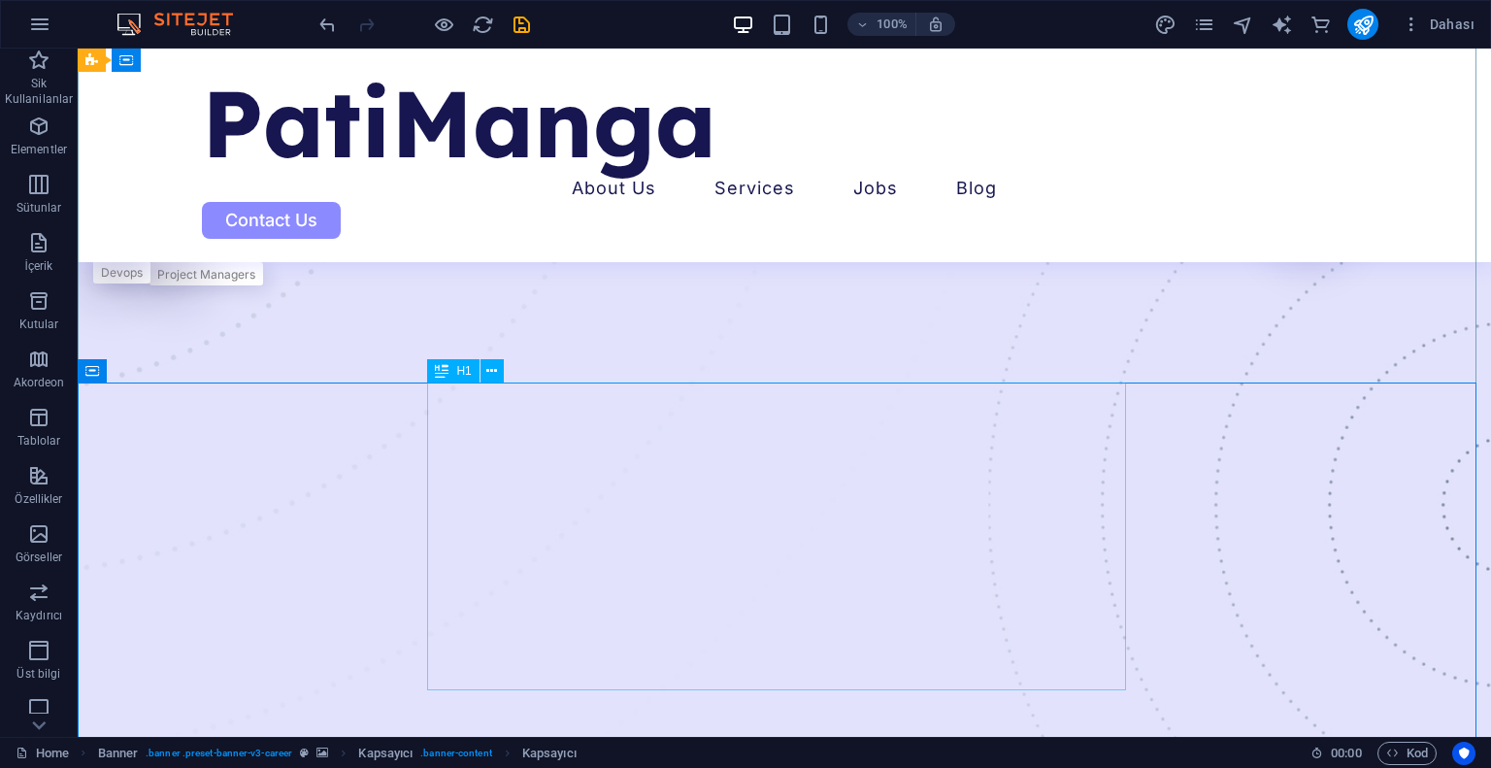
scroll to position [384, 0]
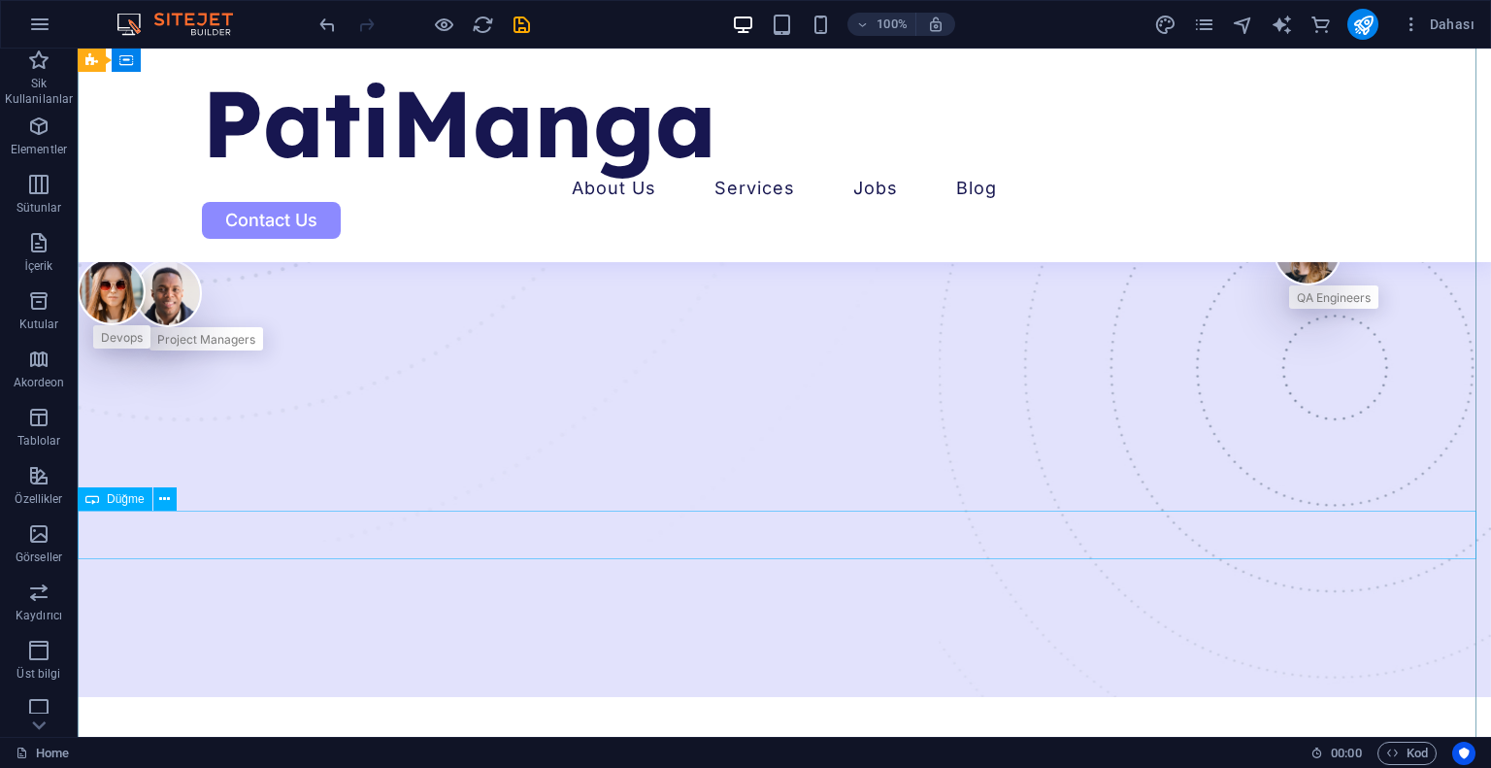
scroll to position [194, 0]
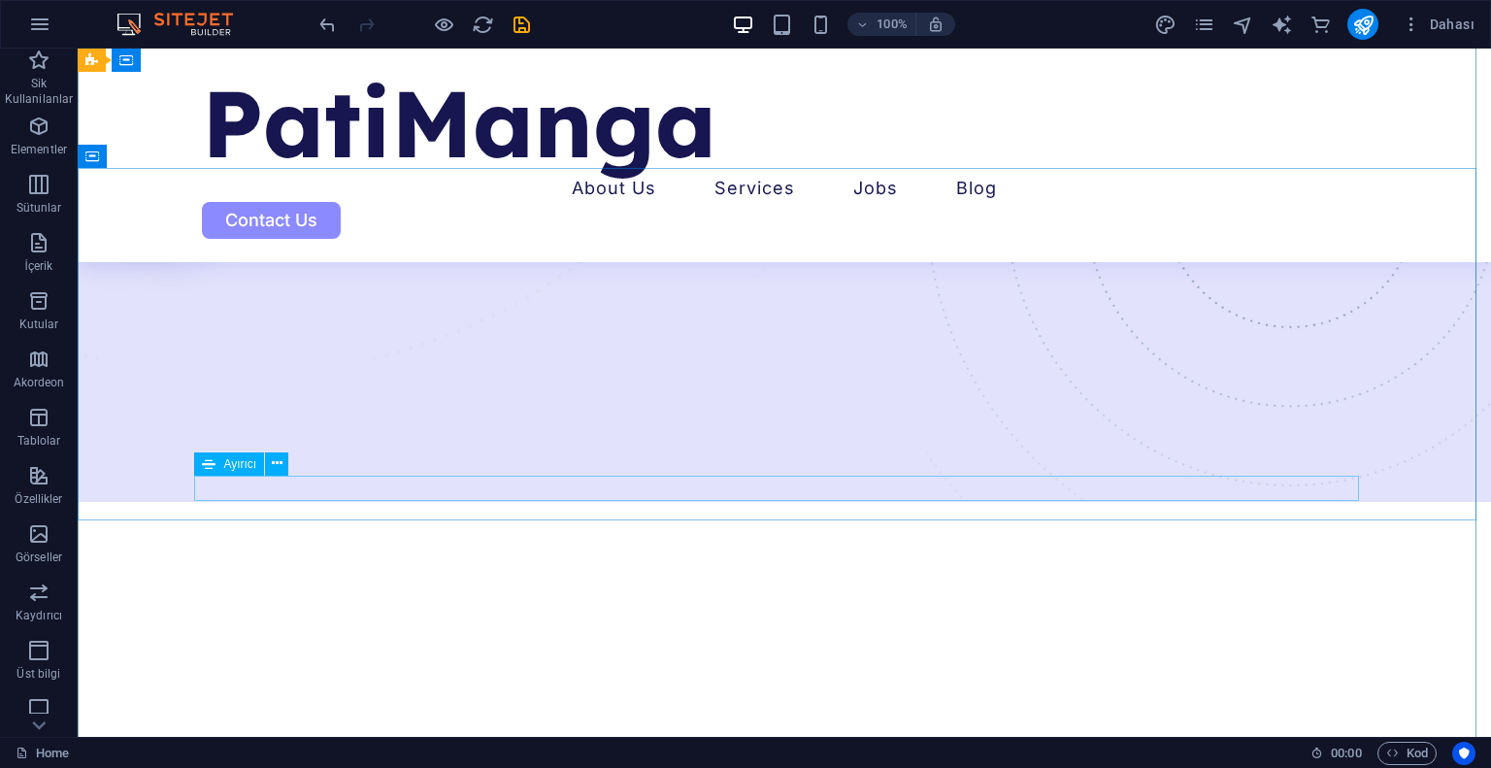
scroll to position [97, 0]
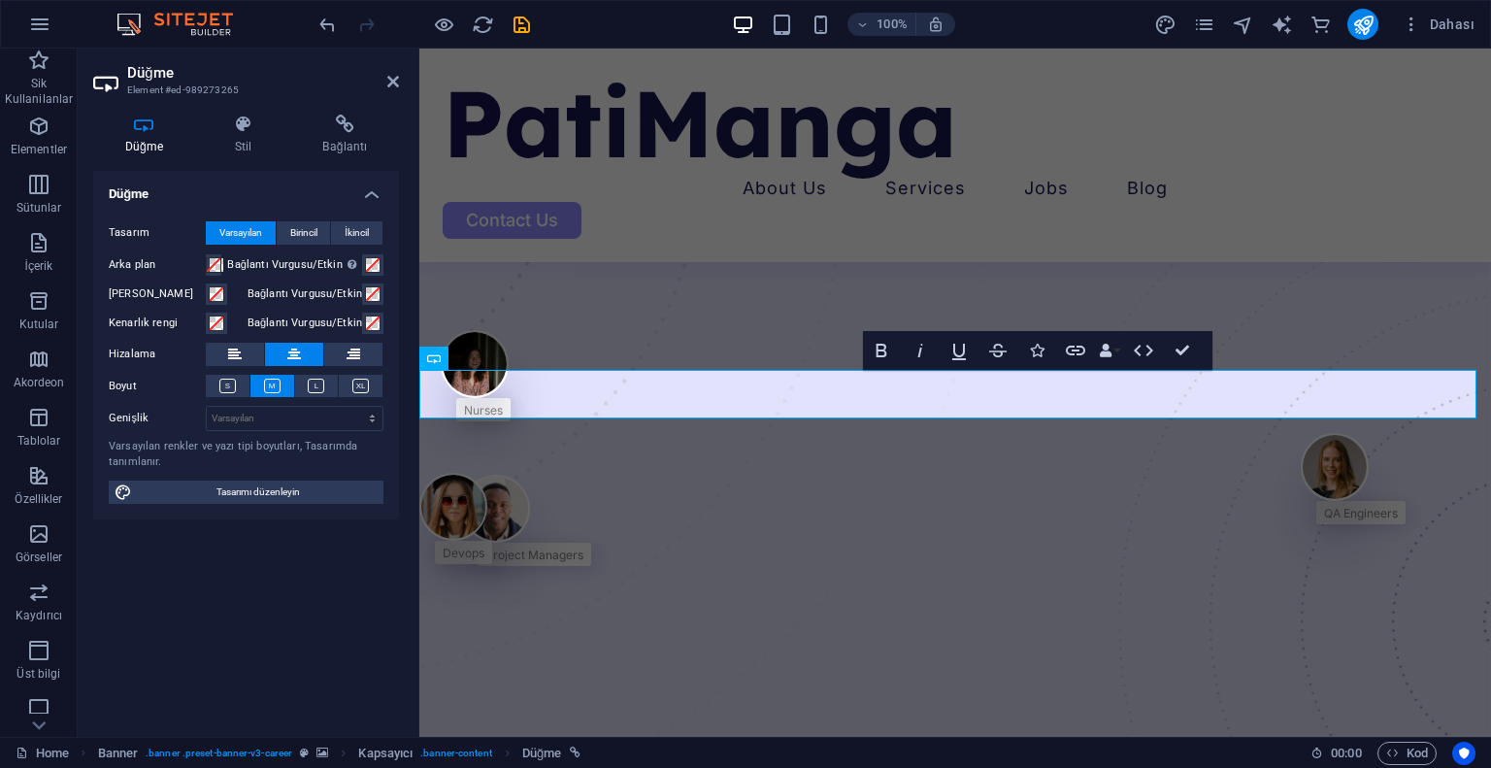
scroll to position [455, 0]
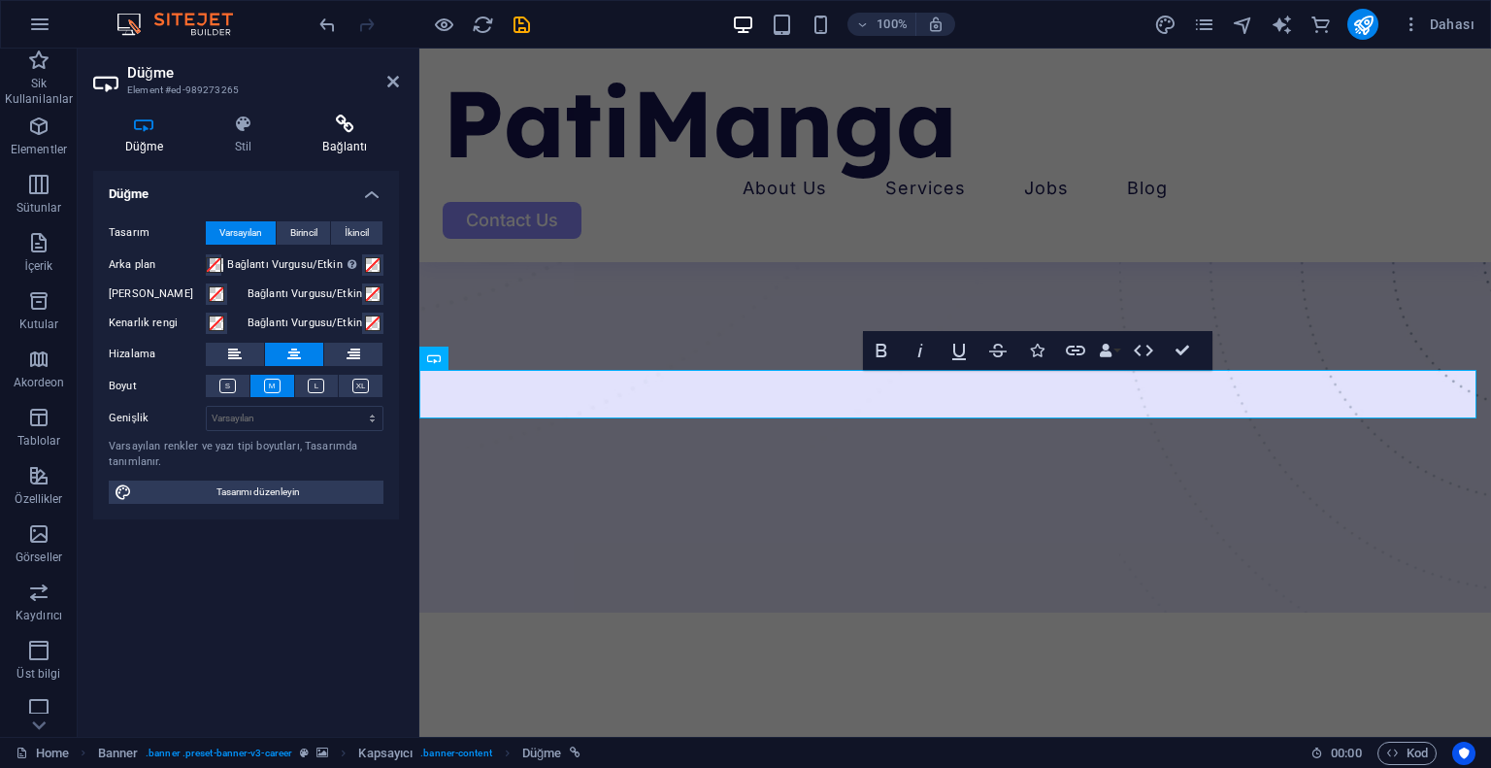
click at [318, 129] on icon at bounding box center [345, 124] width 108 height 19
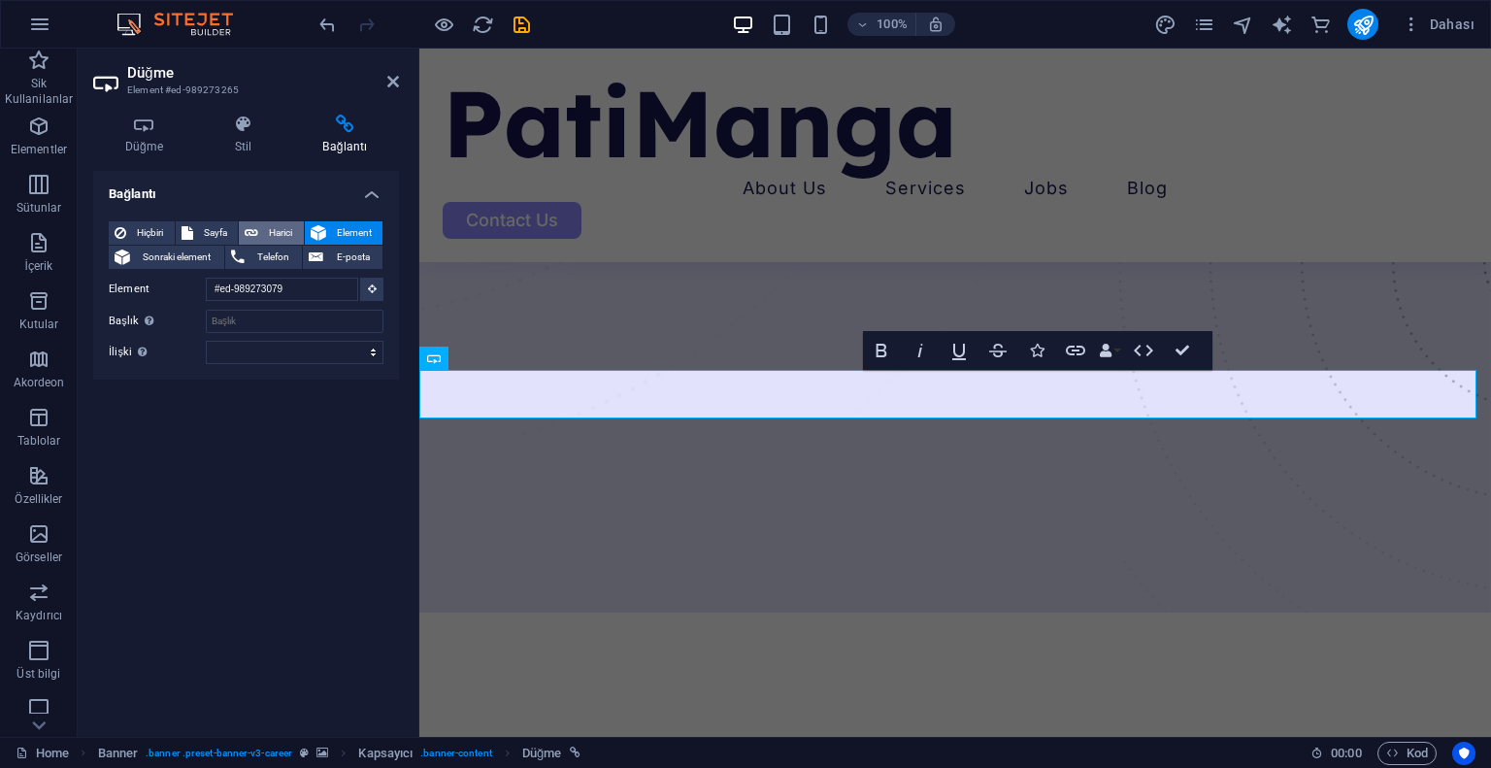
click at [268, 226] on span "Harici" at bounding box center [281, 232] width 34 height 23
select select "blank"
click at [275, 294] on input "URL" at bounding box center [295, 289] width 178 height 23
click at [295, 287] on input "URL" at bounding box center [295, 289] width 178 height 23
paste input "[DOMAIN_NAME][URL][DOMAIN_NAME]"
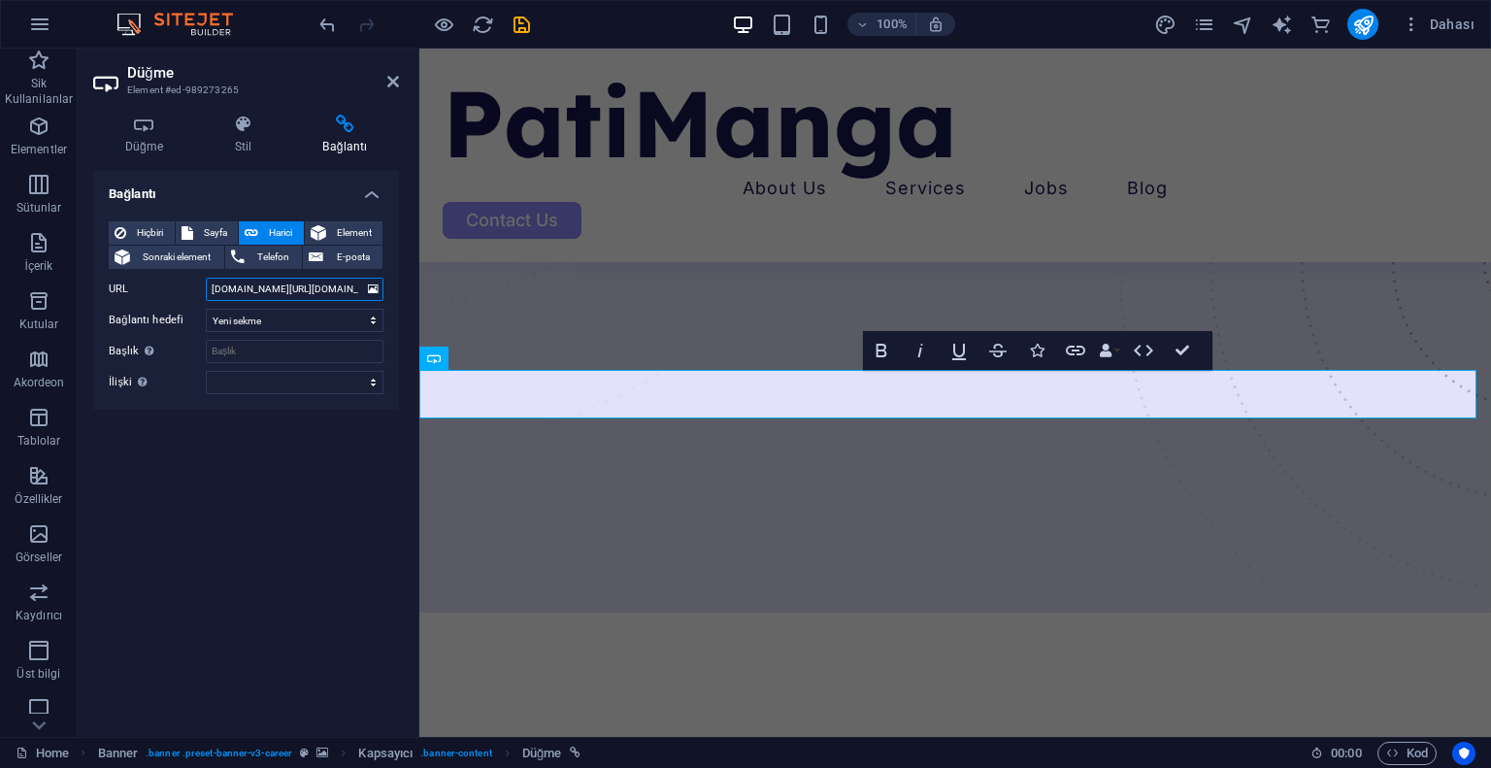
type input "[DOMAIN_NAME][URL][DOMAIN_NAME]"
click at [256, 489] on div "Bağlantı Hiçbiri Sayfa Harici Element Sonraki element Telefon E-posta Sayfa Hom…" at bounding box center [246, 446] width 306 height 551
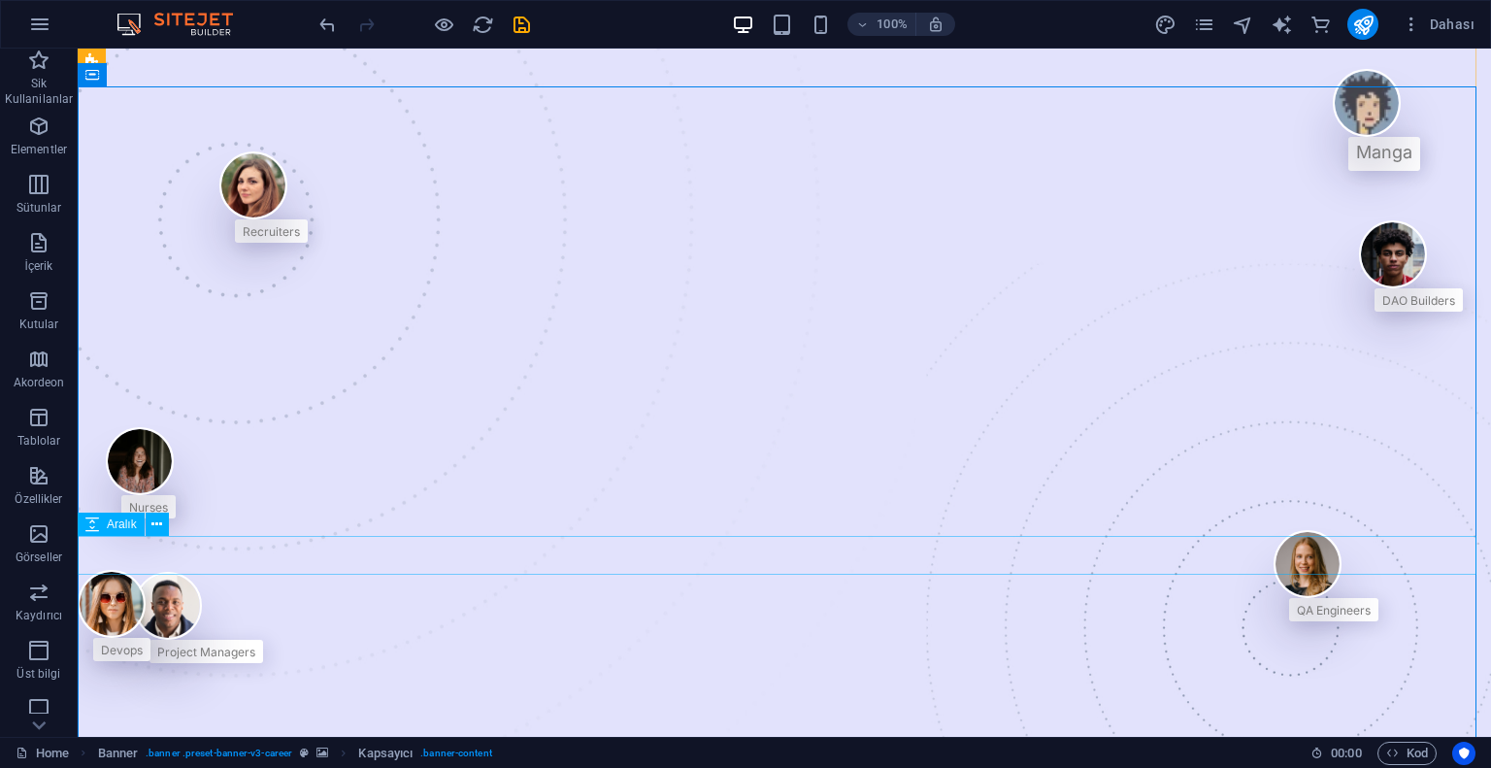
scroll to position [388, 0]
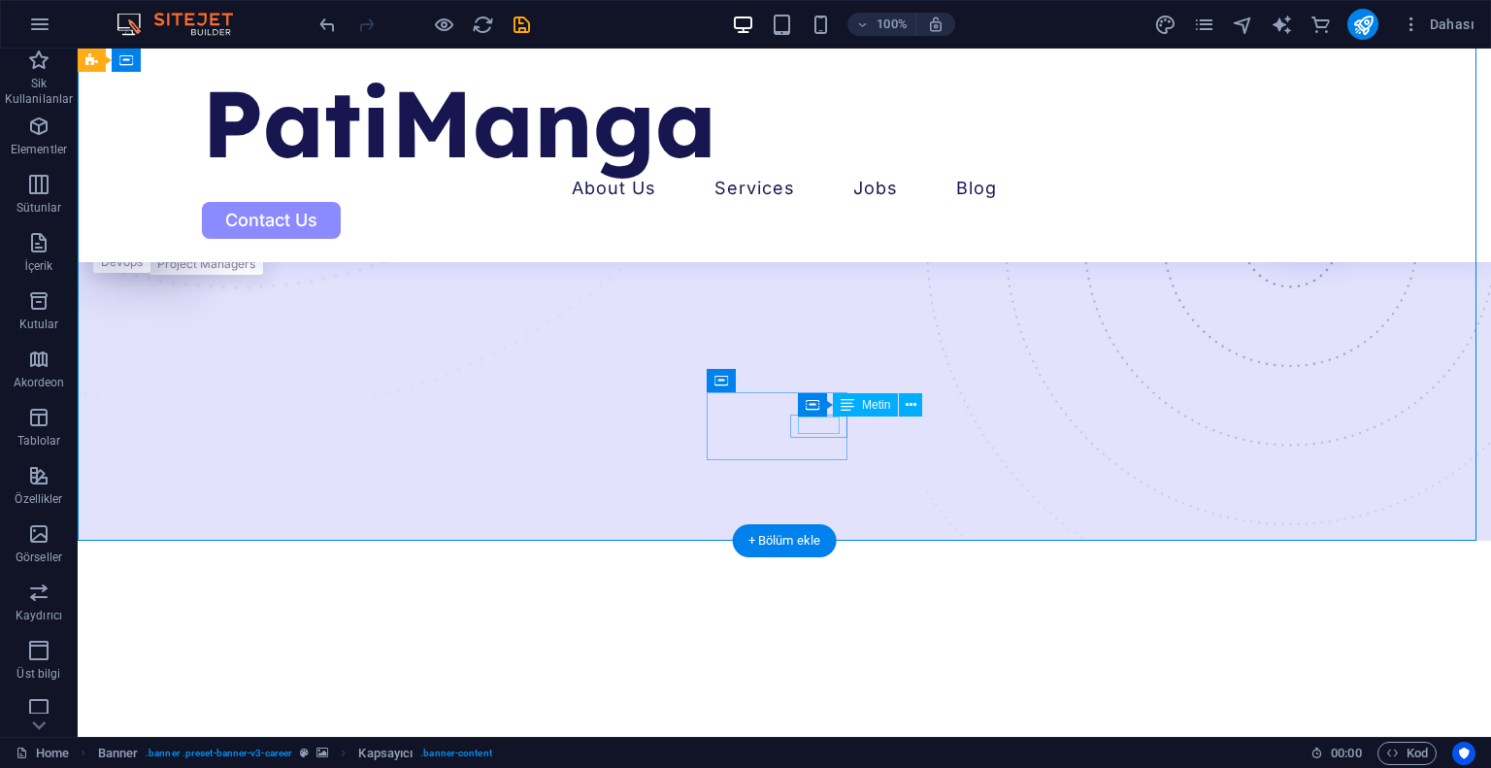
click at [143, 269] on div "Devops" at bounding box center [122, 259] width 42 height 17
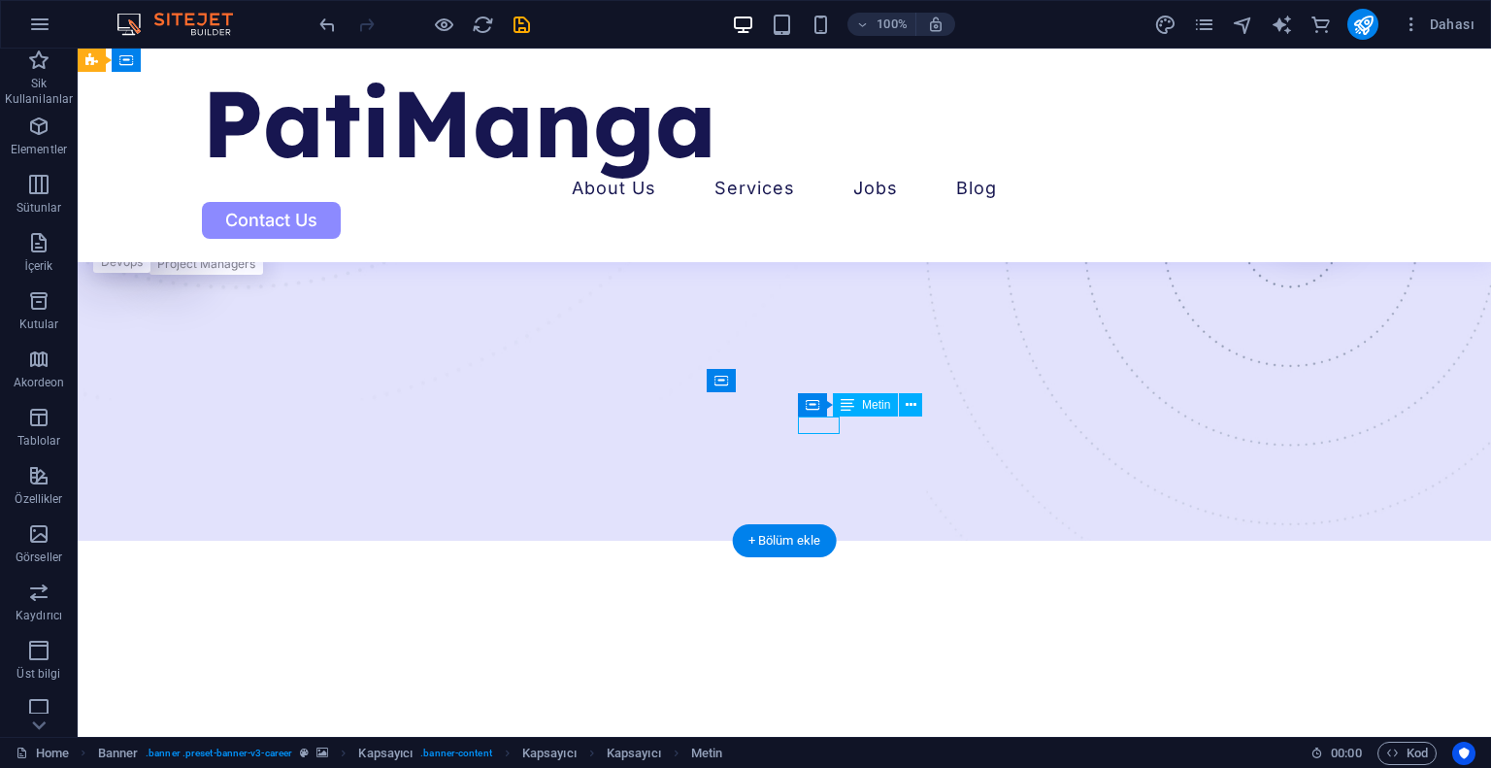
click at [143, 269] on div "Devops" at bounding box center [122, 259] width 42 height 17
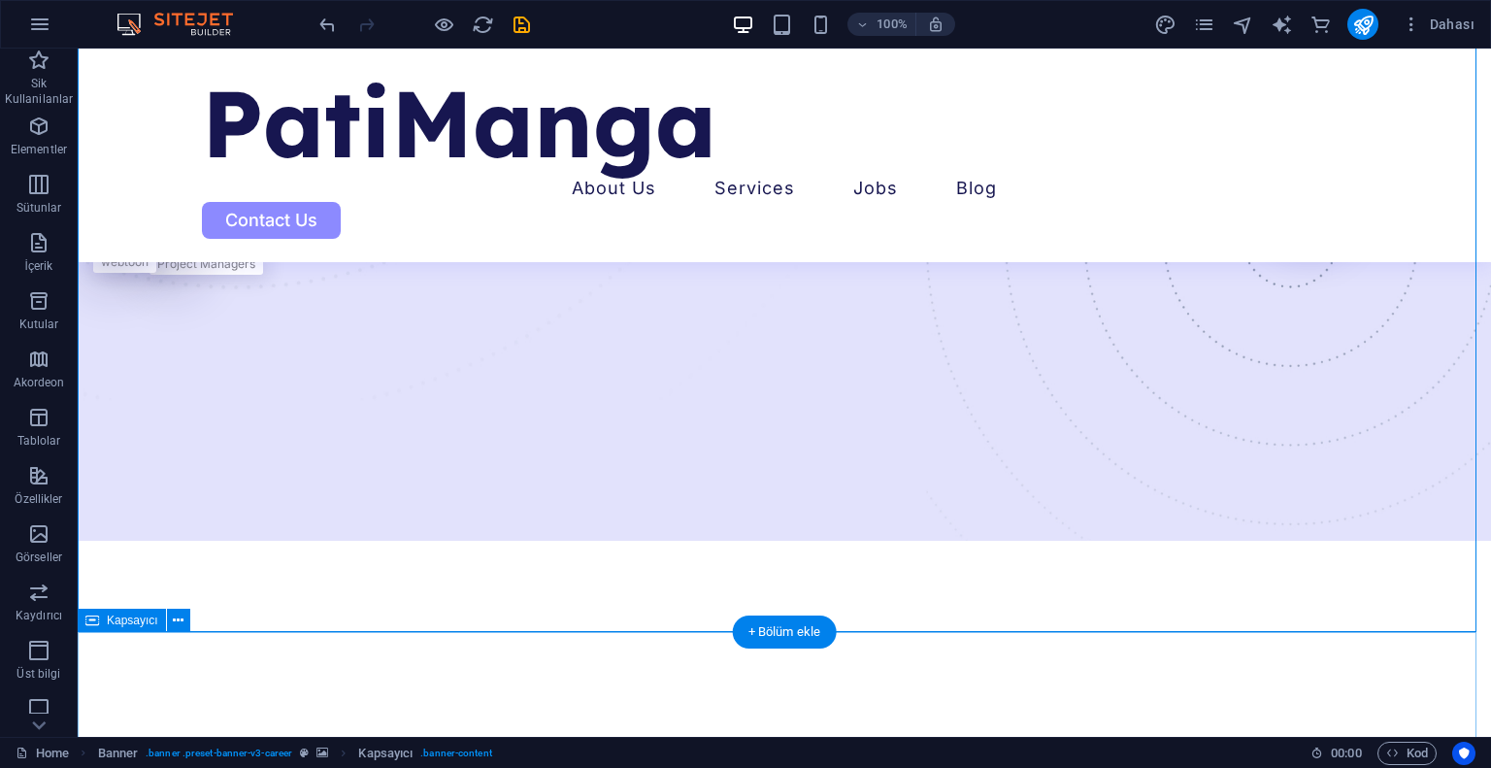
scroll to position [296, 0]
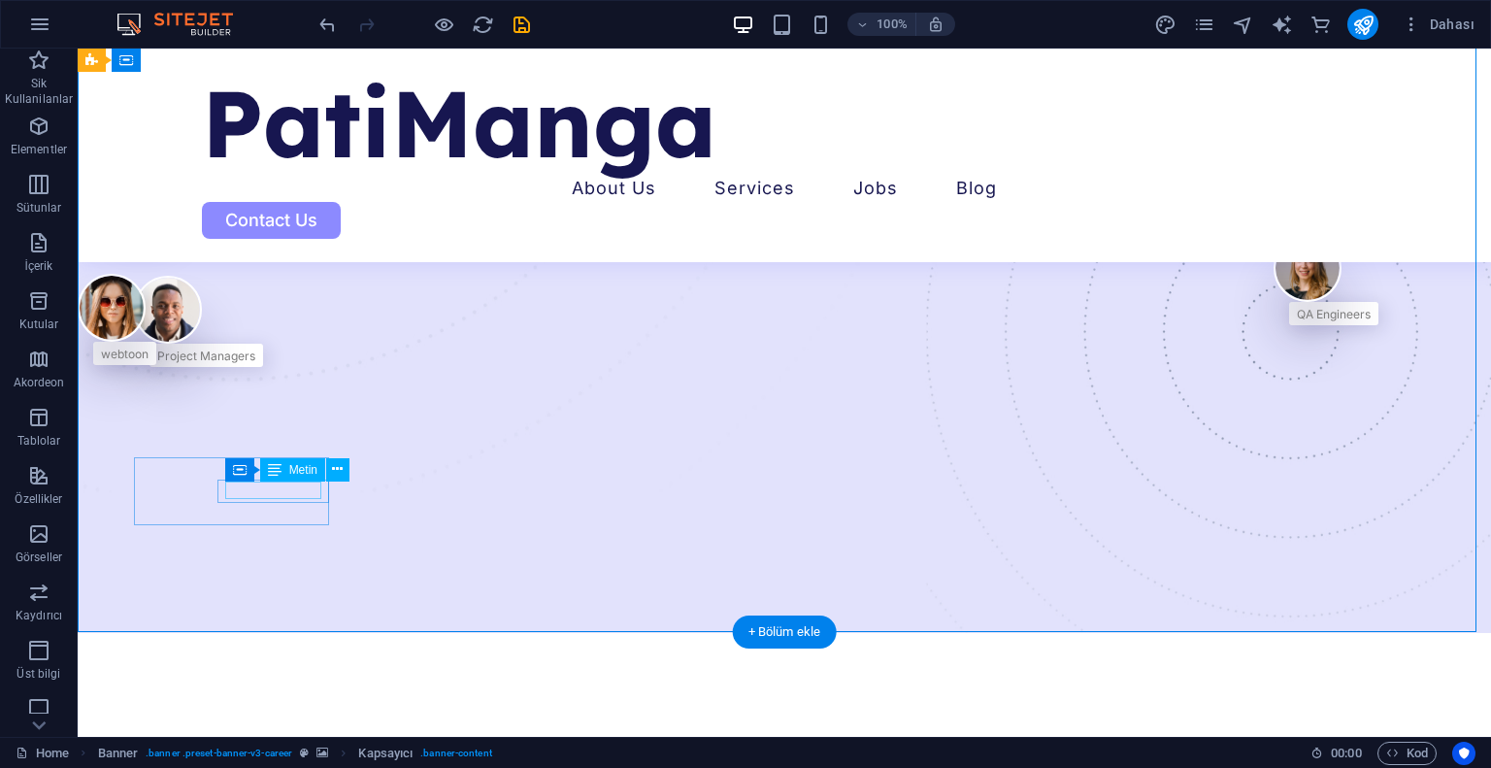
click at [255, 363] on div "Project Managers" at bounding box center [206, 354] width 98 height 17
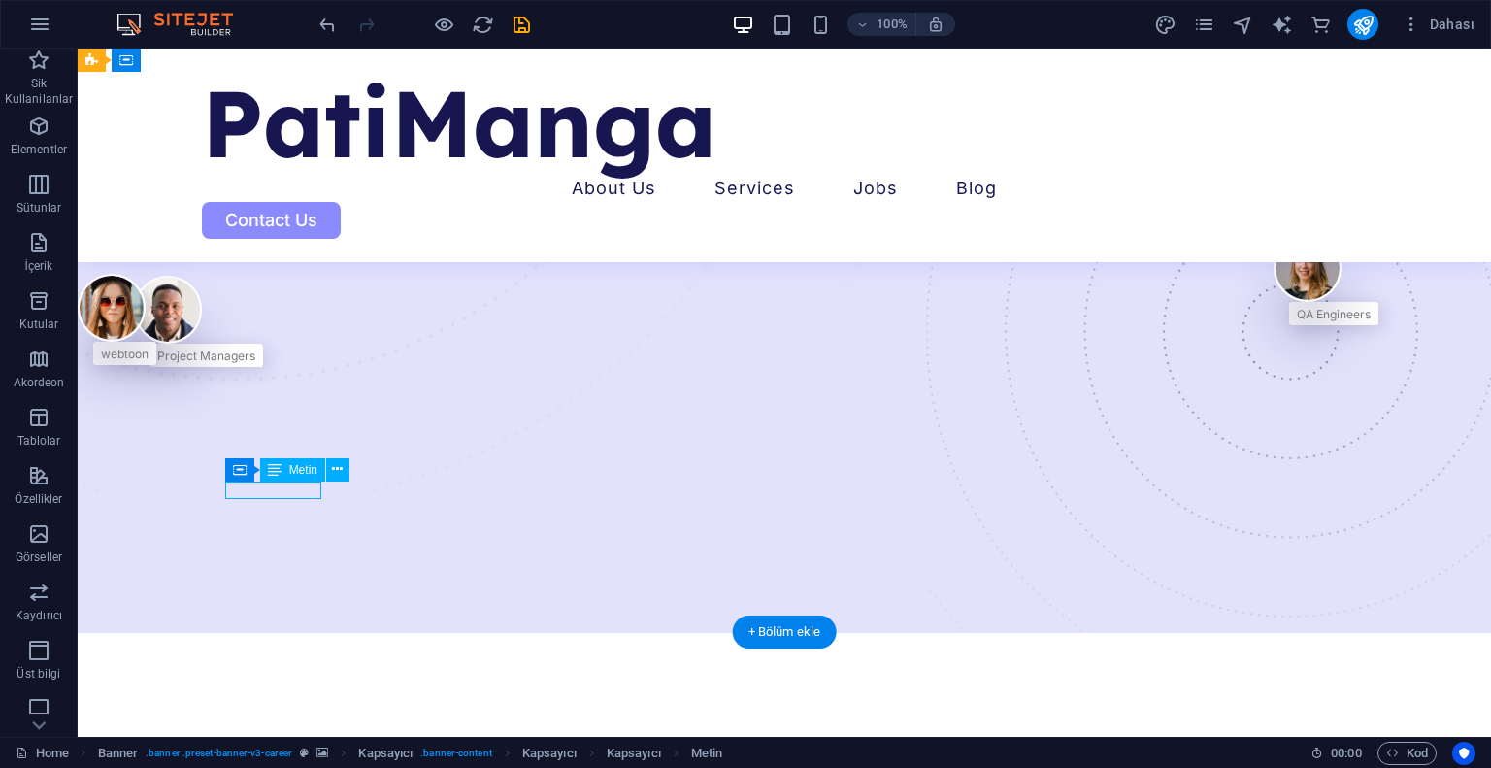
click at [255, 363] on div "Project Managers" at bounding box center [206, 354] width 98 height 17
click at [281, 472] on icon at bounding box center [275, 469] width 14 height 23
click at [255, 363] on div "Project Managers" at bounding box center [206, 354] width 98 height 17
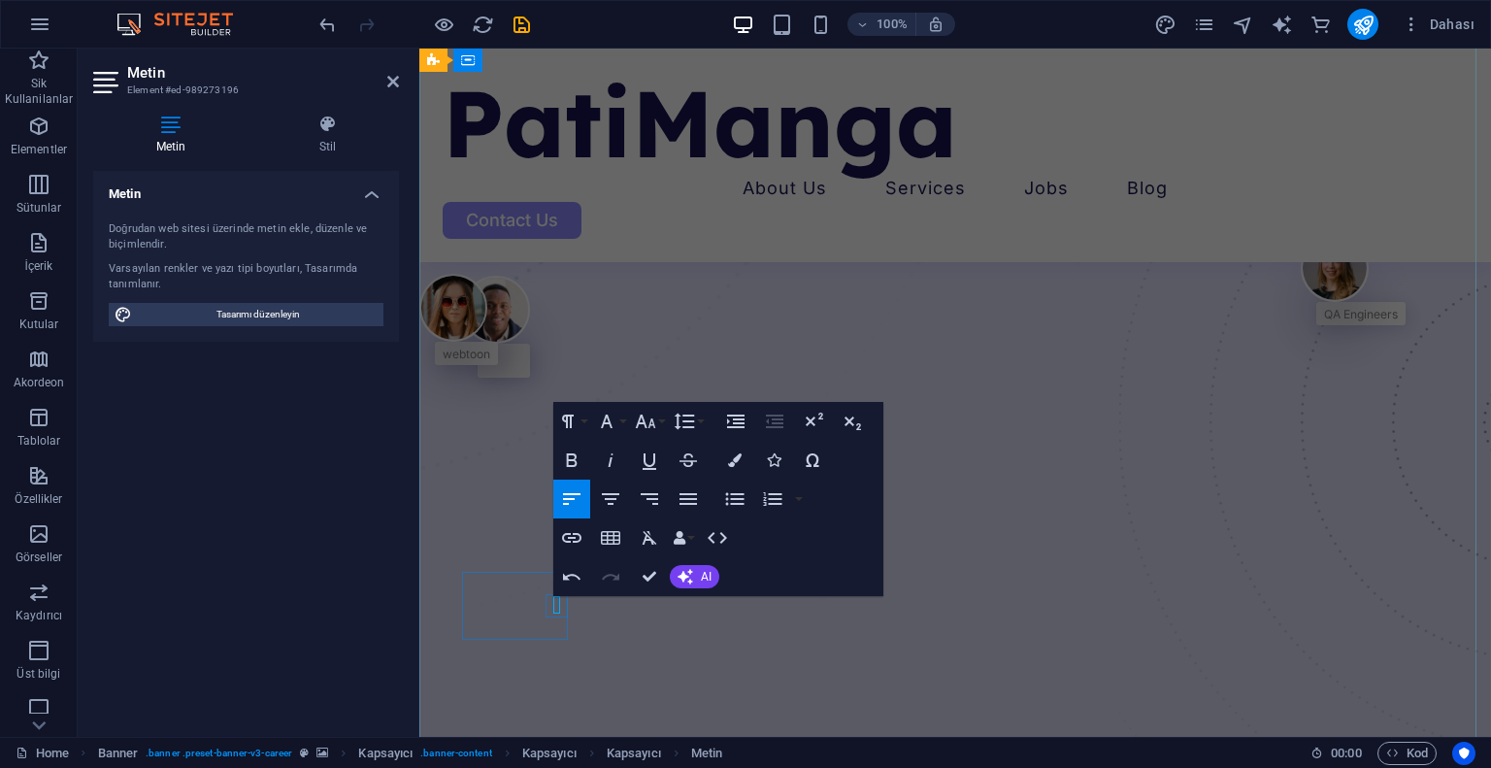
scroll to position [291, 0]
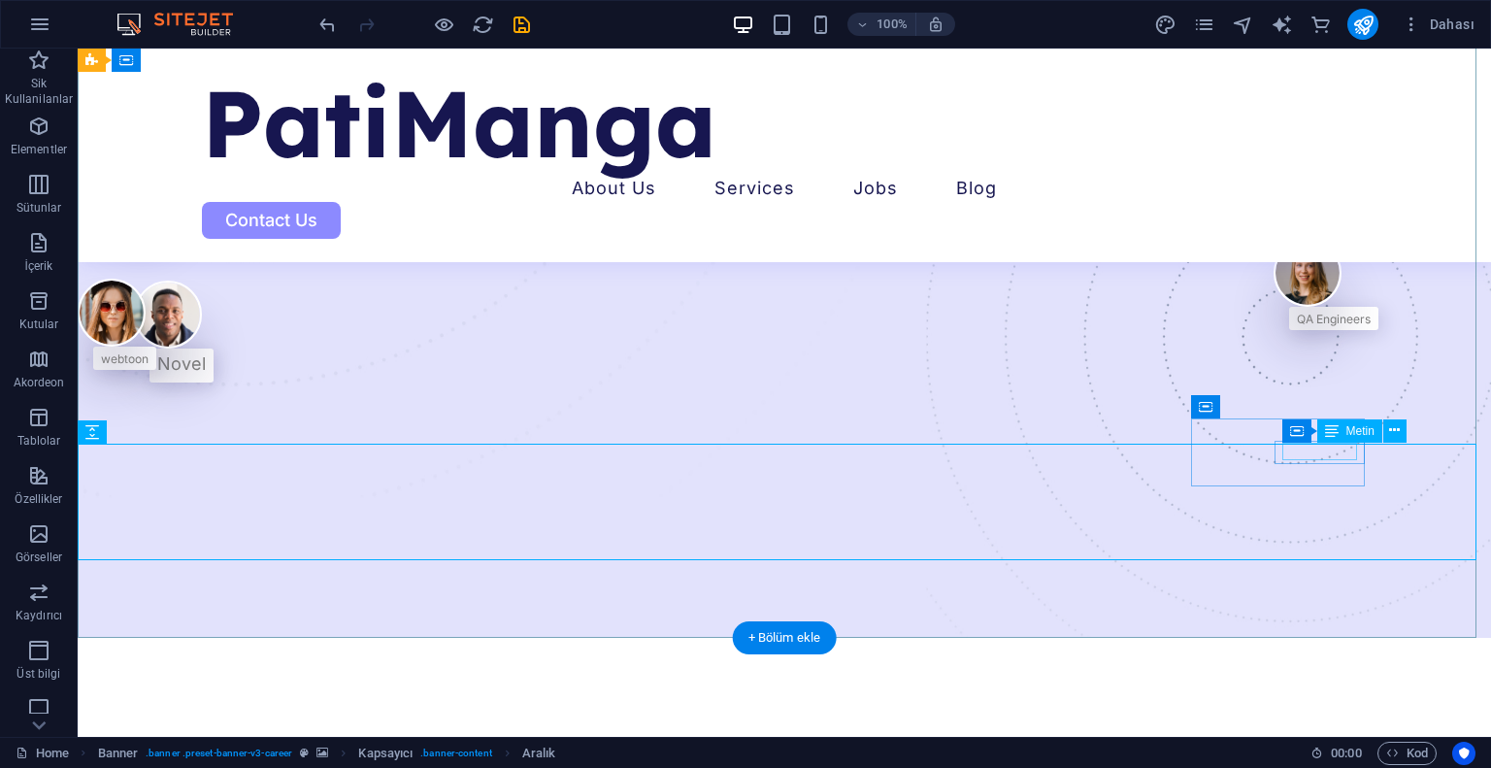
click at [1312, 326] on div "QA Engineers" at bounding box center [1334, 317] width 74 height 17
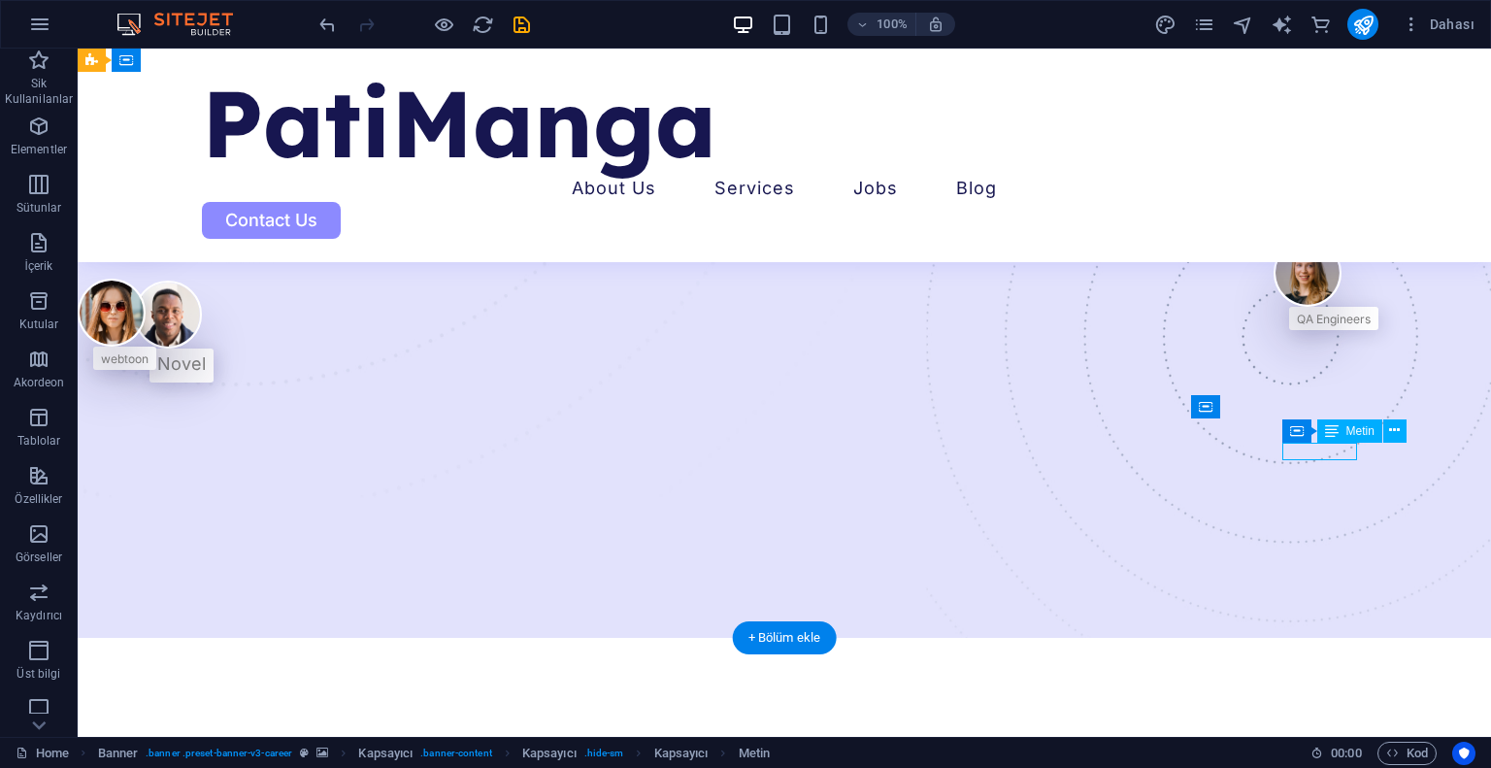
click at [1312, 326] on div "QA Engineers" at bounding box center [1334, 317] width 74 height 17
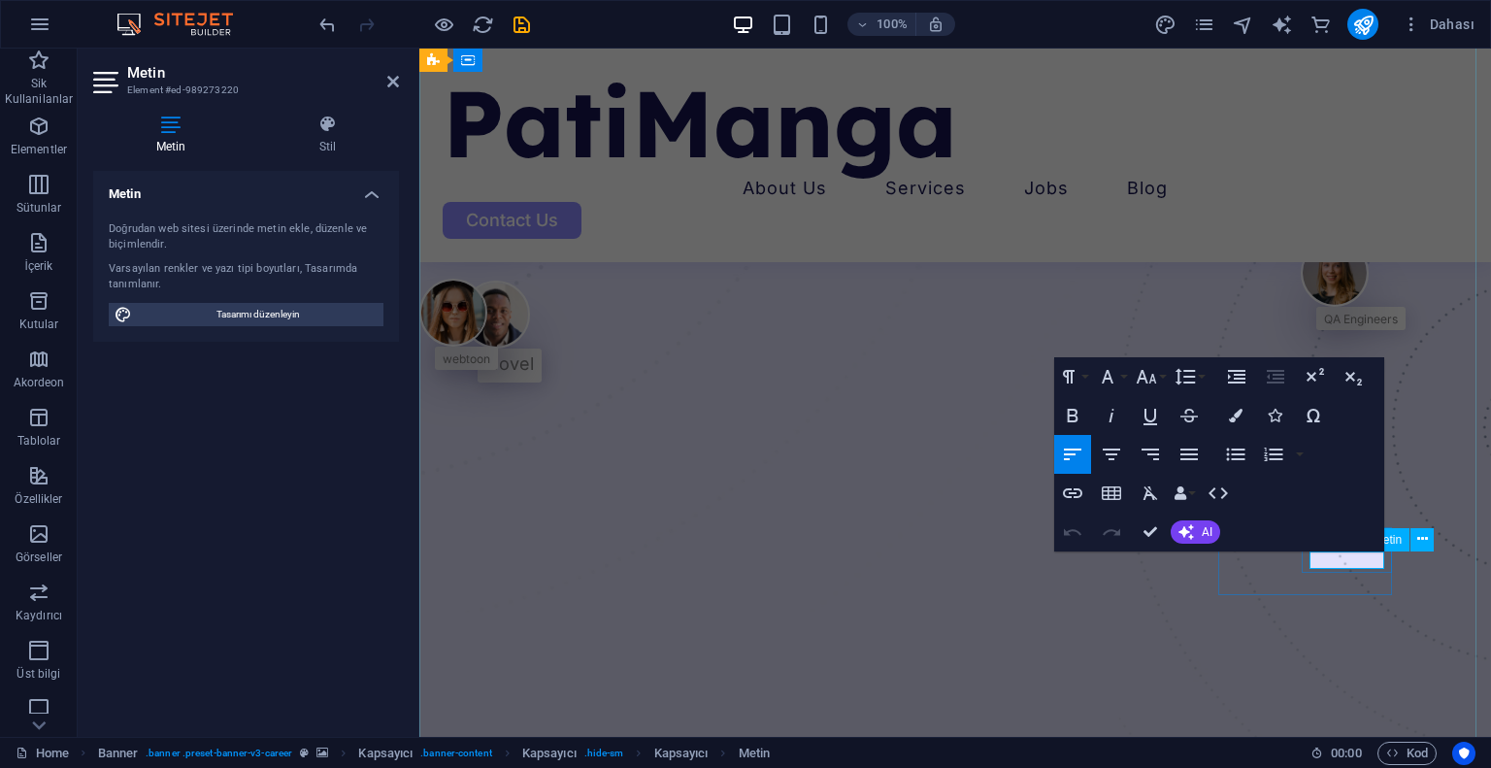
click at [1366, 326] on span "QA Engineers" at bounding box center [1361, 319] width 74 height 15
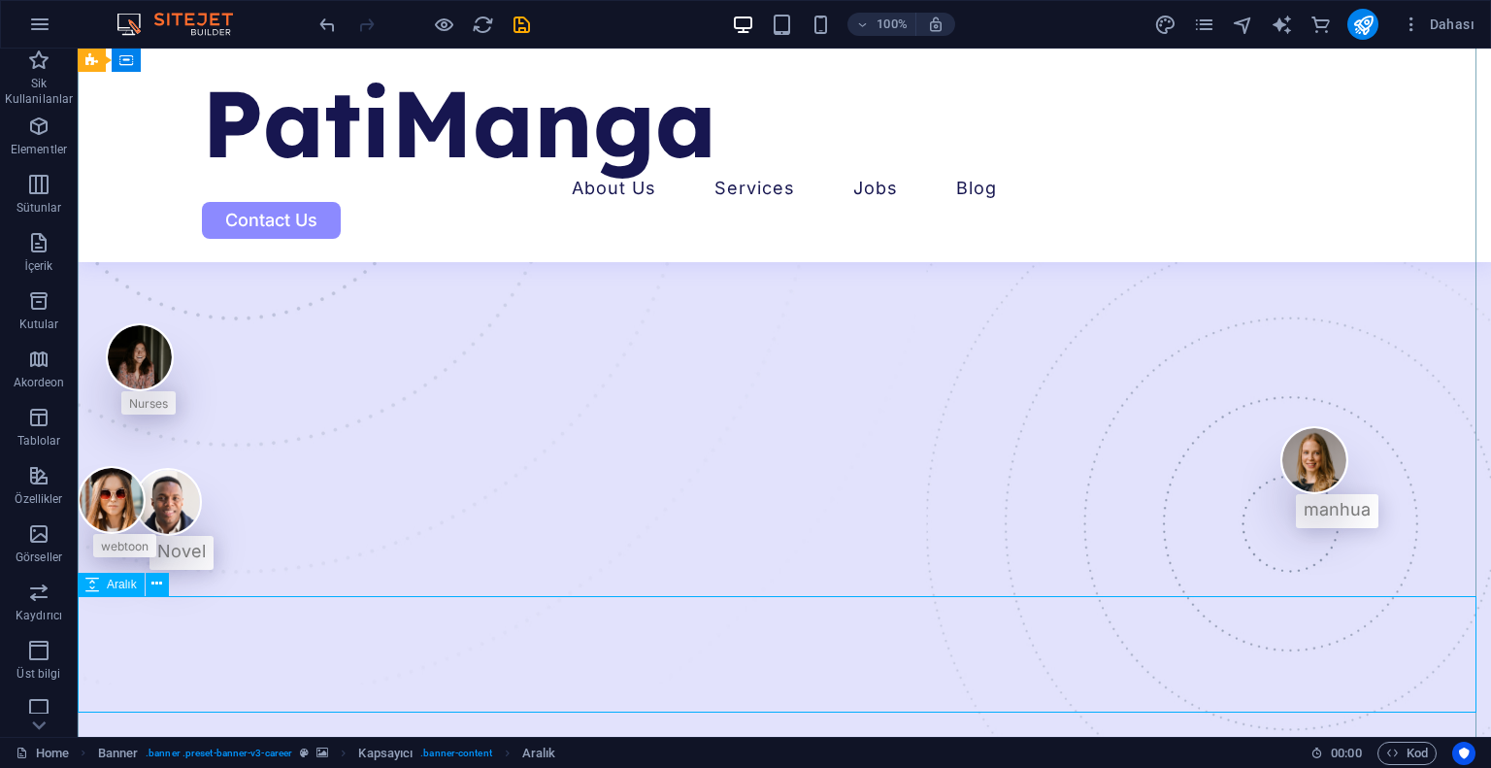
scroll to position [92, 0]
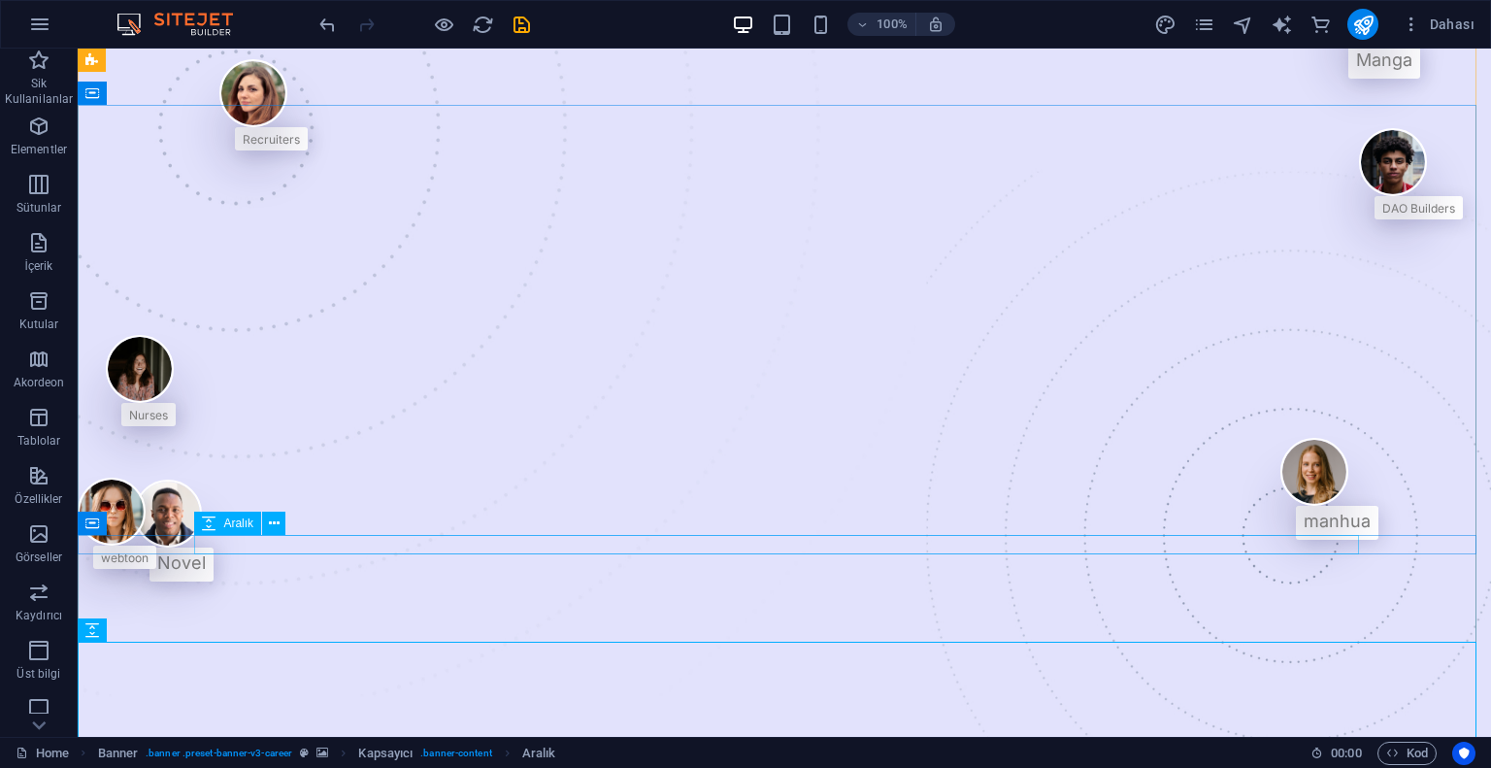
select select "px"
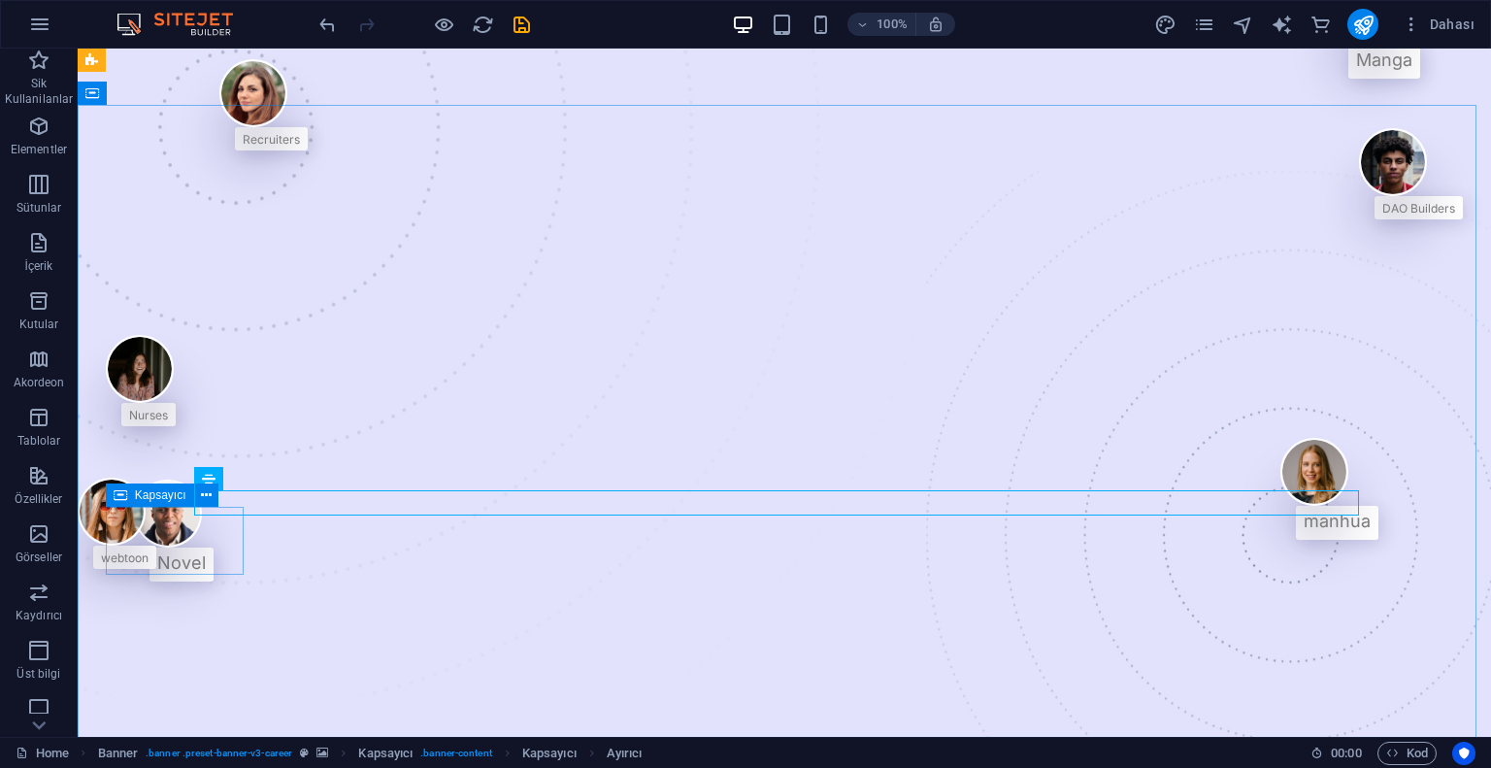
click at [175, 426] on div "Nurses" at bounding box center [141, 380] width 70 height 91
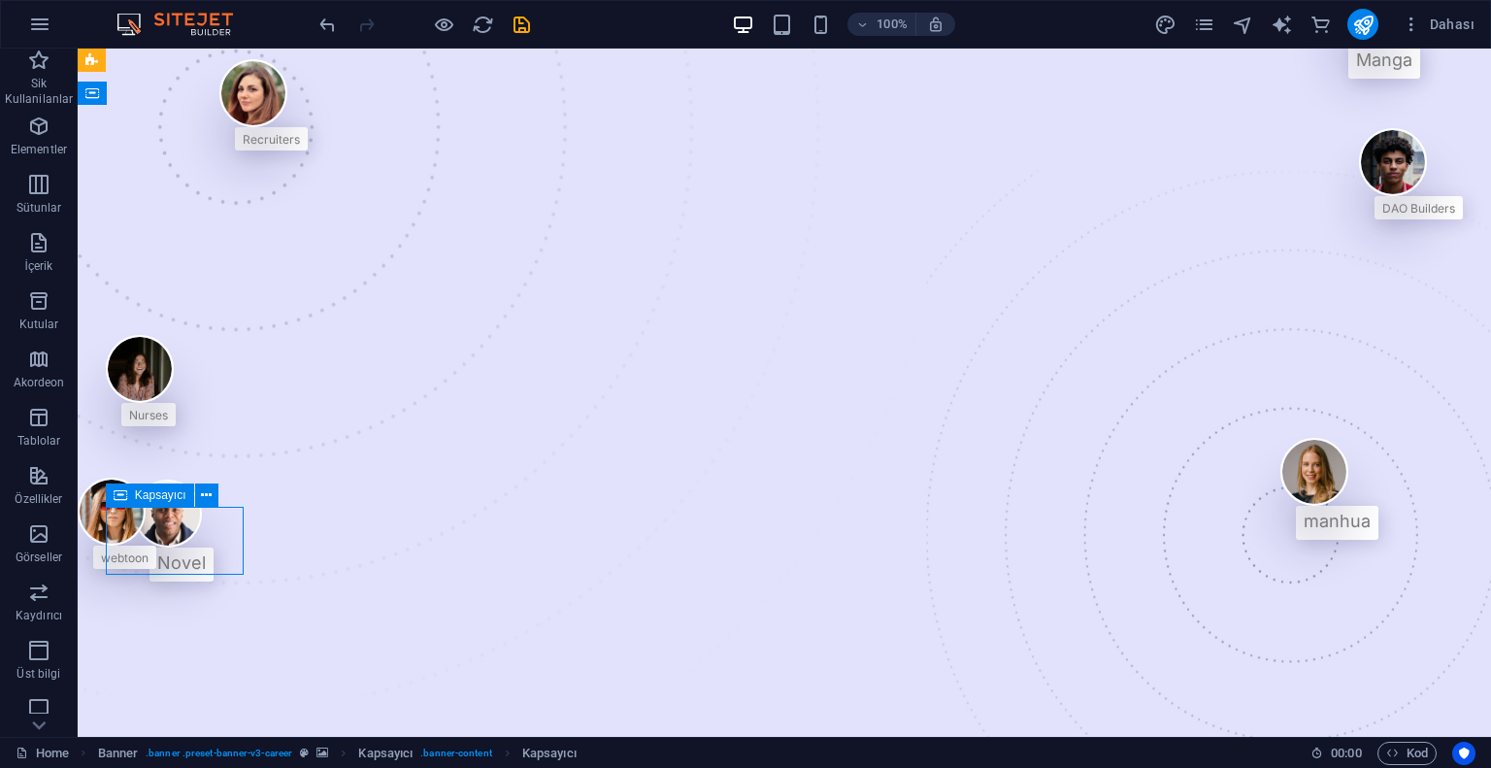
click at [175, 426] on div "Nurses" at bounding box center [141, 380] width 70 height 91
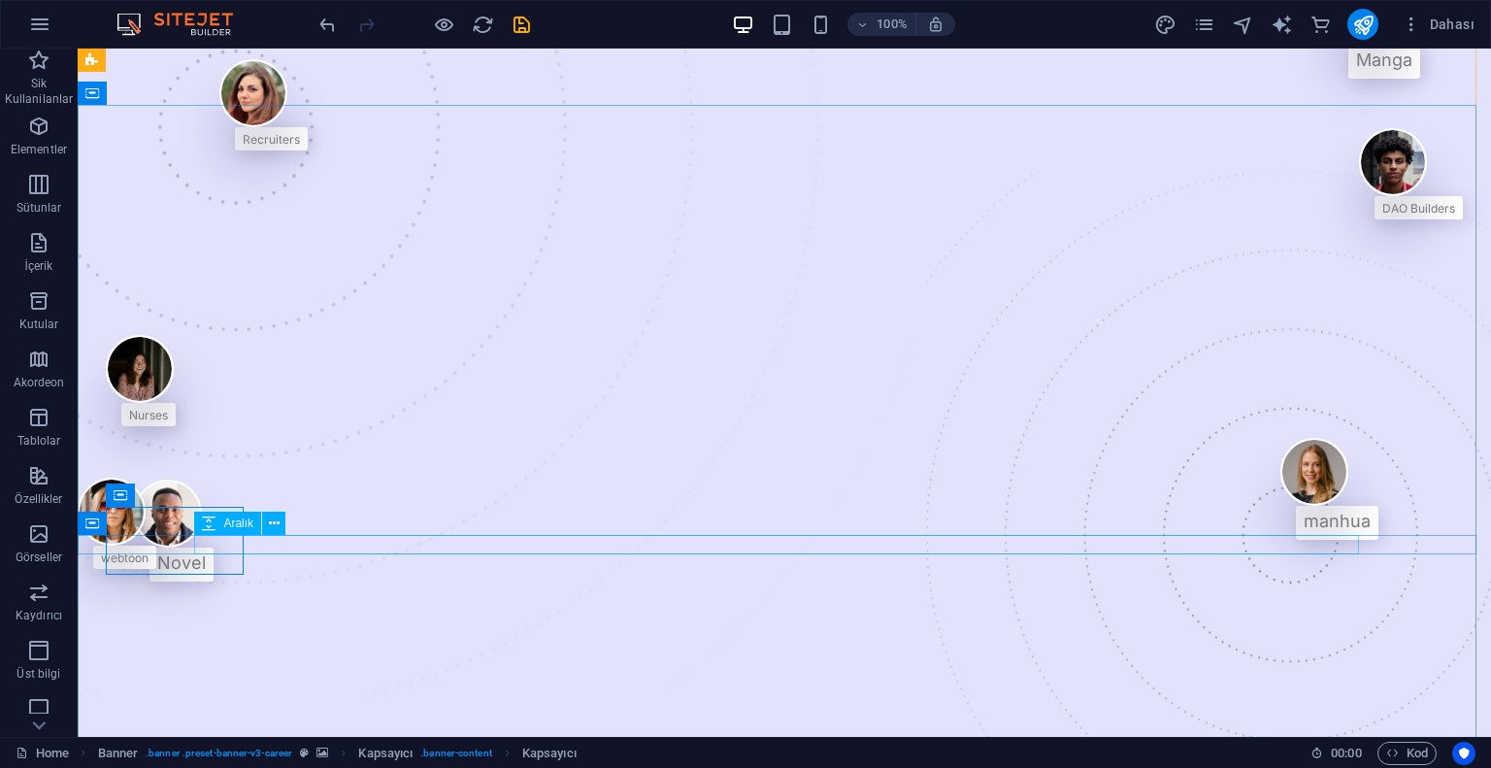
select select "px"
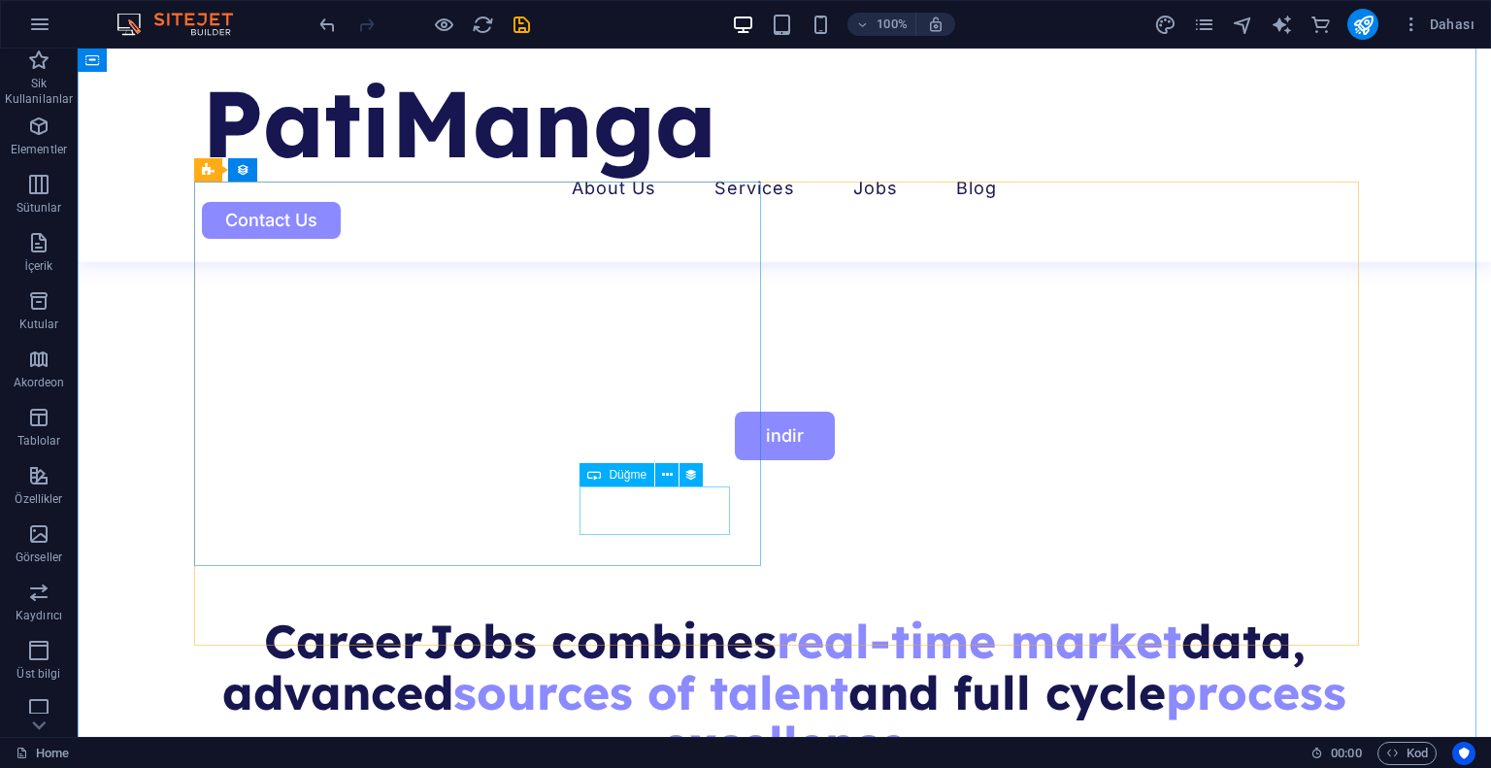
scroll to position [1456, 0]
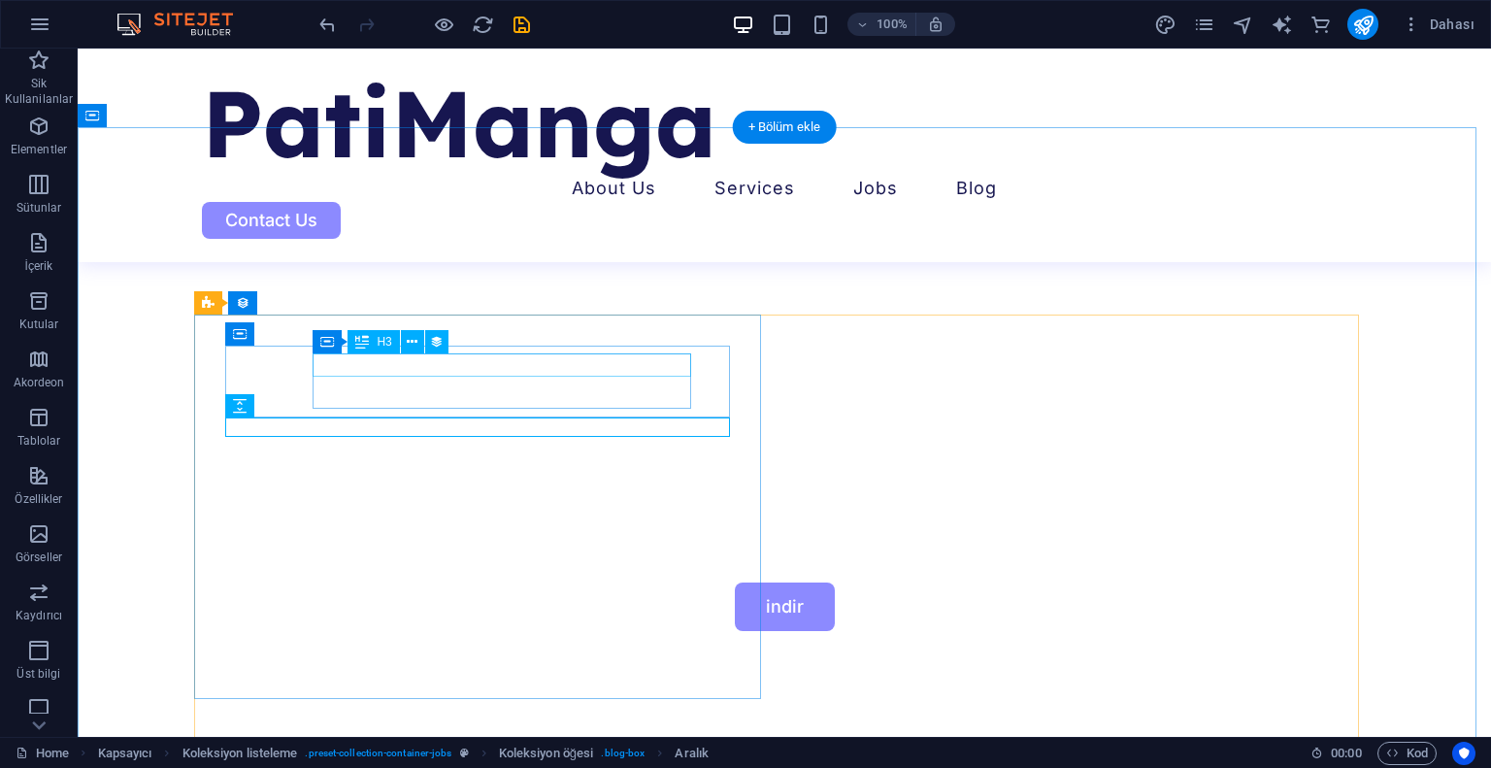
scroll to position [1262, 0]
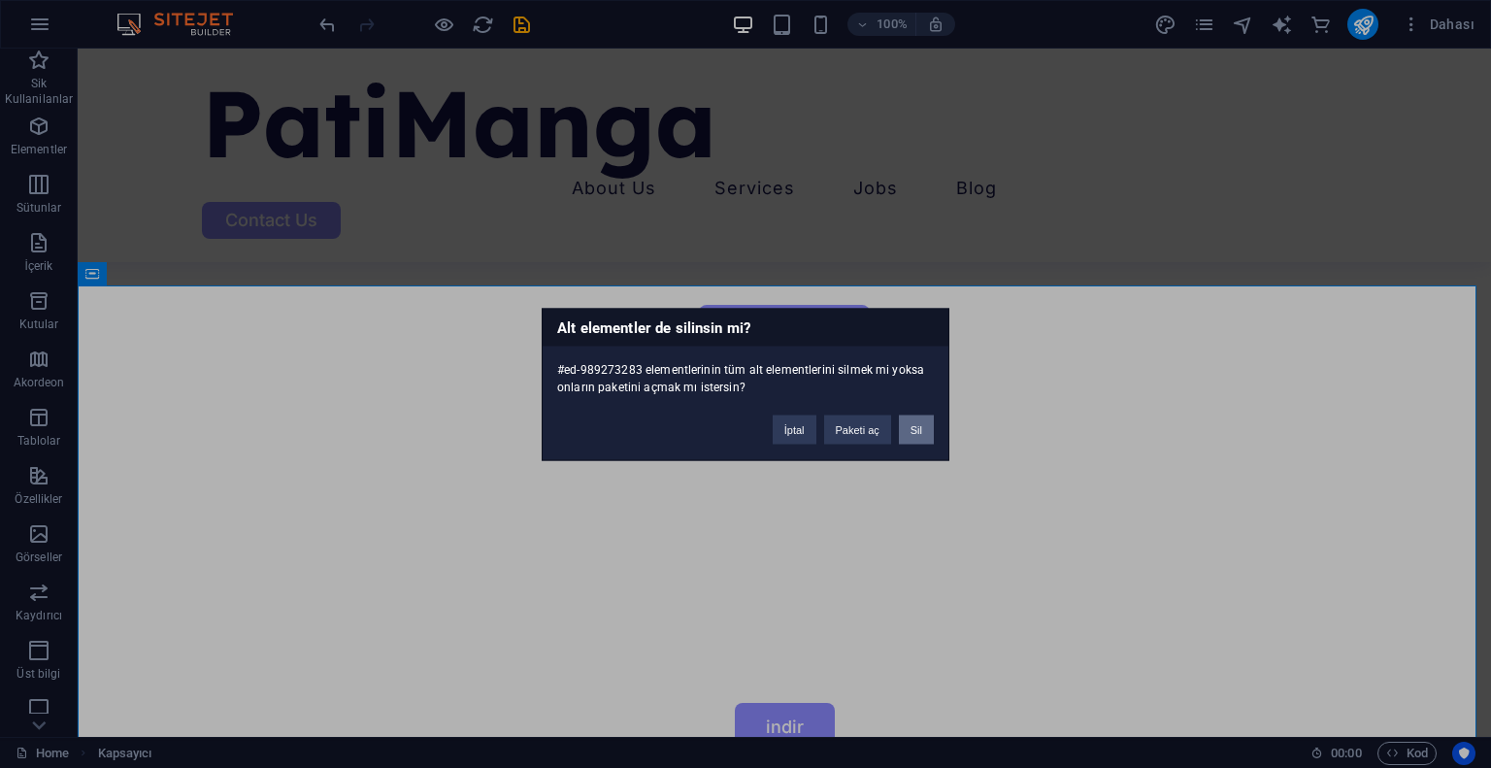
click at [909, 429] on button "Sil" at bounding box center [916, 429] width 35 height 29
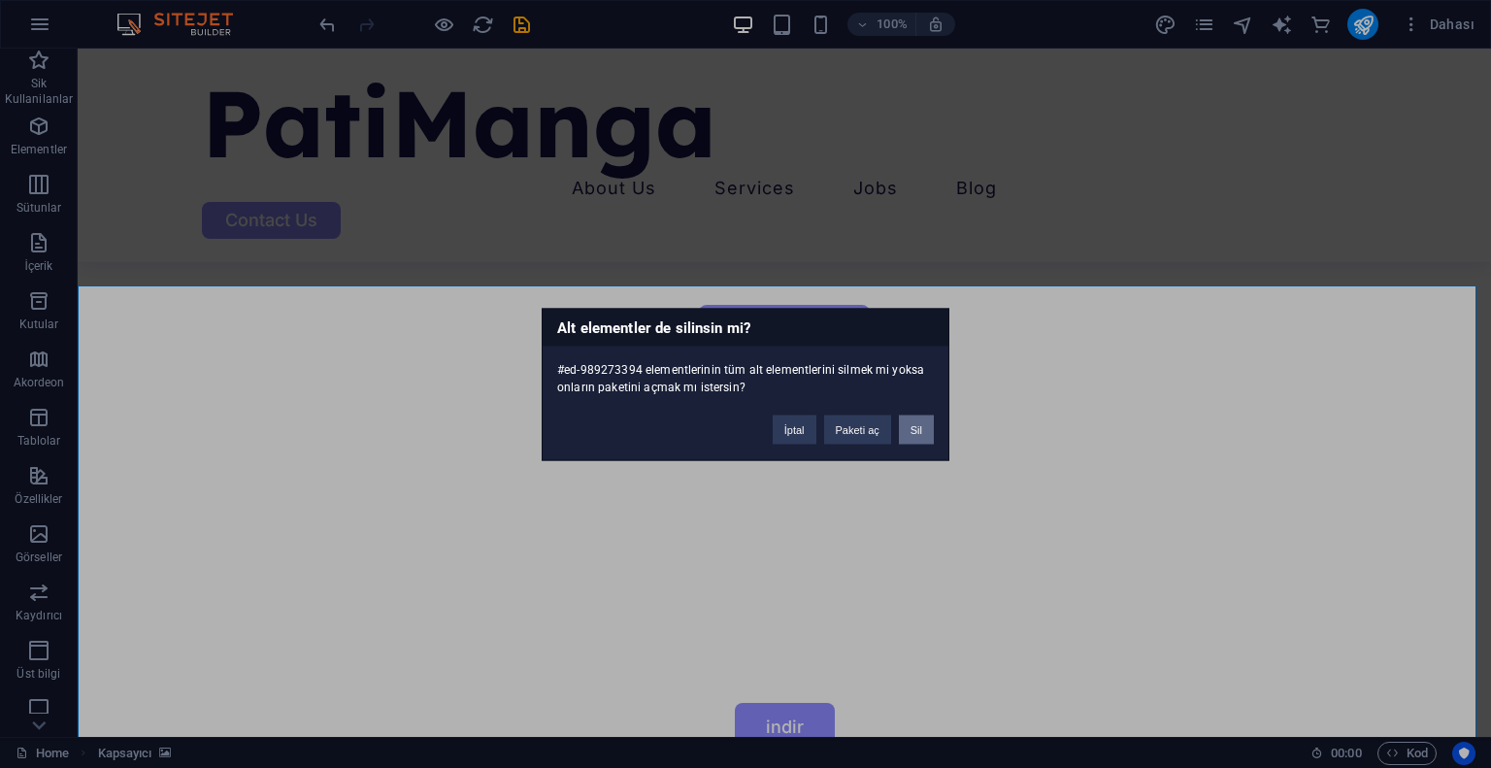
drag, startPoint x: 927, startPoint y: 434, endPoint x: 848, endPoint y: 385, distance: 93.2
click at [927, 434] on button "Sil" at bounding box center [916, 429] width 35 height 29
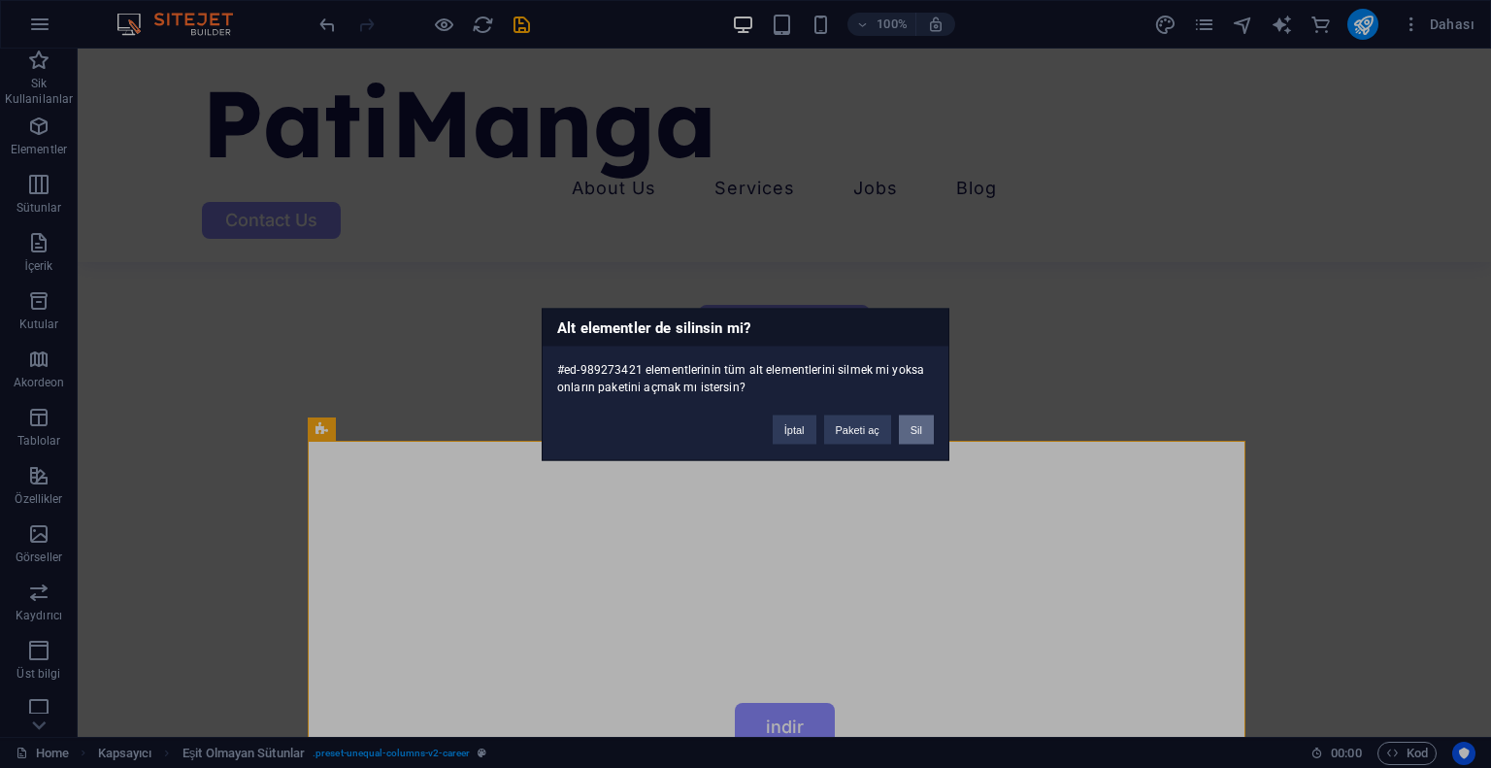
click at [912, 431] on button "Sil" at bounding box center [916, 429] width 35 height 29
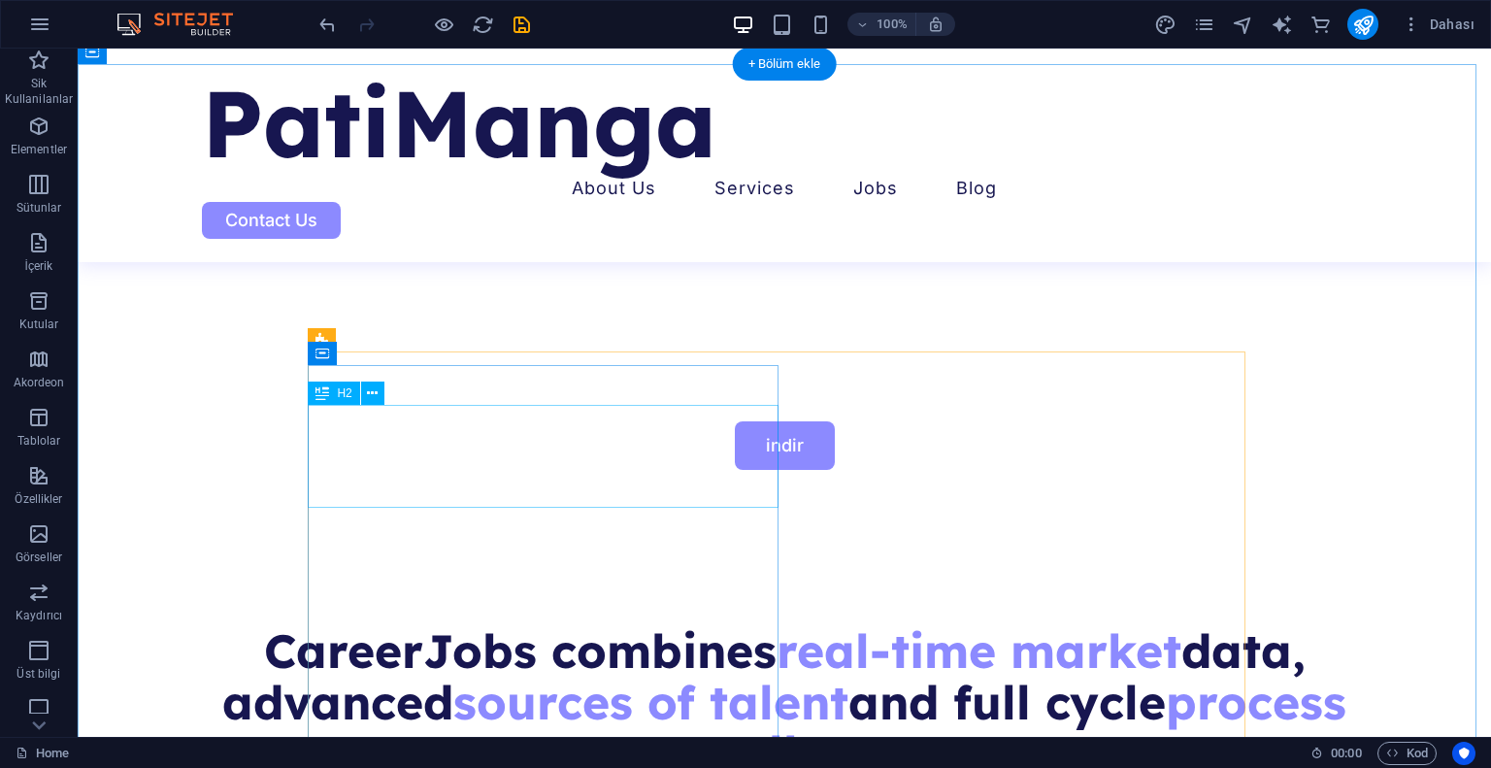
scroll to position [1553, 0]
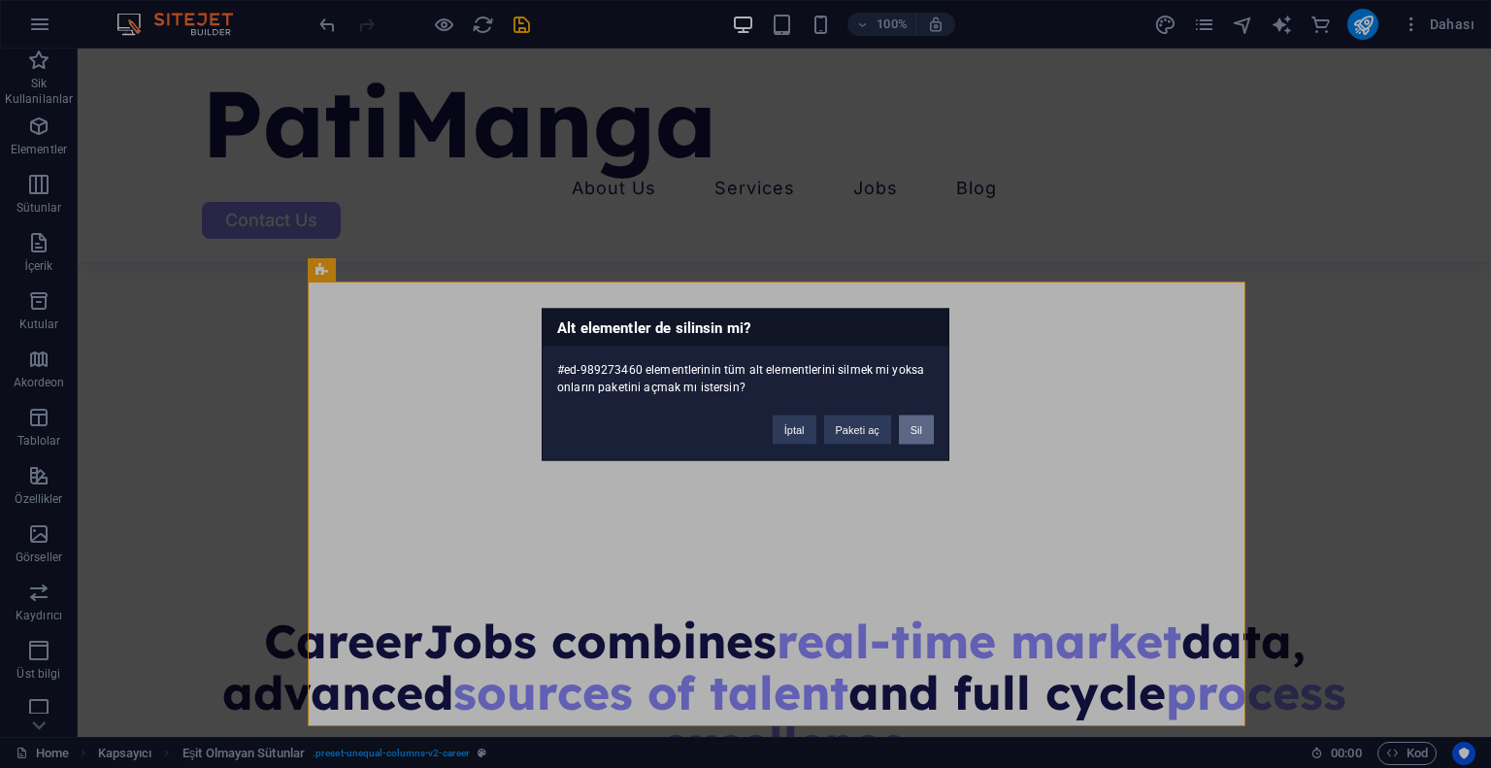
click at [922, 423] on button "Sil" at bounding box center [916, 429] width 35 height 29
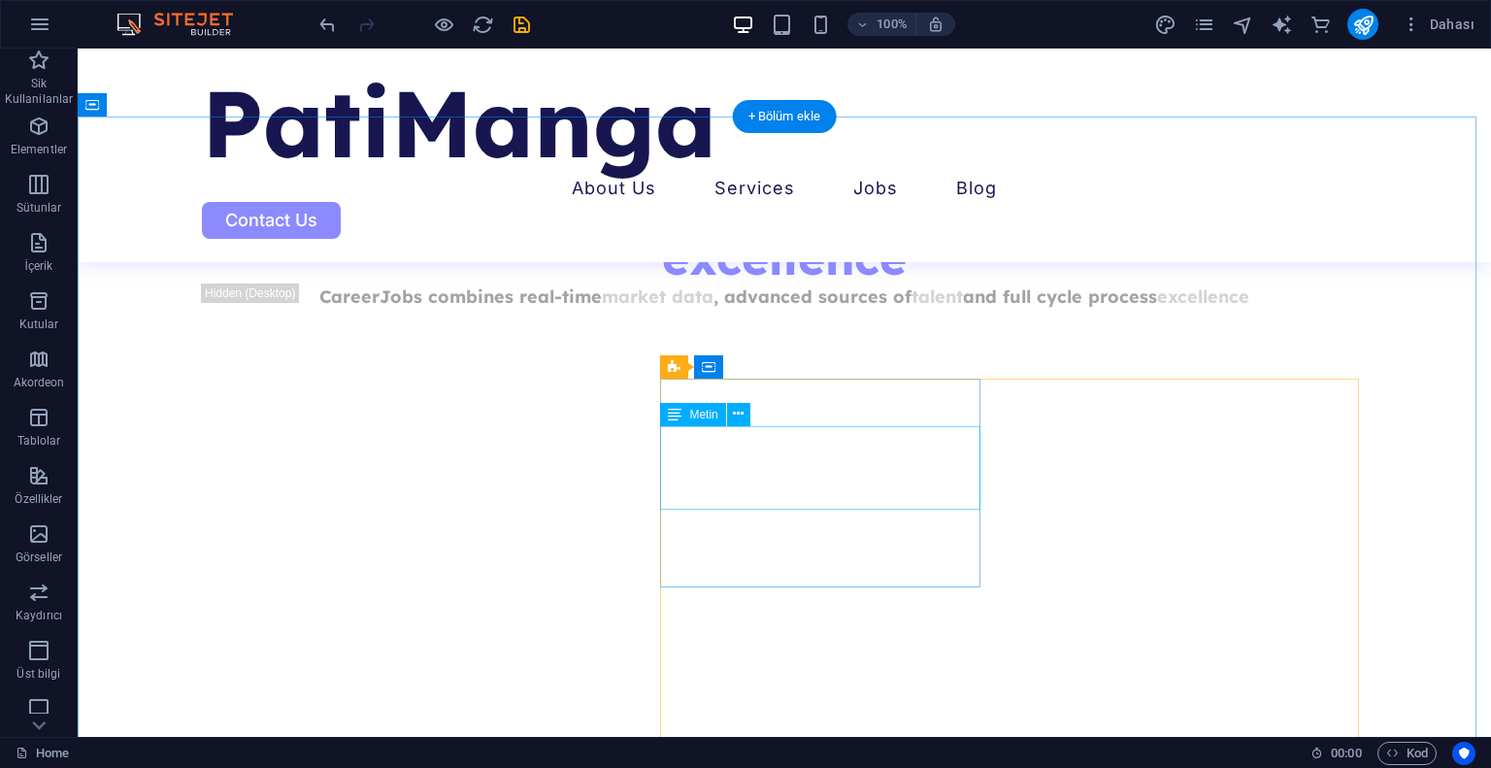
scroll to position [1748, 0]
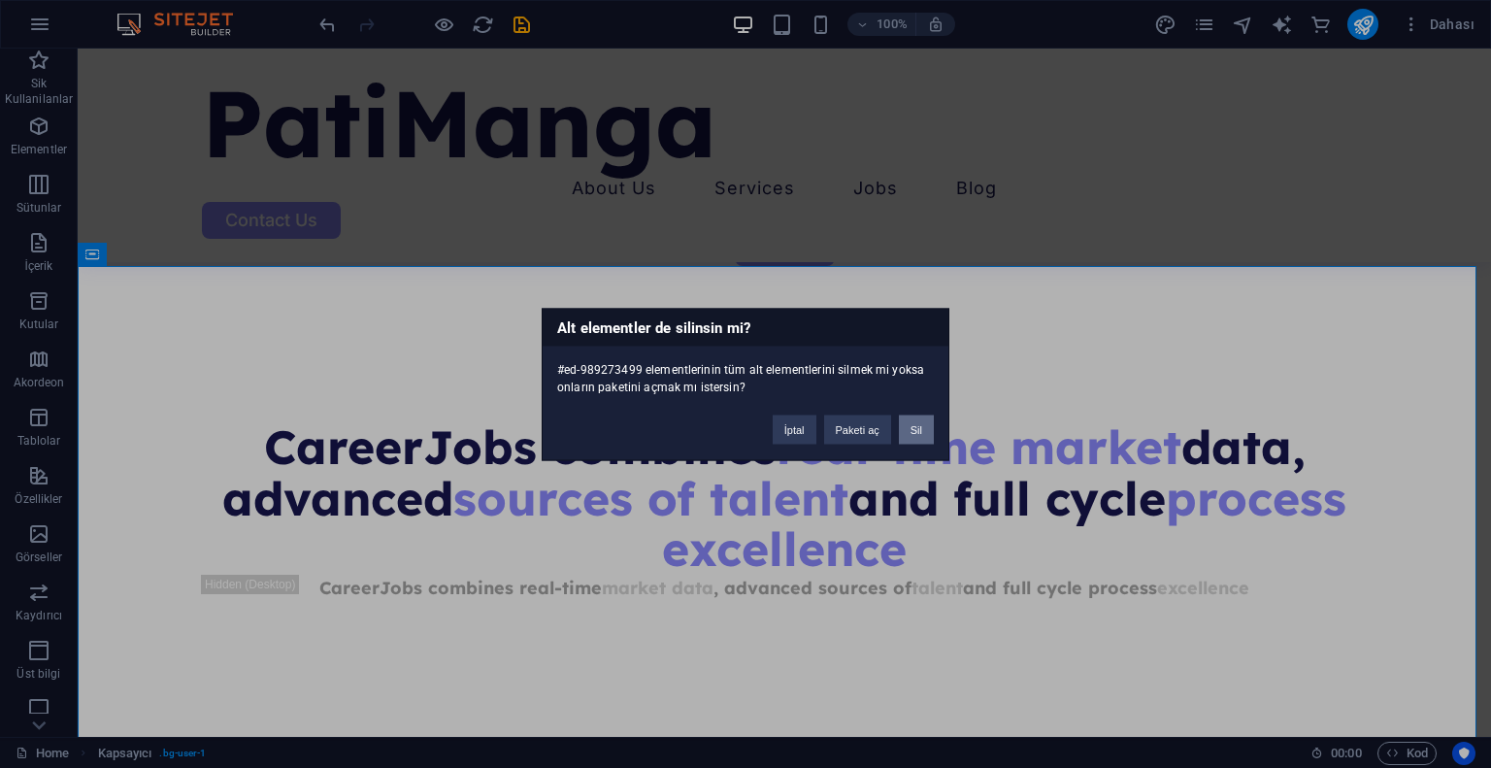
click at [913, 429] on button "Sil" at bounding box center [916, 429] width 35 height 29
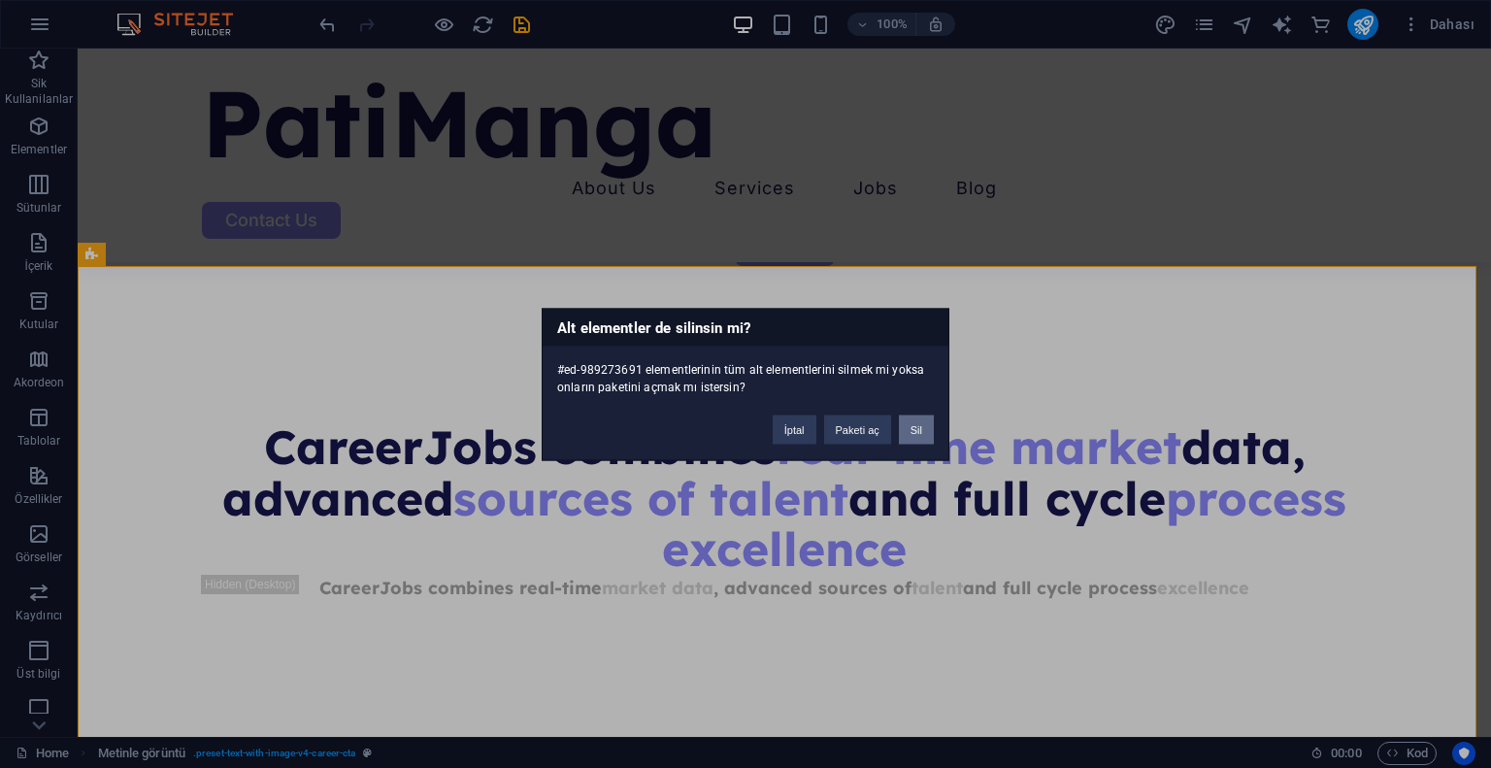
click at [928, 424] on button "Sil" at bounding box center [916, 429] width 35 height 29
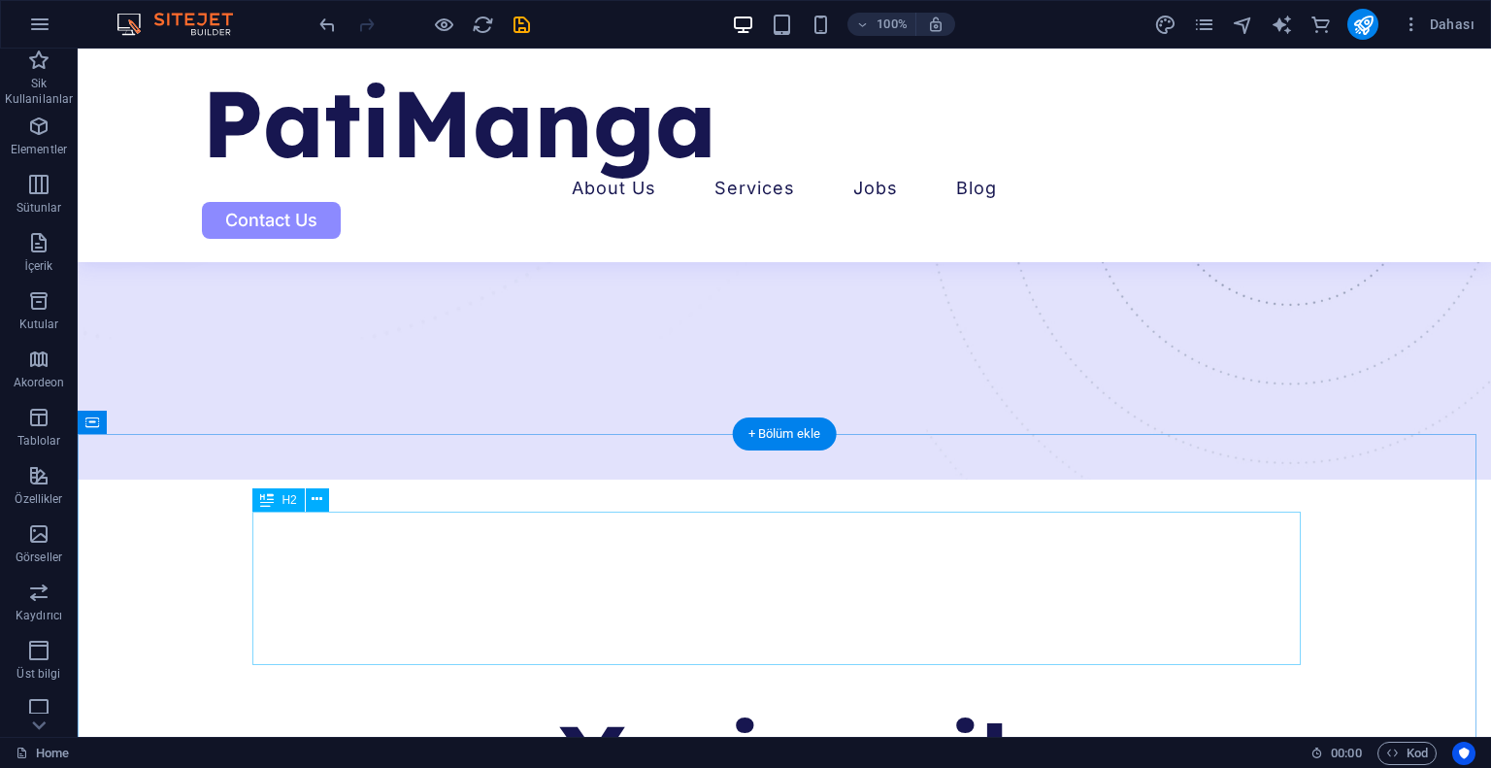
scroll to position [777, 0]
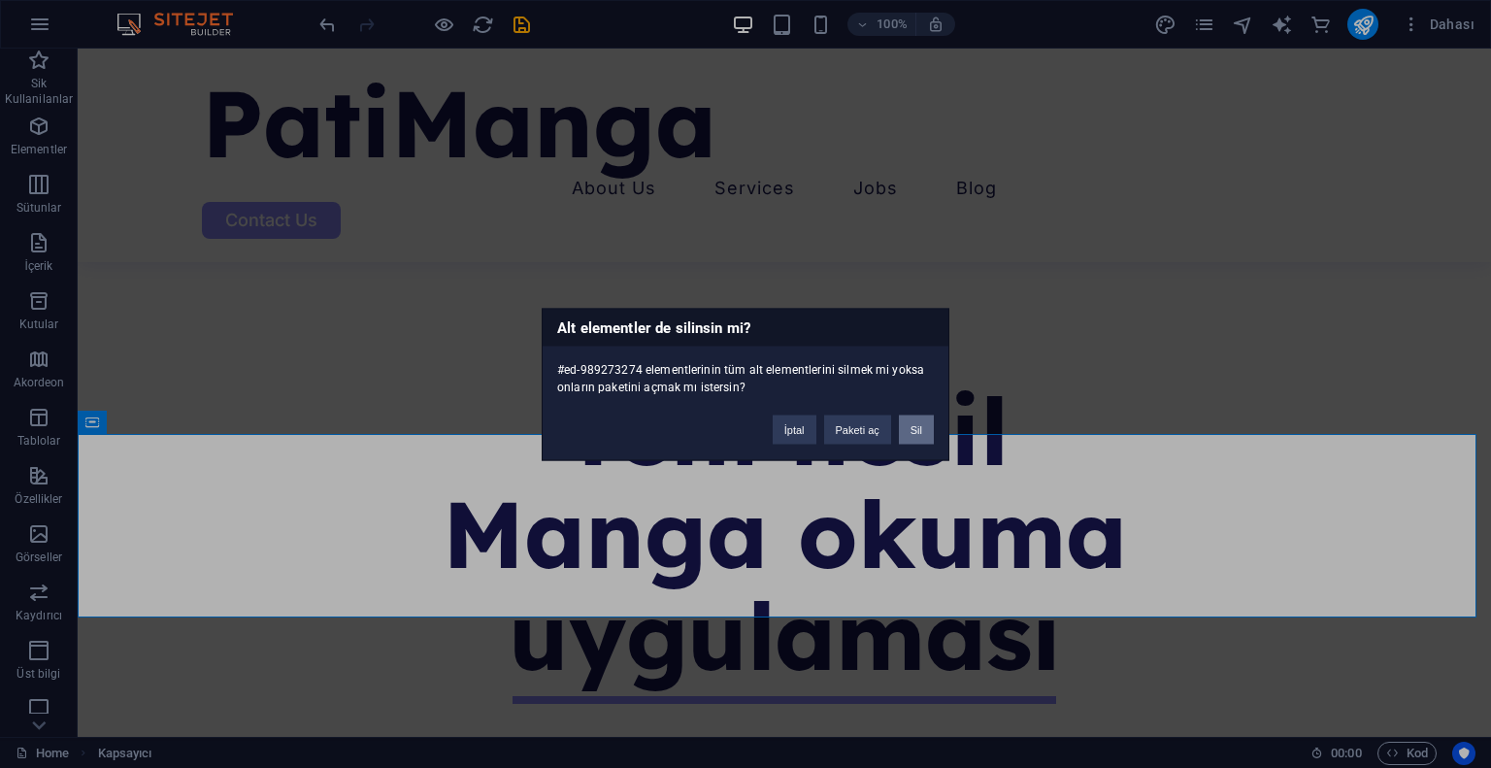
click at [914, 426] on button "Sil" at bounding box center [916, 429] width 35 height 29
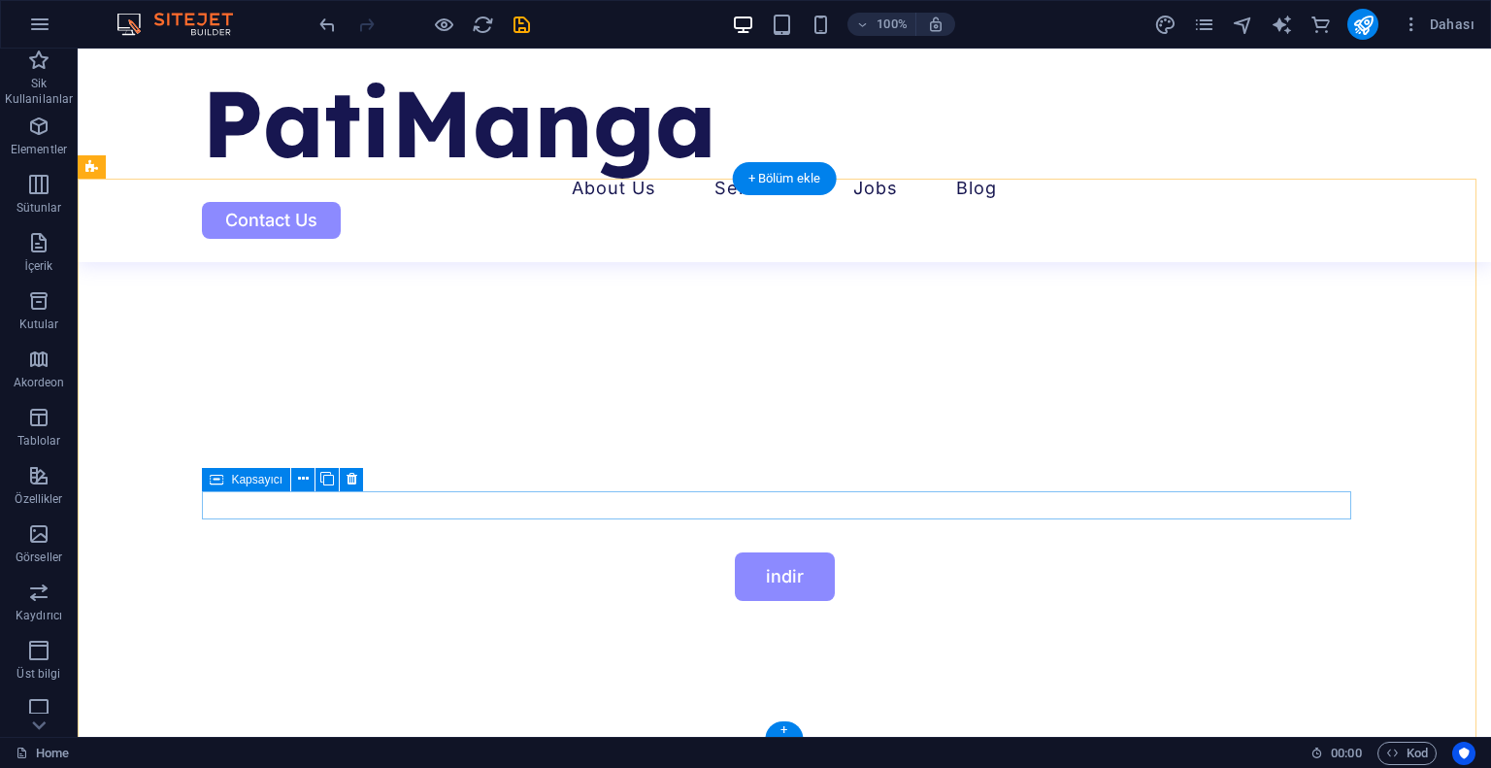
scroll to position [1305, 0]
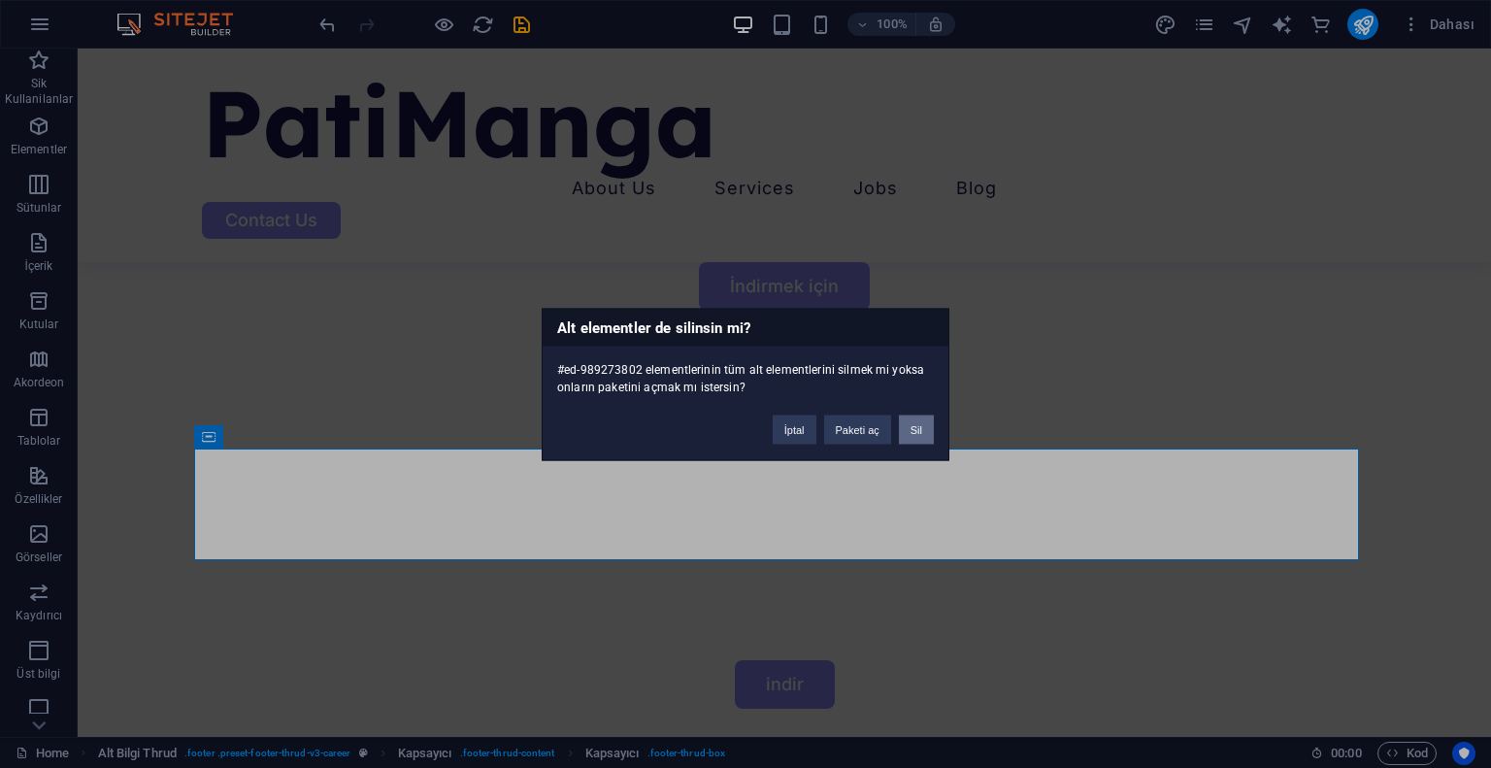
click at [915, 423] on button "Sil" at bounding box center [916, 429] width 35 height 29
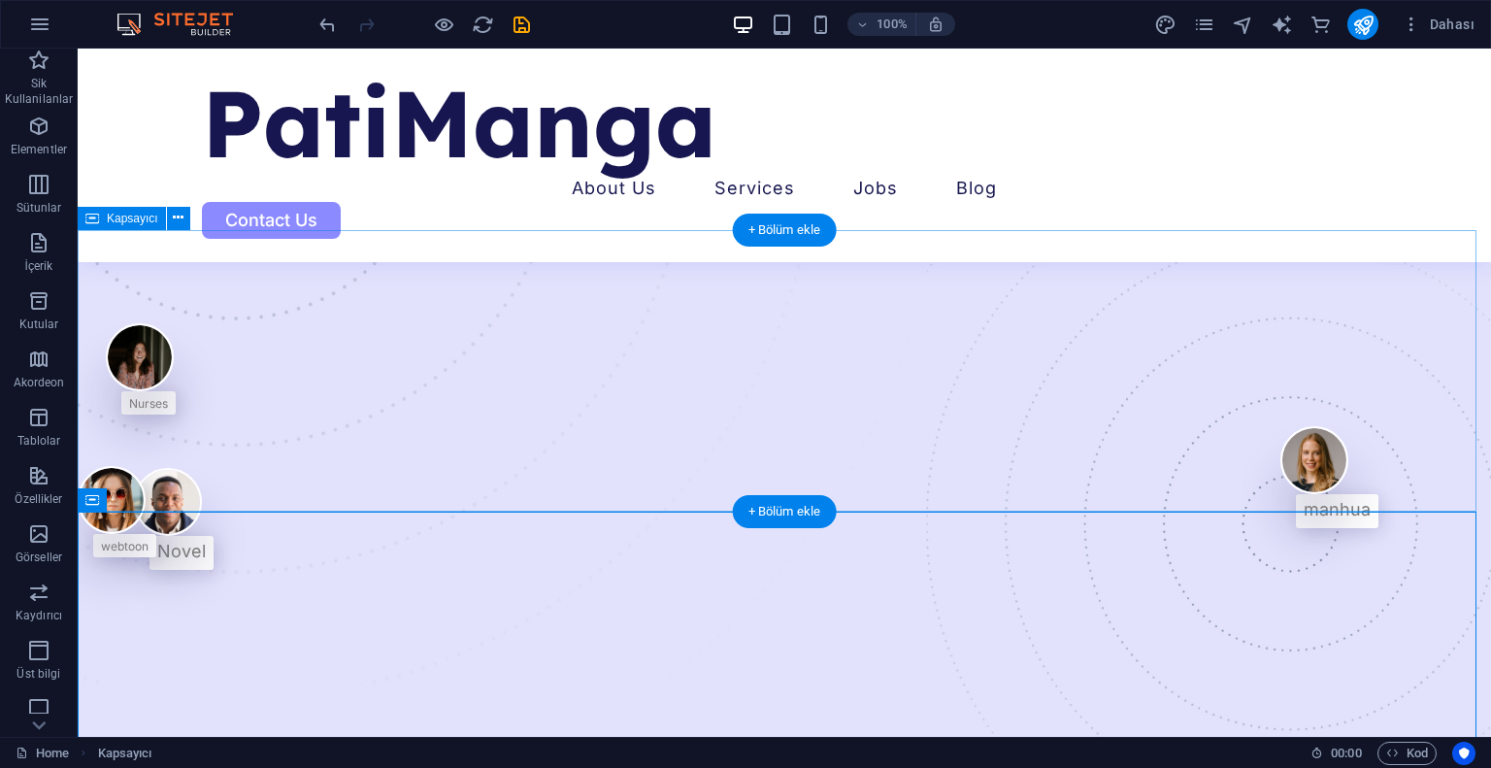
scroll to position [777, 0]
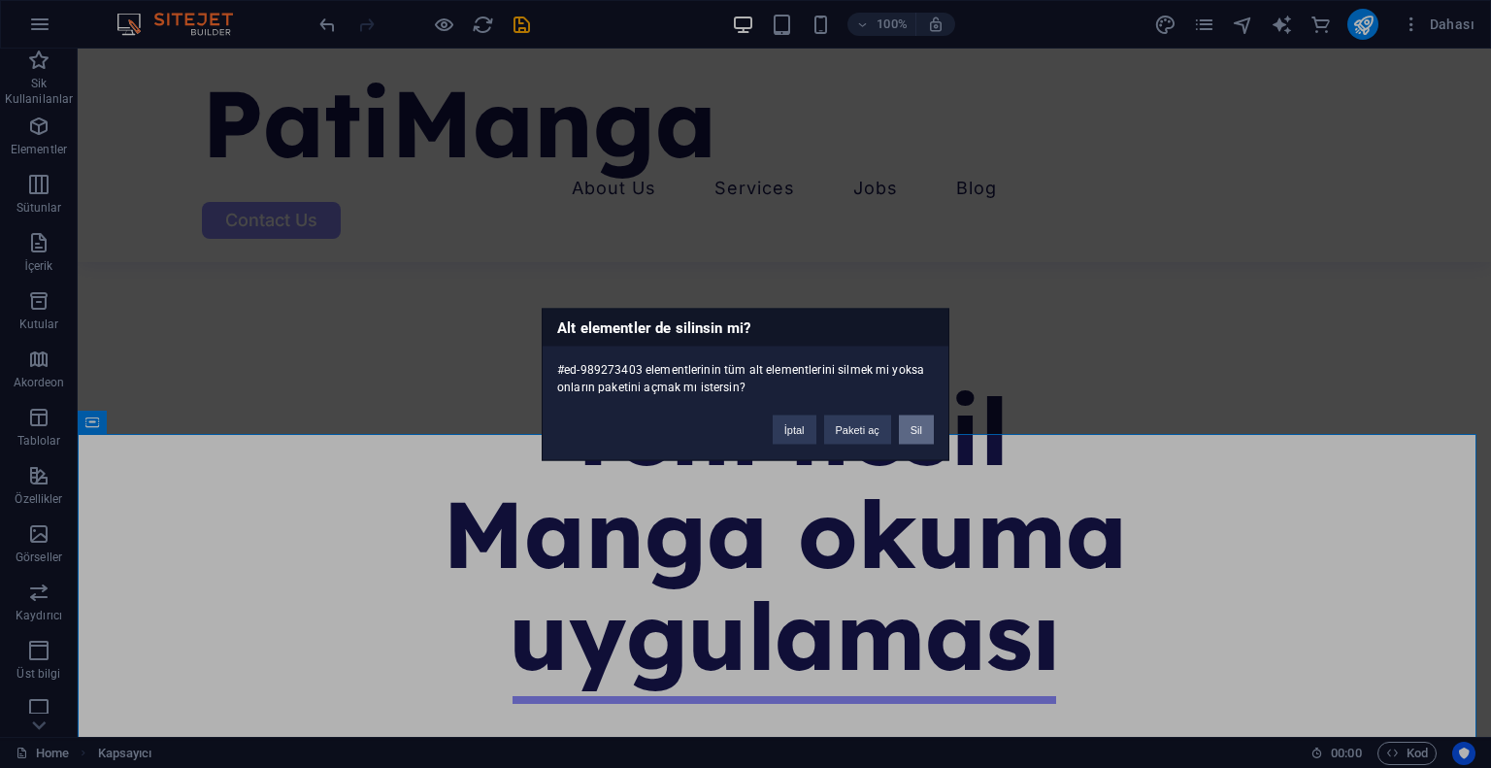
click at [905, 426] on button "Sil" at bounding box center [916, 429] width 35 height 29
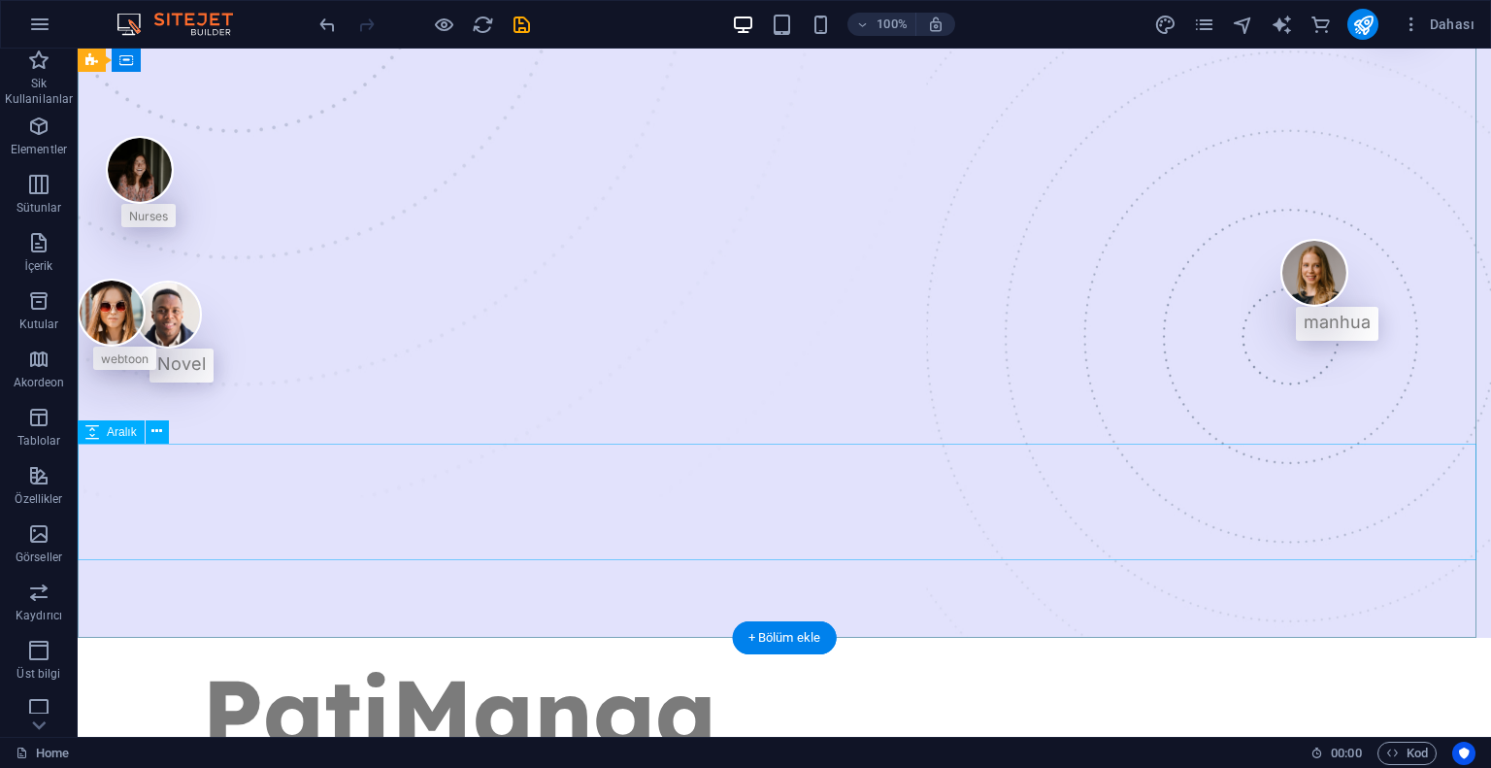
scroll to position [0, 0]
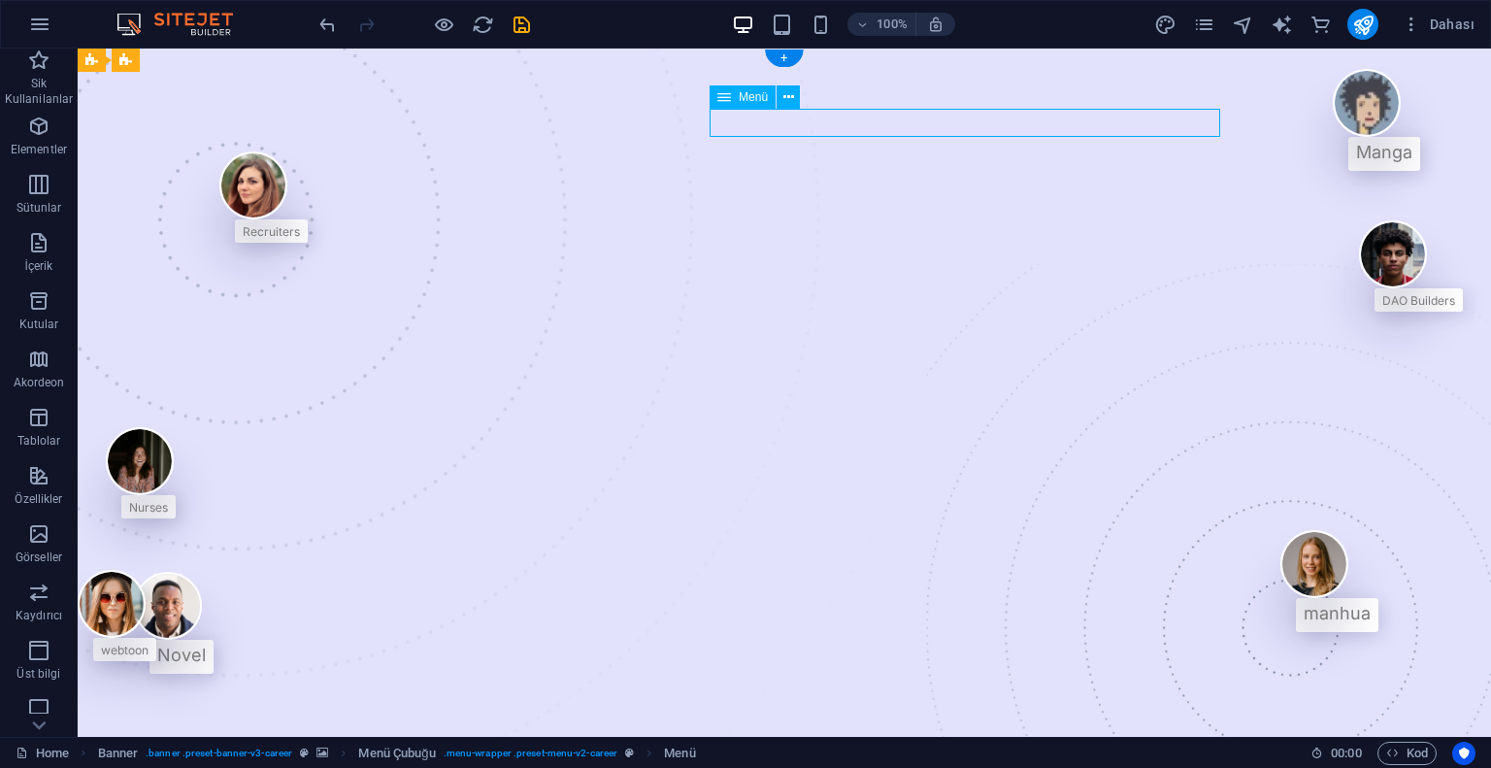
select select "1"
select select
select select "3"
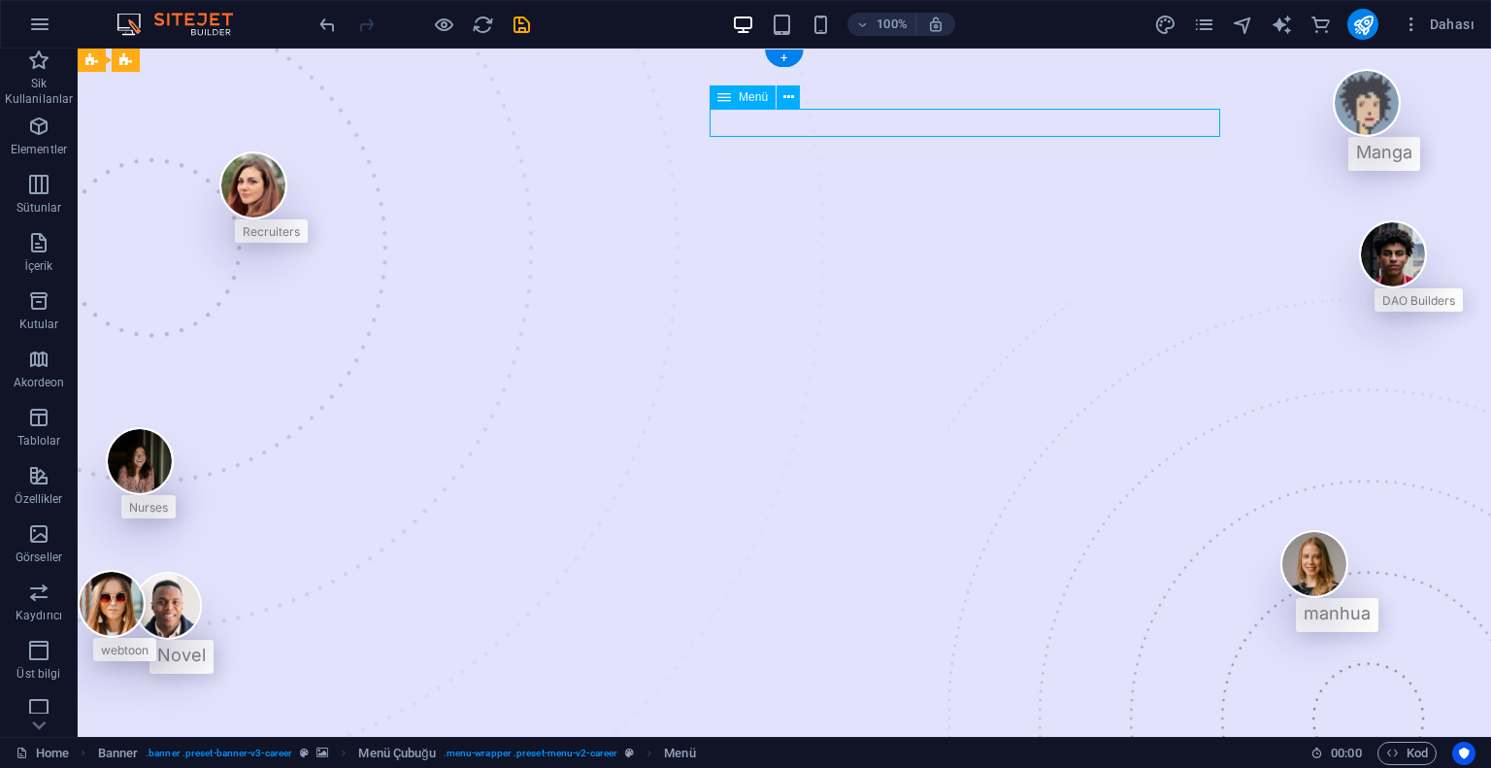
select select
select select "4"
select select
select select "5"
select select
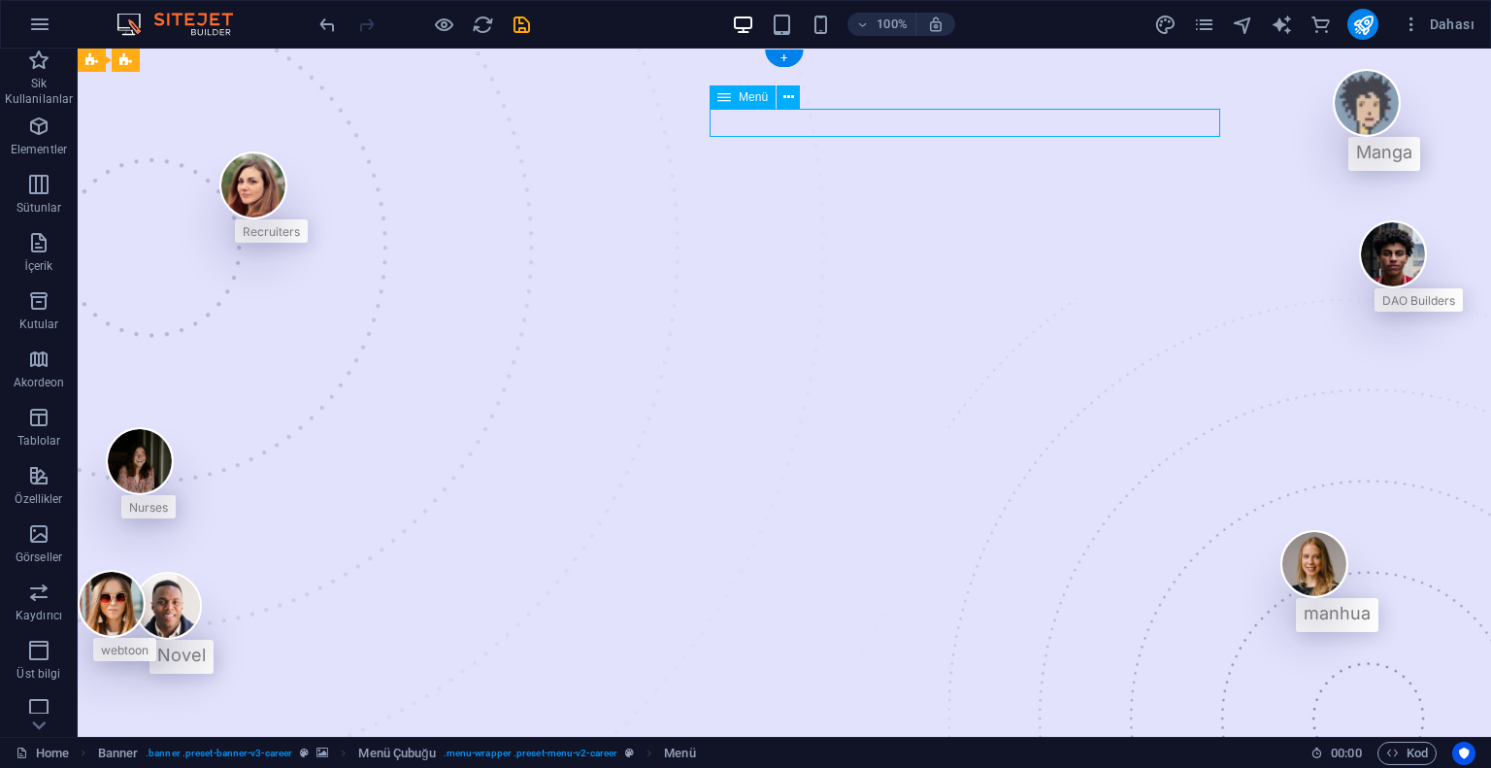
select select "6"
select select
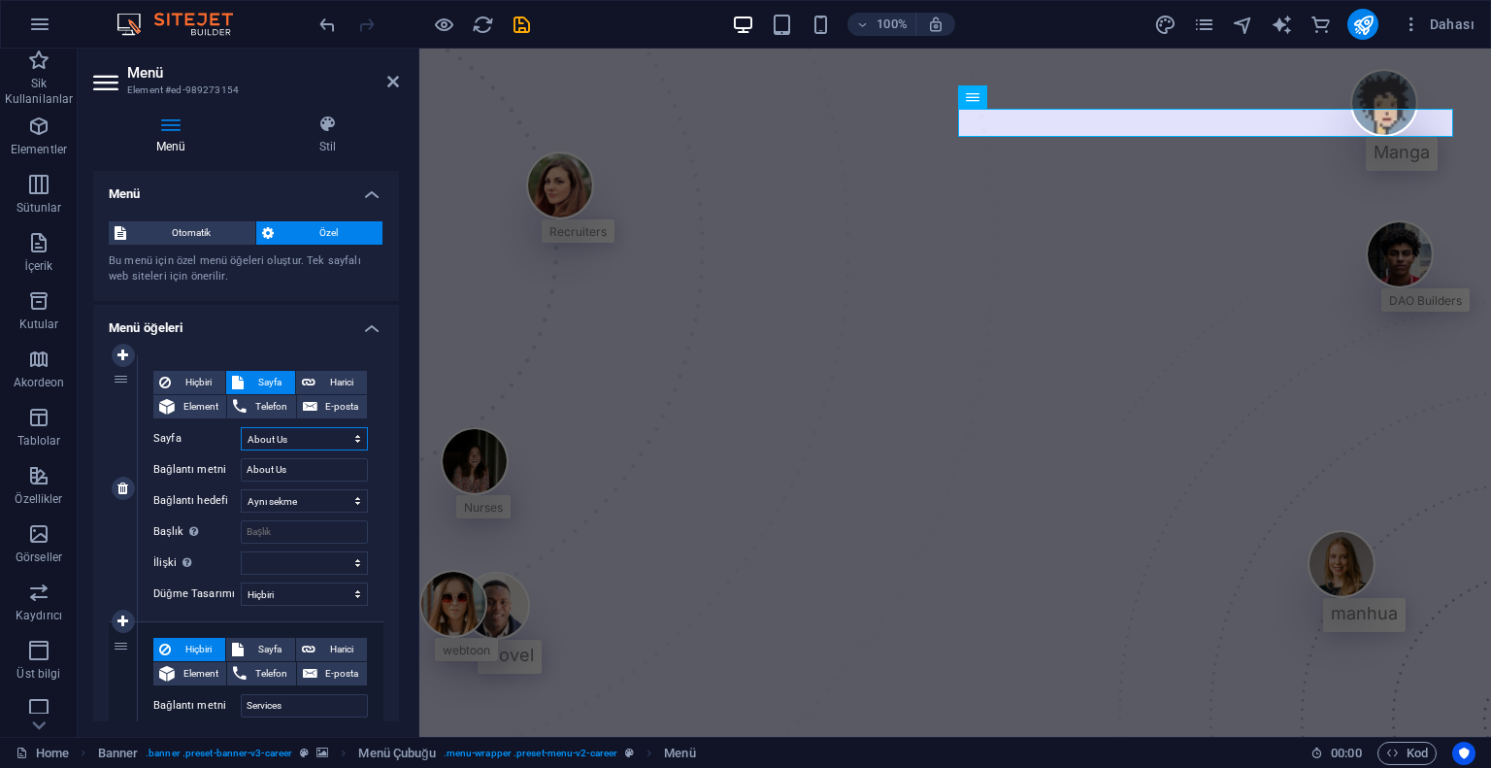
click at [295, 438] on select "Home About Us Services -- Job Seeking -- For Hiring Jobs Blog Contact Us Privac…" at bounding box center [304, 438] width 127 height 23
click at [345, 384] on span "Harici" at bounding box center [341, 382] width 40 height 23
select select "blank"
select select
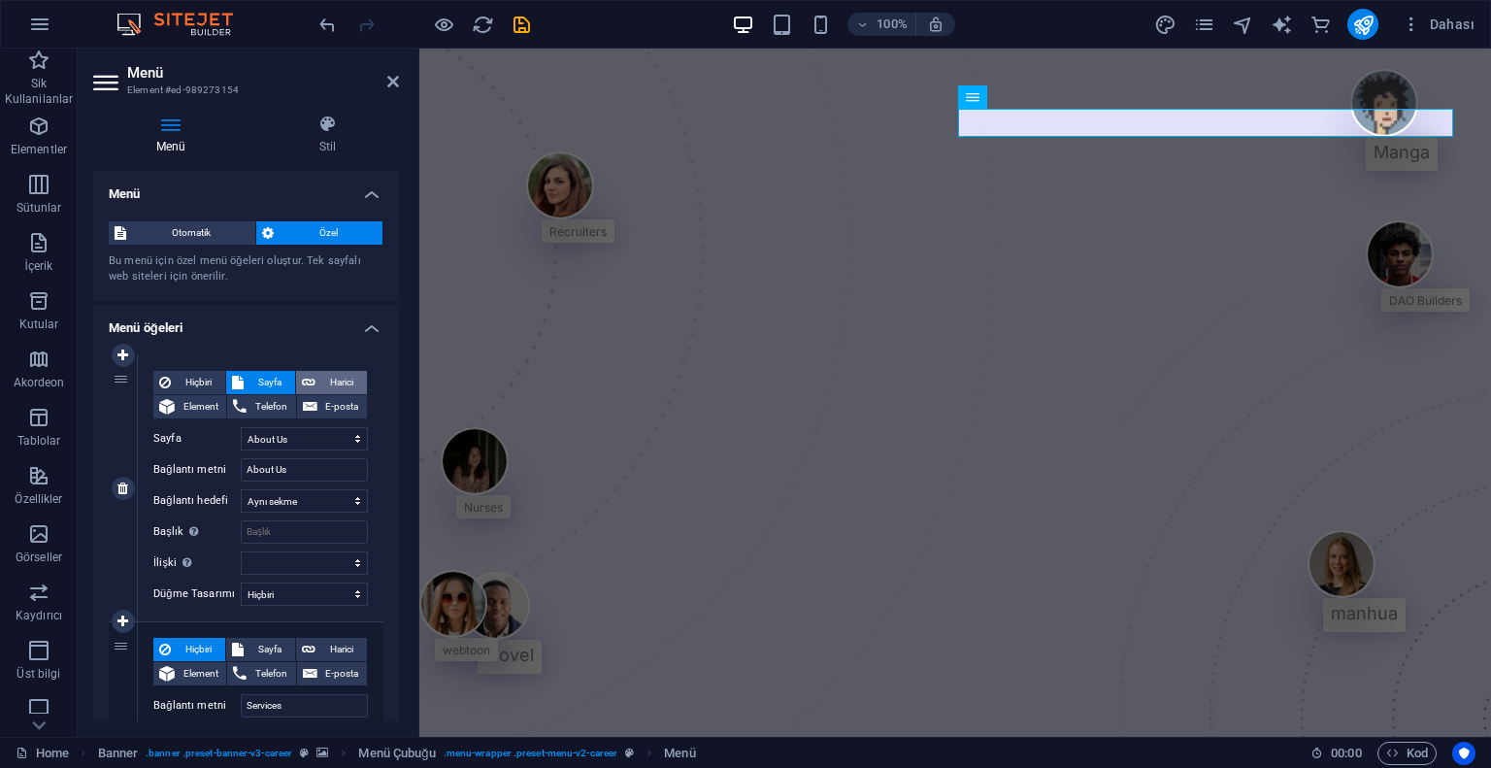
select select
drag, startPoint x: 286, startPoint y: 441, endPoint x: 242, endPoint y: 443, distance: 44.7
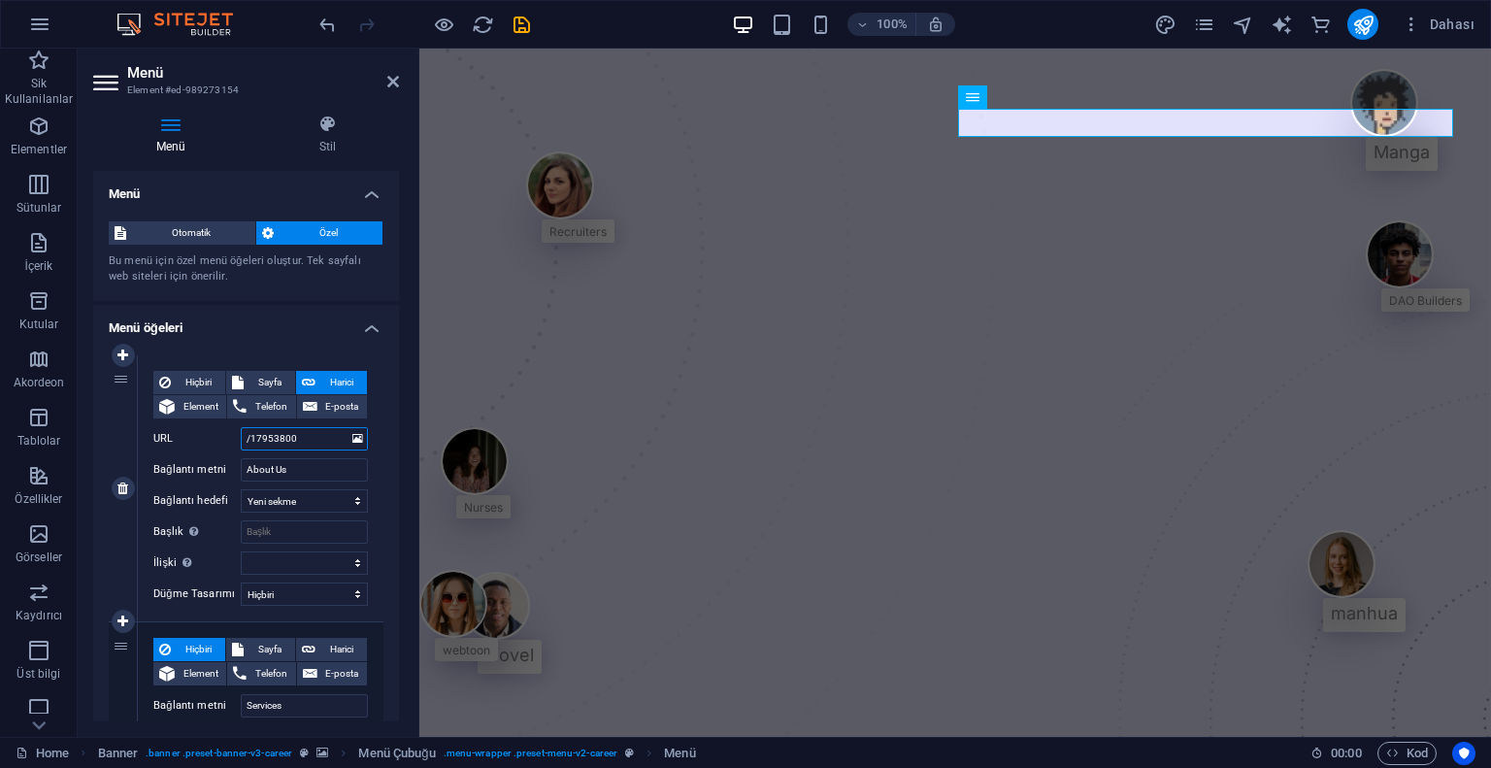
click at [247, 443] on input "/17953800" at bounding box center [304, 438] width 127 height 23
click at [214, 445] on label "URL" at bounding box center [196, 438] width 87 height 23
click at [241, 445] on input "/17953800" at bounding box center [304, 438] width 127 height 23
click at [195, 445] on label "URL" at bounding box center [196, 438] width 87 height 23
click at [241, 445] on input "/17953800" at bounding box center [304, 438] width 127 height 23
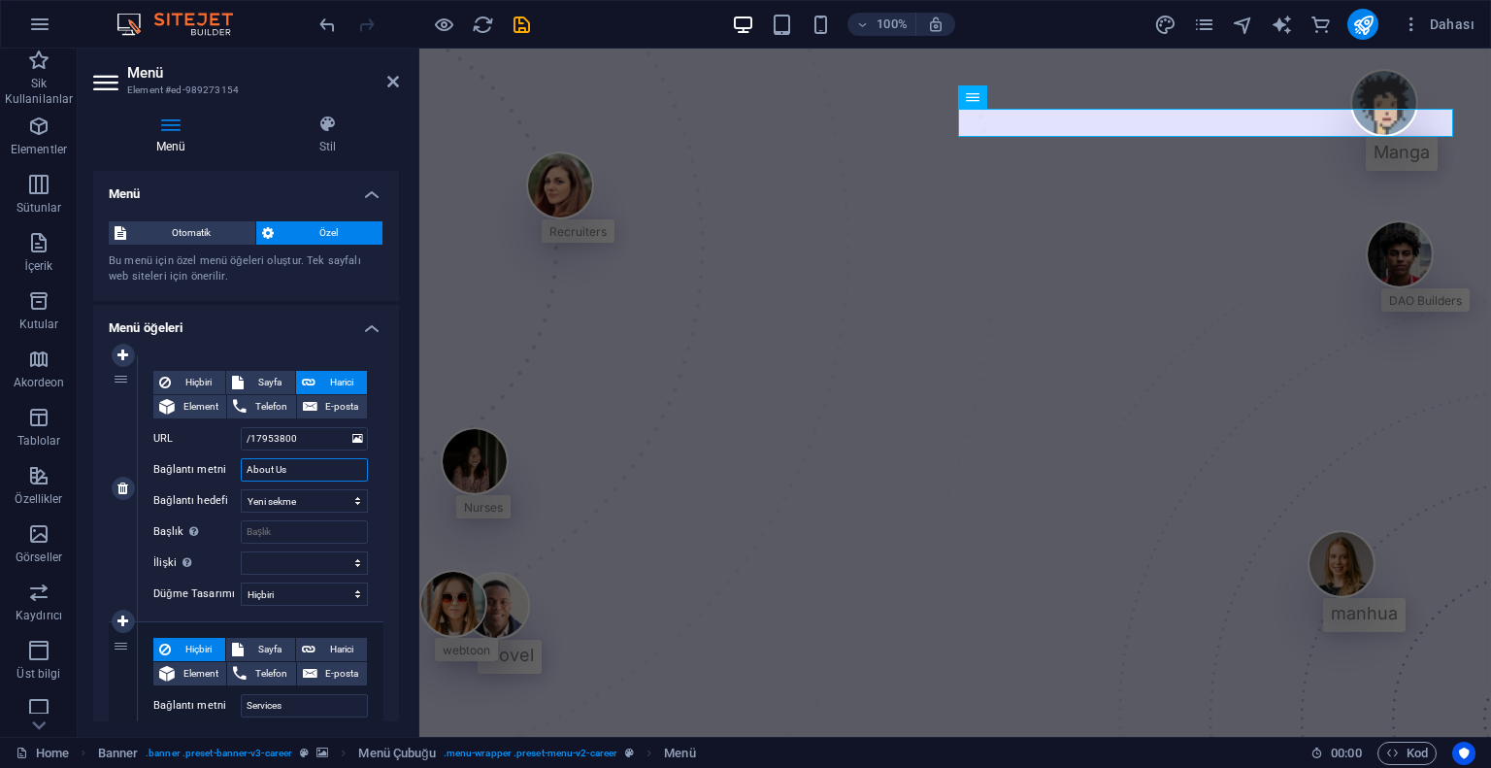
click at [318, 467] on input "About Us" at bounding box center [304, 469] width 127 height 23
click at [307, 510] on select "Yeni sekme Aynı sekme Kaplama" at bounding box center [304, 500] width 127 height 23
click at [211, 447] on label "URL" at bounding box center [196, 438] width 87 height 23
click at [241, 447] on input "/17953800" at bounding box center [304, 438] width 127 height 23
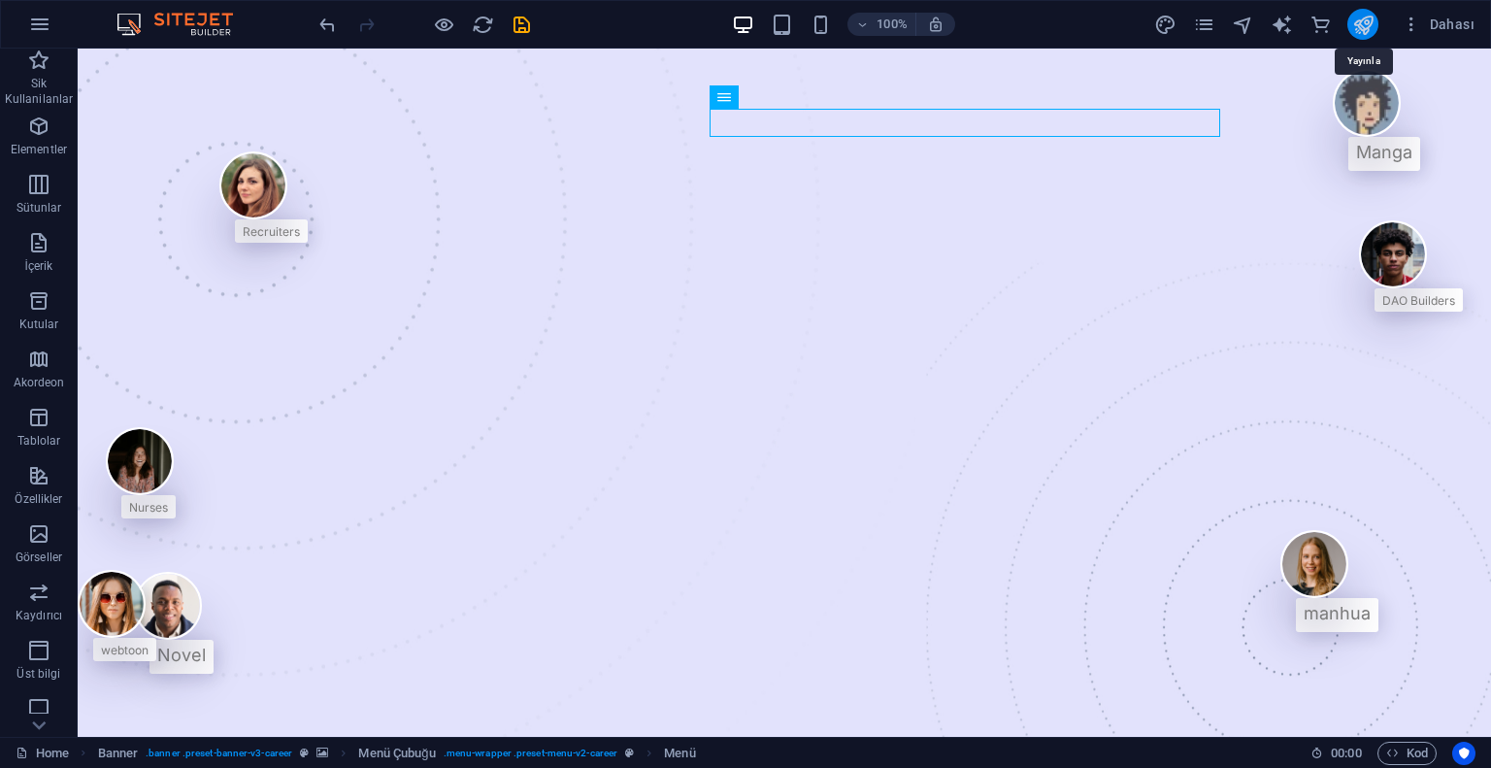
click at [1373, 17] on icon "publish" at bounding box center [1363, 25] width 22 height 22
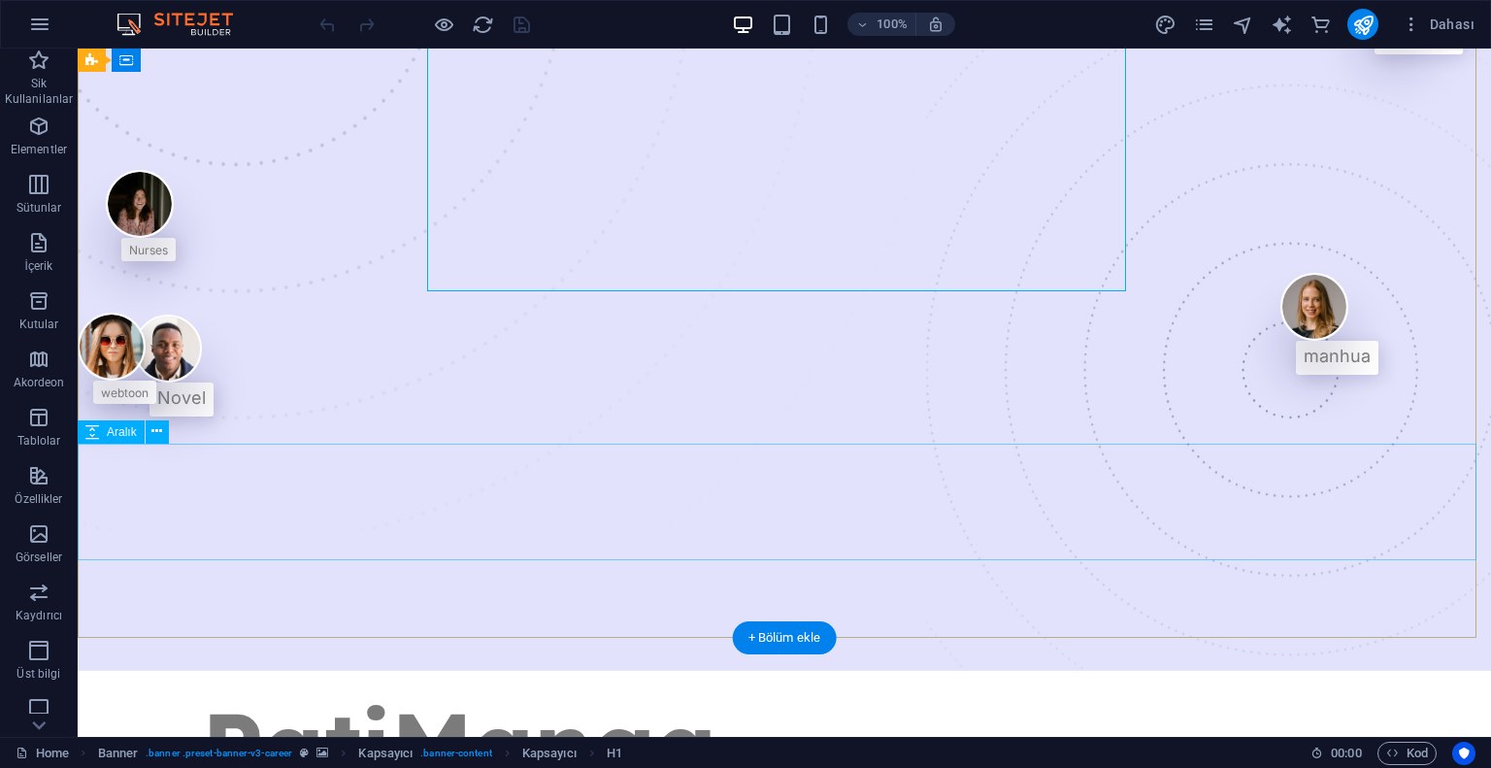
scroll to position [291, 0]
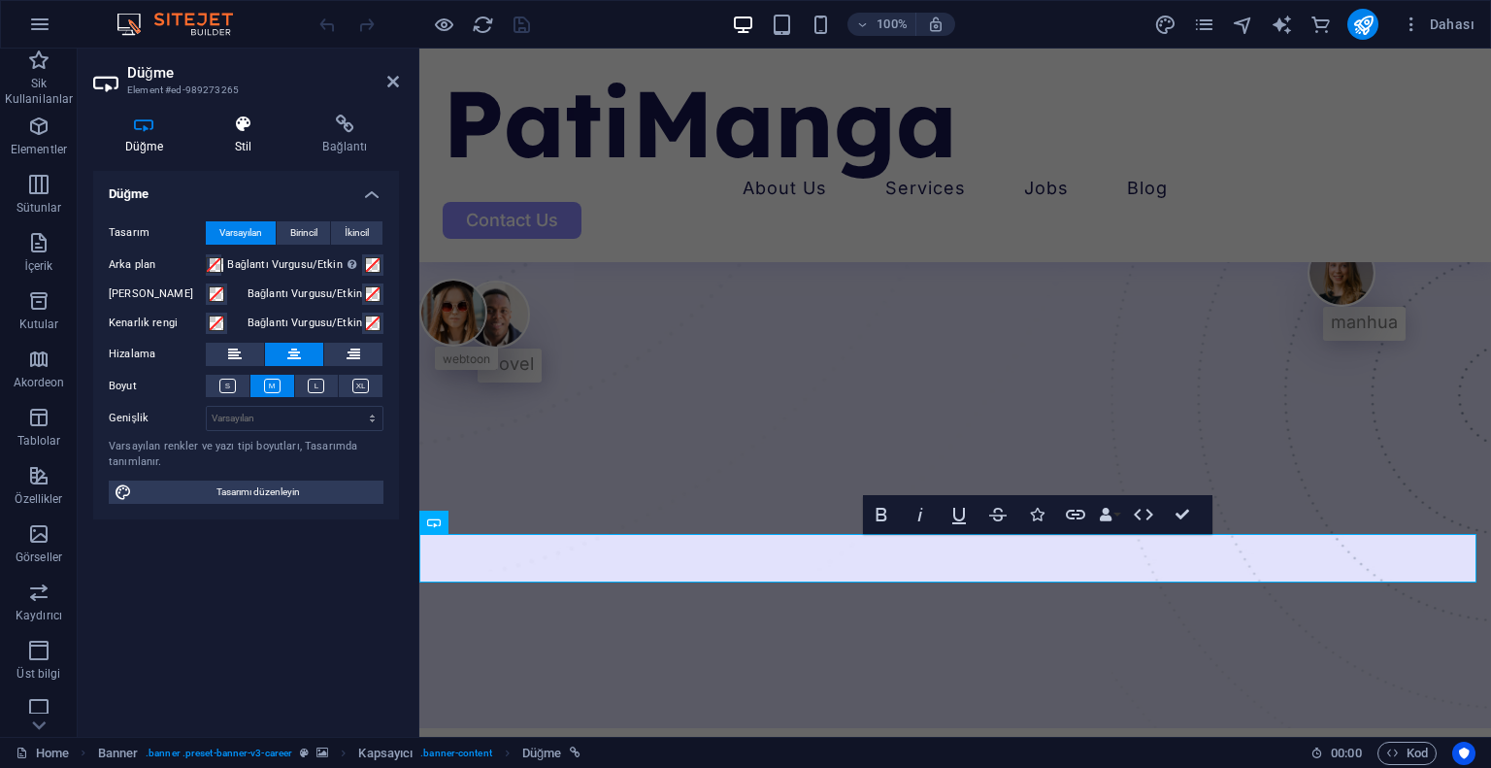
click at [249, 129] on icon at bounding box center [243, 124] width 81 height 19
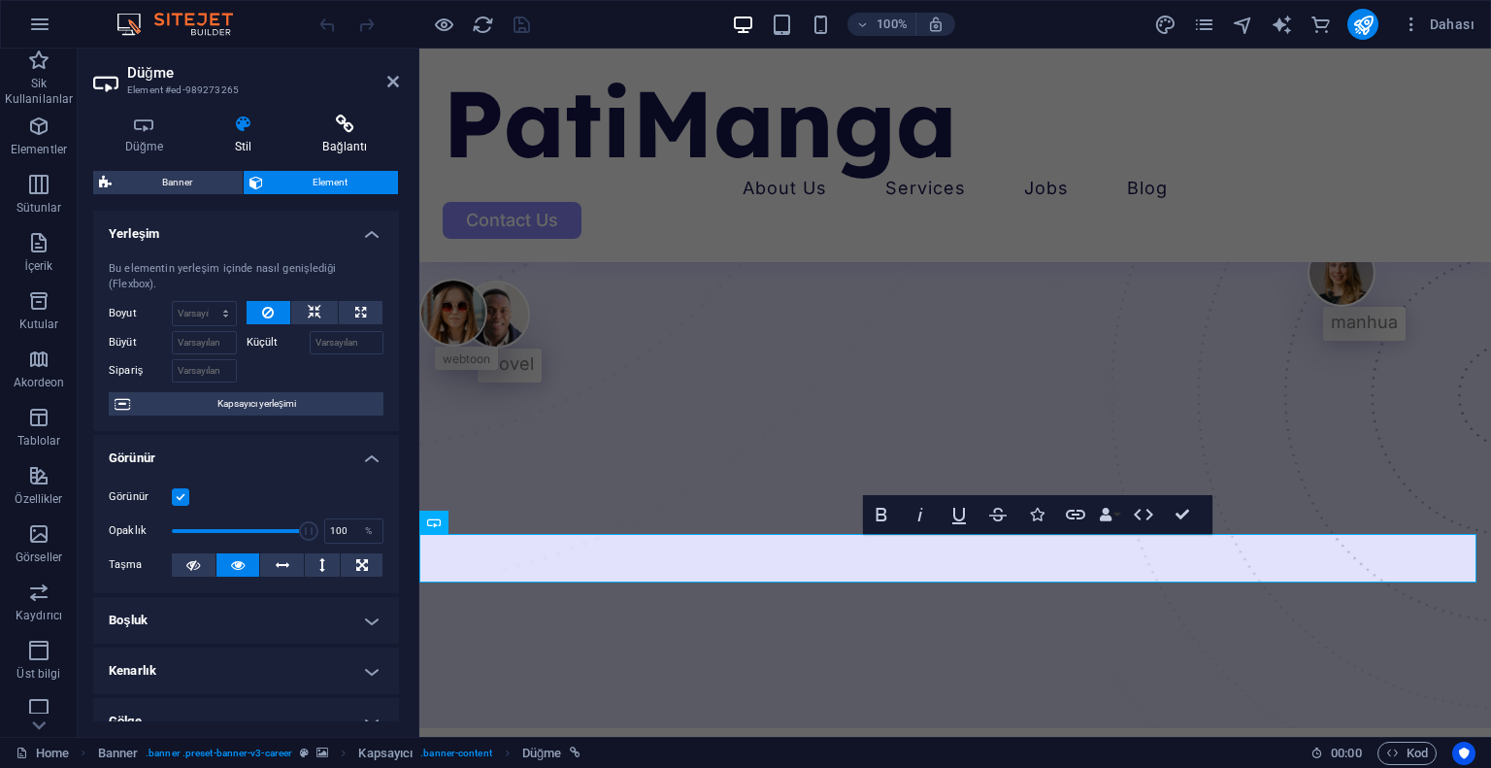
click at [336, 135] on h4 "Bağlantı" at bounding box center [345, 135] width 108 height 41
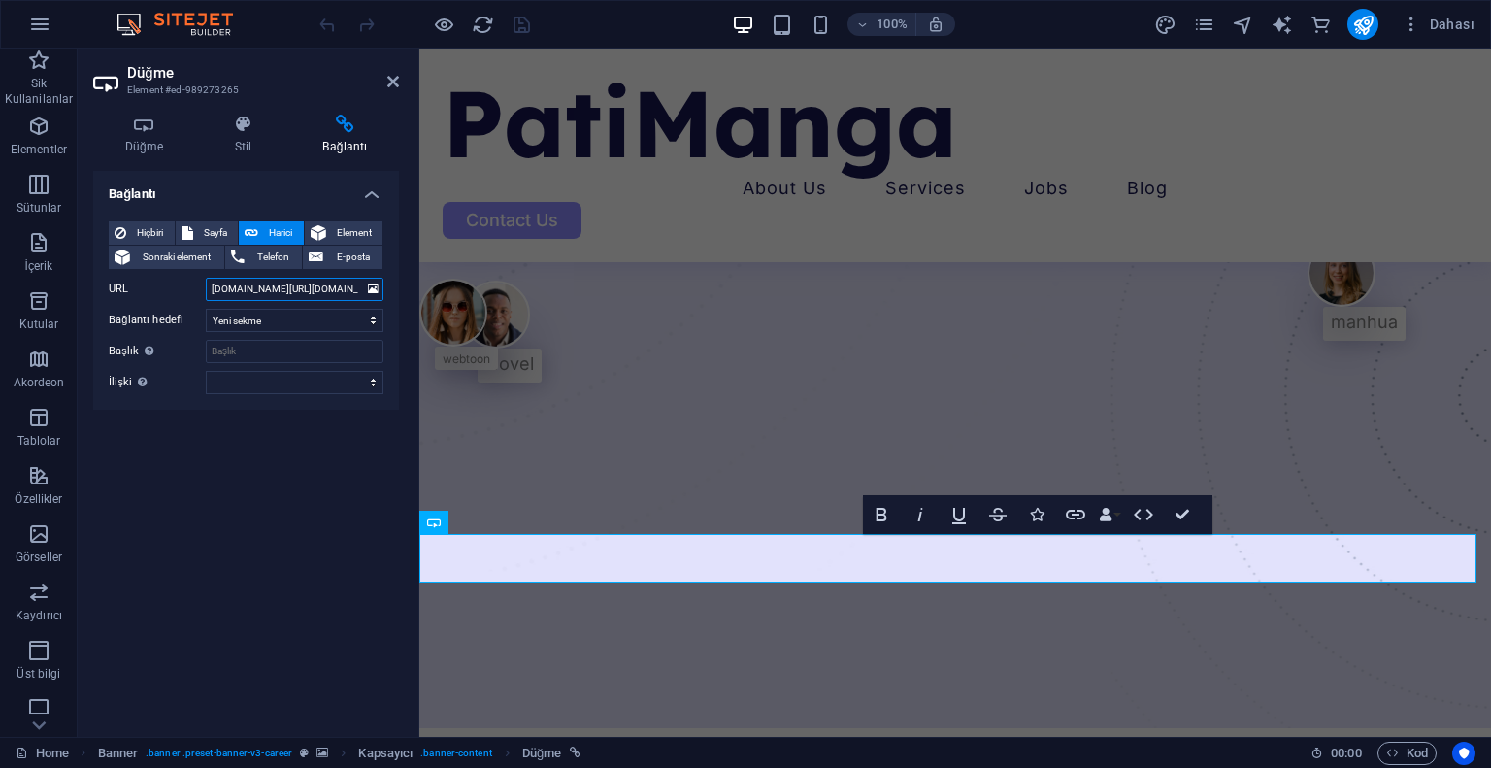
drag, startPoint x: 284, startPoint y: 290, endPoint x: 180, endPoint y: 290, distance: 104.9
click at [180, 290] on div "URL yedidunya.com.tr/indir/pati.apk" at bounding box center [246, 289] width 275 height 23
type input "/indir/pati.apk"
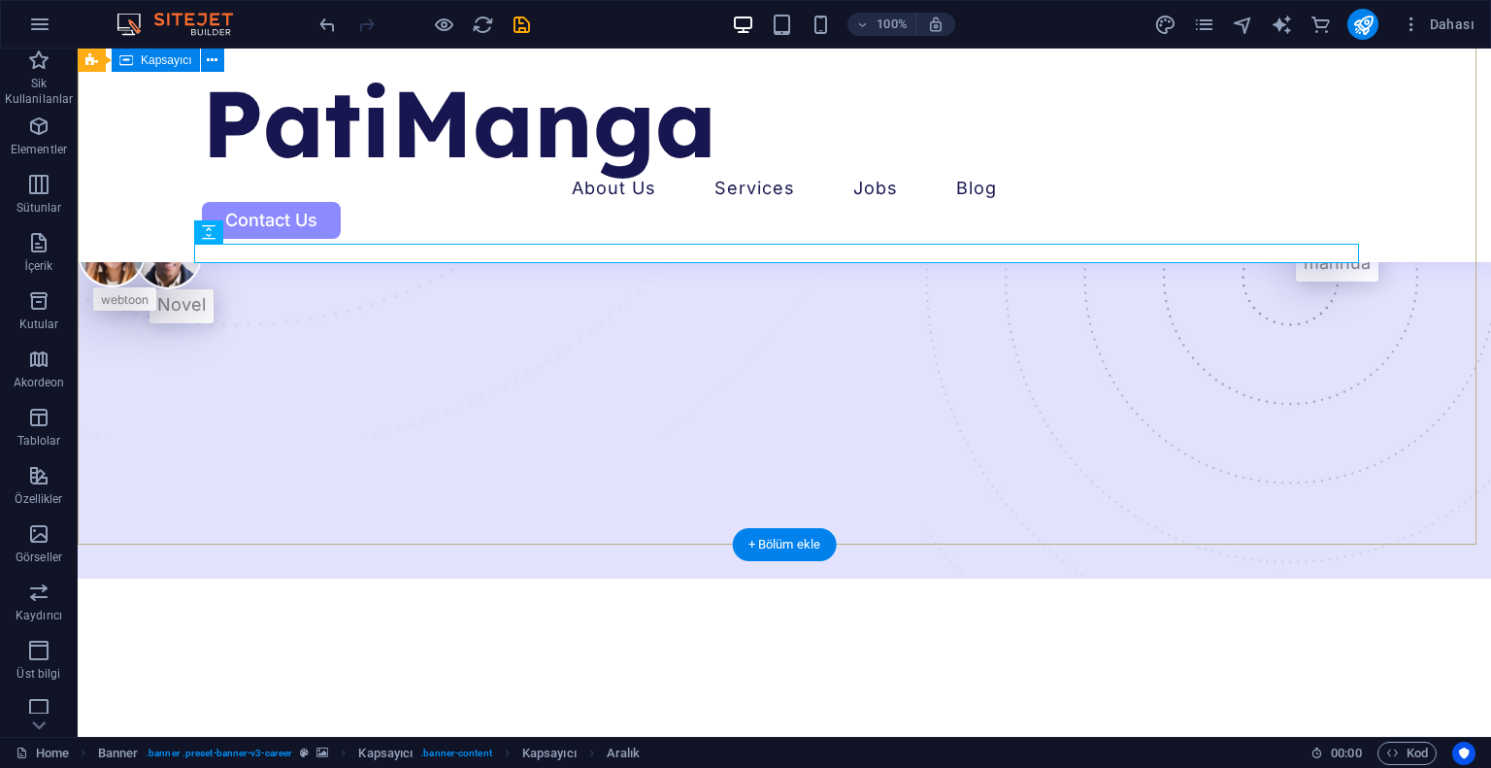
scroll to position [485, 0]
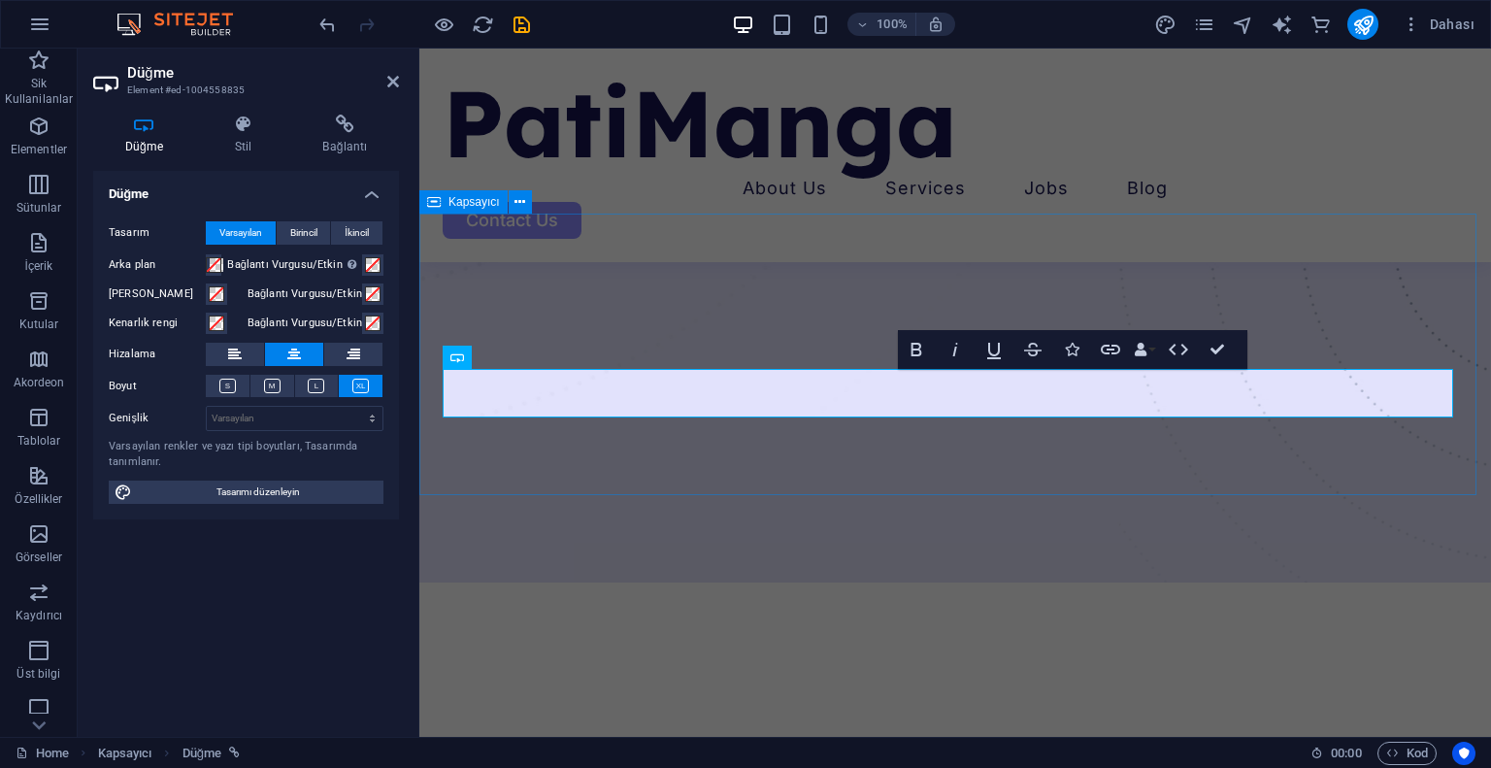
scroll to position [854, 0]
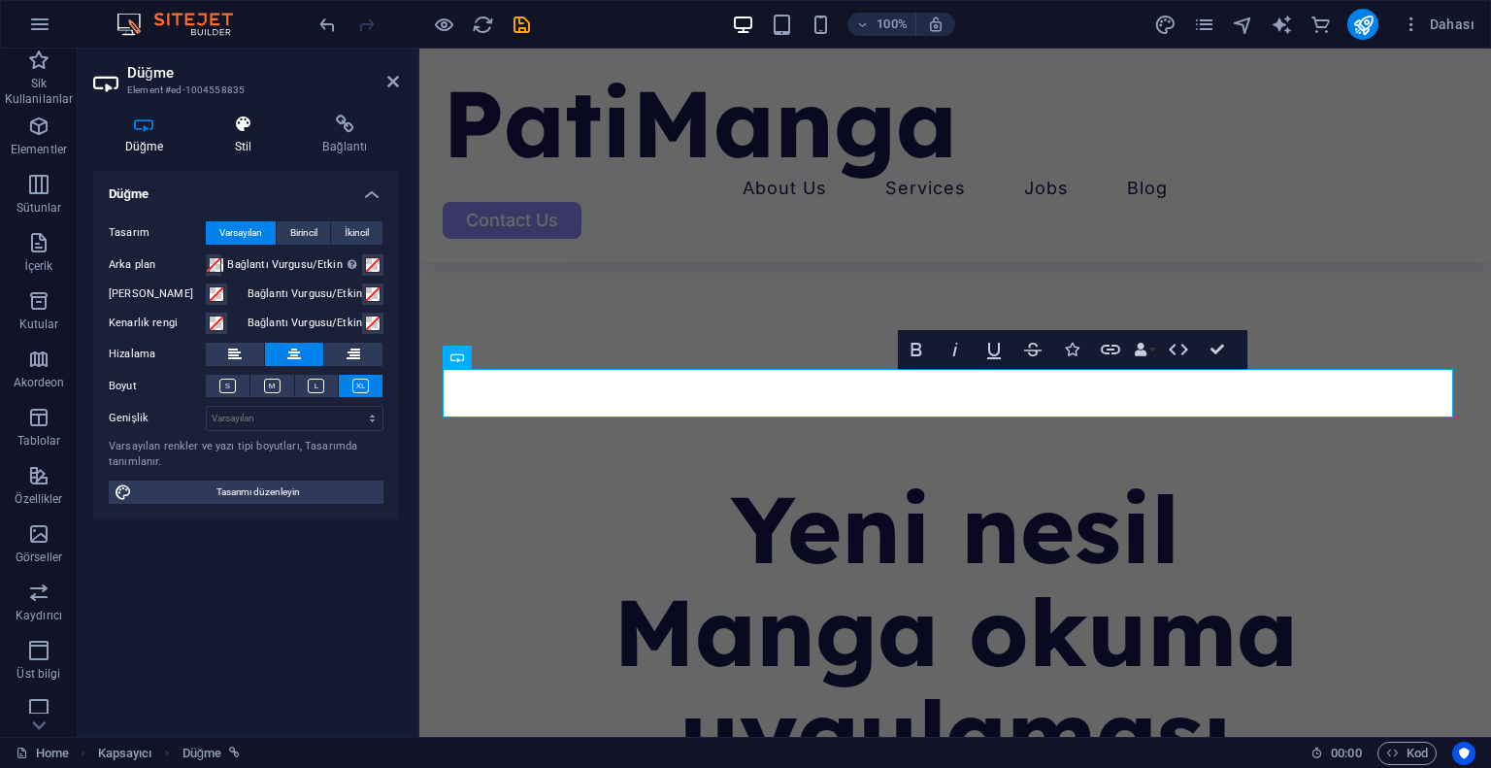
click at [258, 134] on h4 "Stil" at bounding box center [247, 135] width 88 height 41
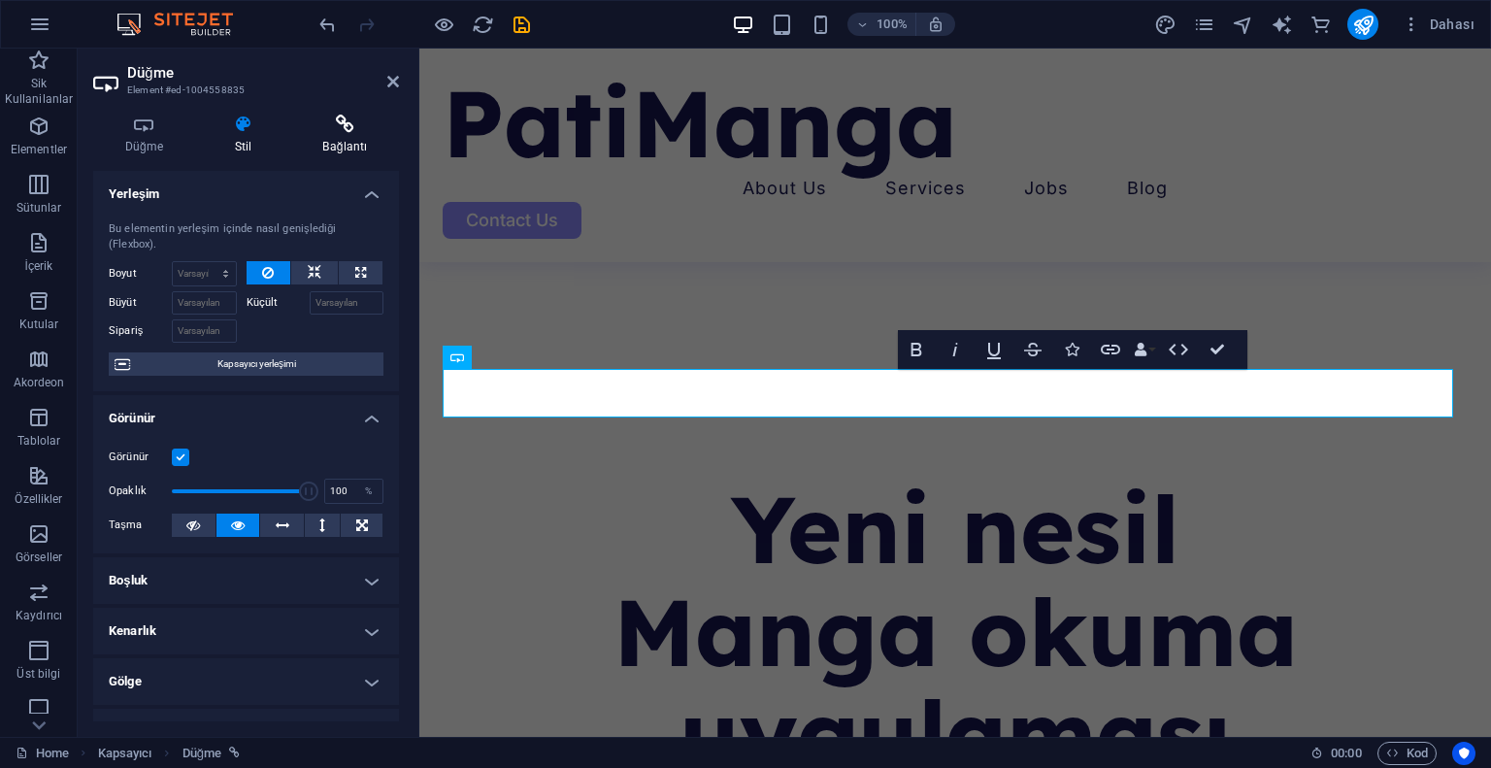
click at [322, 130] on icon at bounding box center [345, 124] width 108 height 19
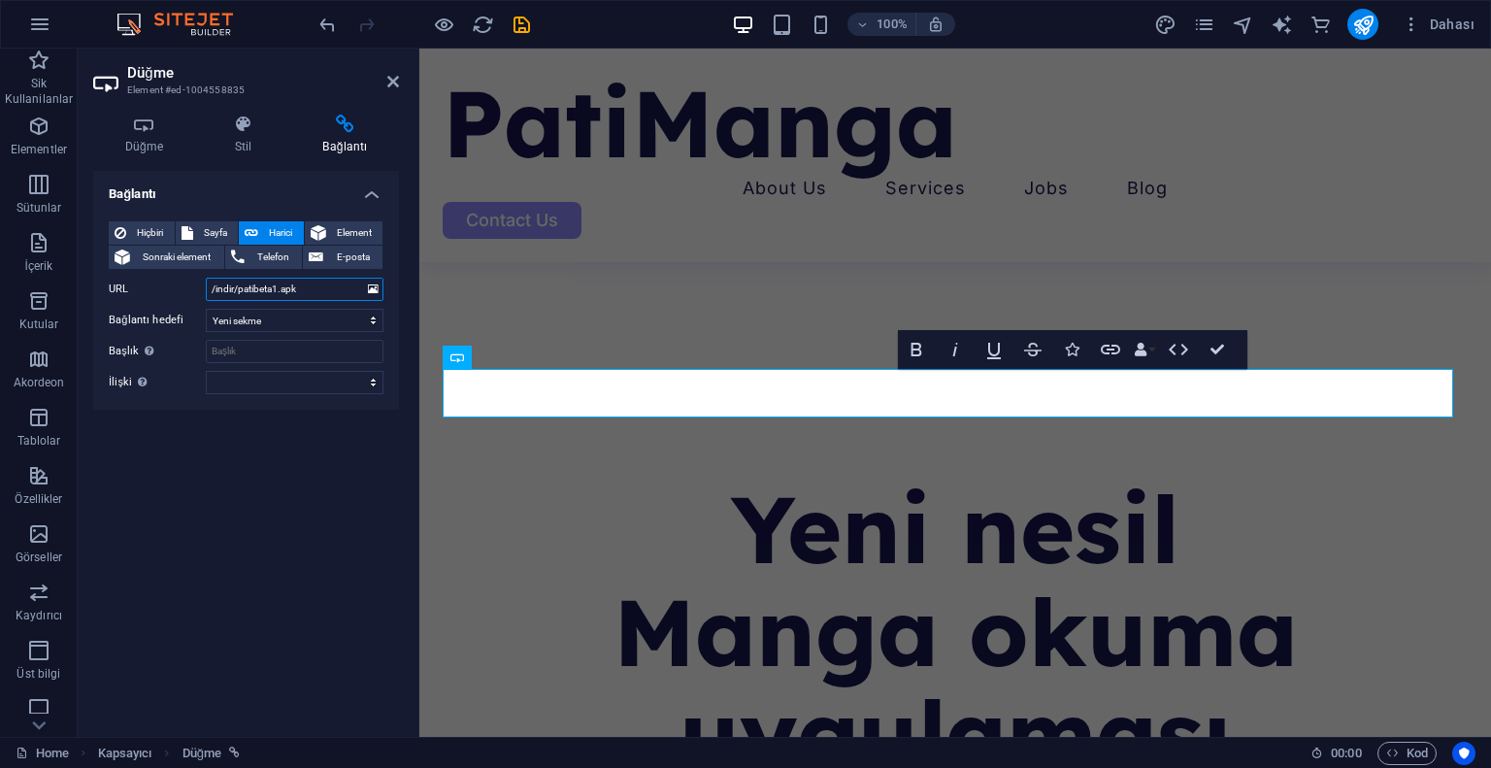
click at [276, 288] on input "/indir/patibeta1.apk" at bounding box center [295, 289] width 178 height 23
click at [280, 287] on input "/indir/patibeta1.apk" at bounding box center [295, 289] width 178 height 23
type input "/indir/pati.apk"
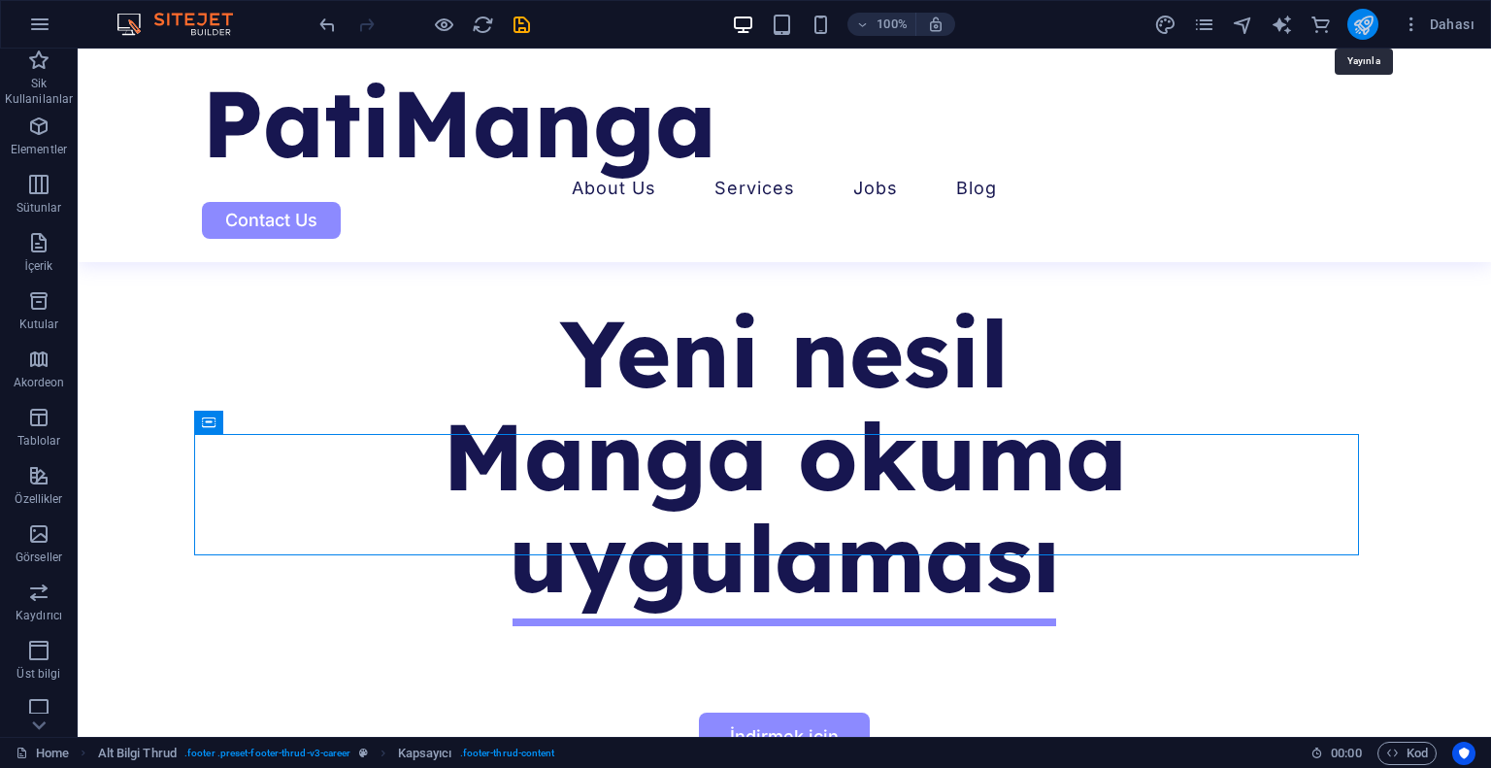
click at [1359, 26] on icon "publish" at bounding box center [1363, 25] width 22 height 22
